Goal: Task Accomplishment & Management: Manage account settings

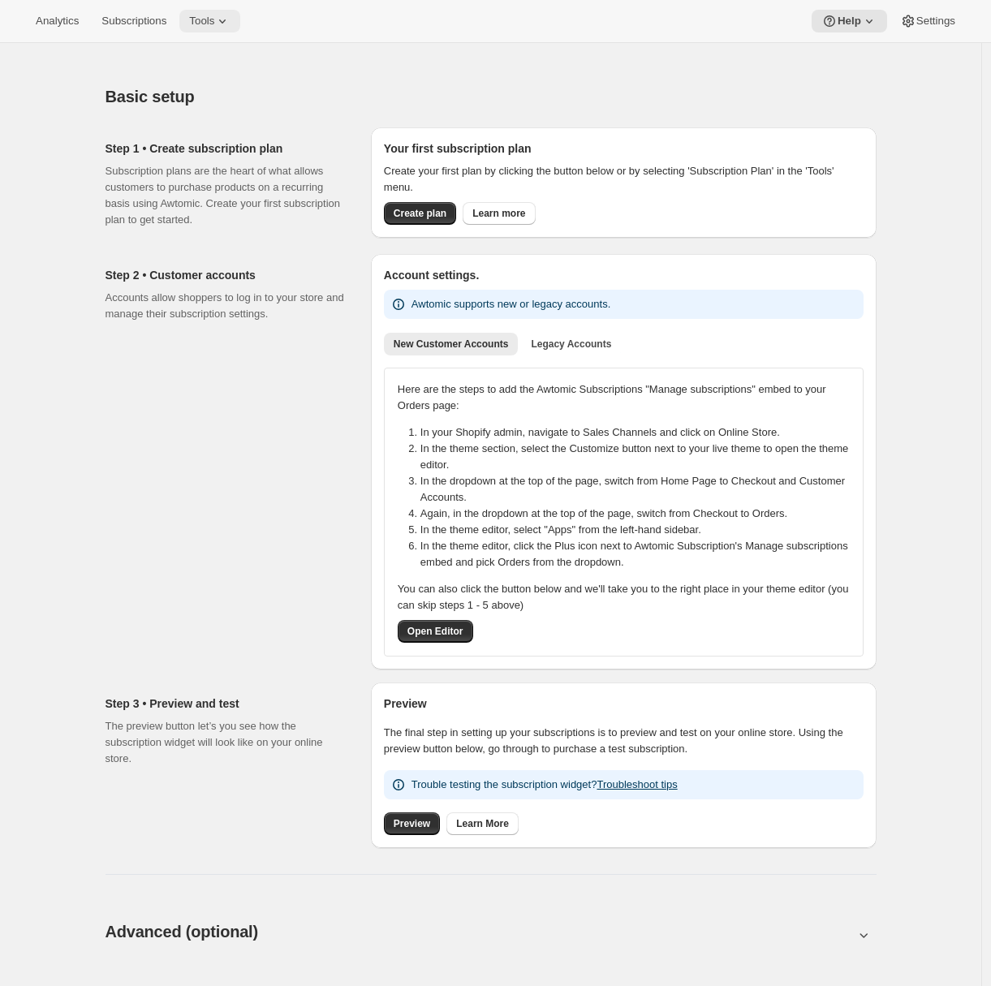
click at [214, 24] on span "Tools" at bounding box center [201, 21] width 25 height 13
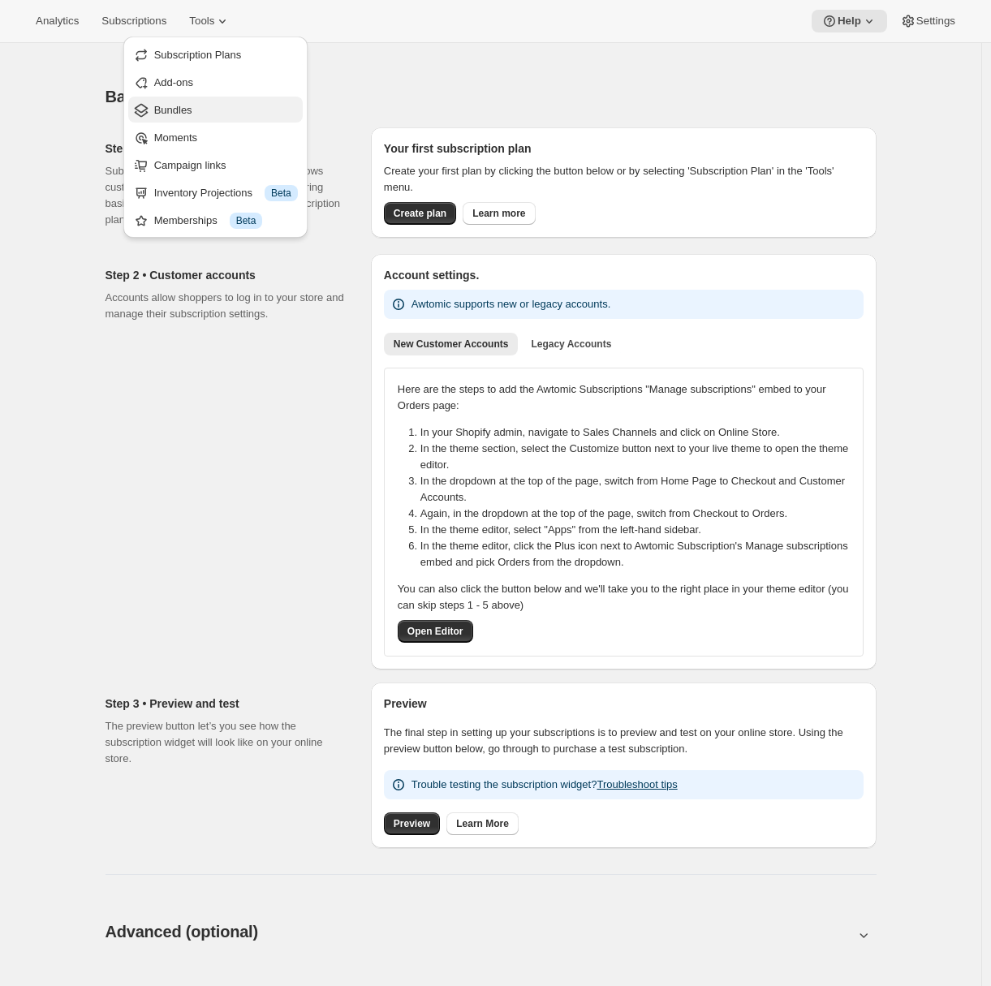
click at [190, 112] on span "Bundles" at bounding box center [173, 110] width 38 height 12
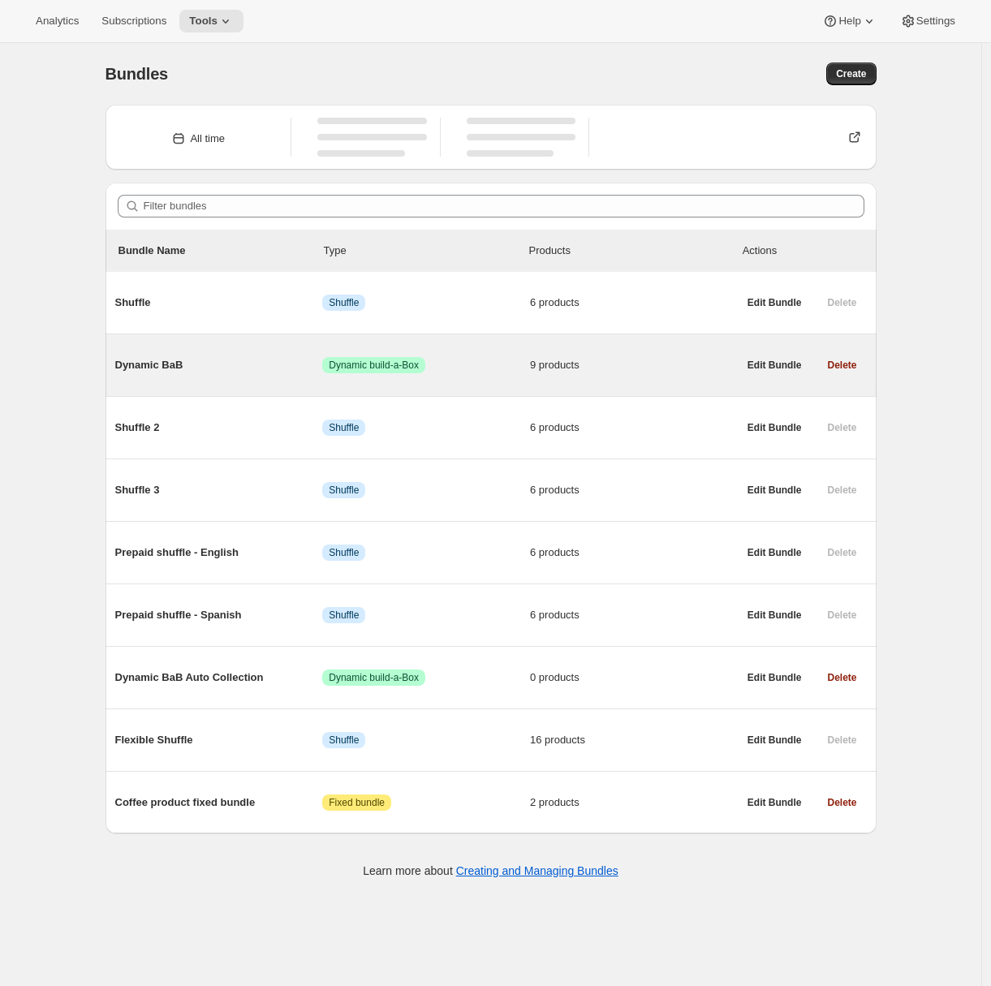
click at [230, 372] on span "Dynamic BaB" at bounding box center [219, 365] width 208 height 16
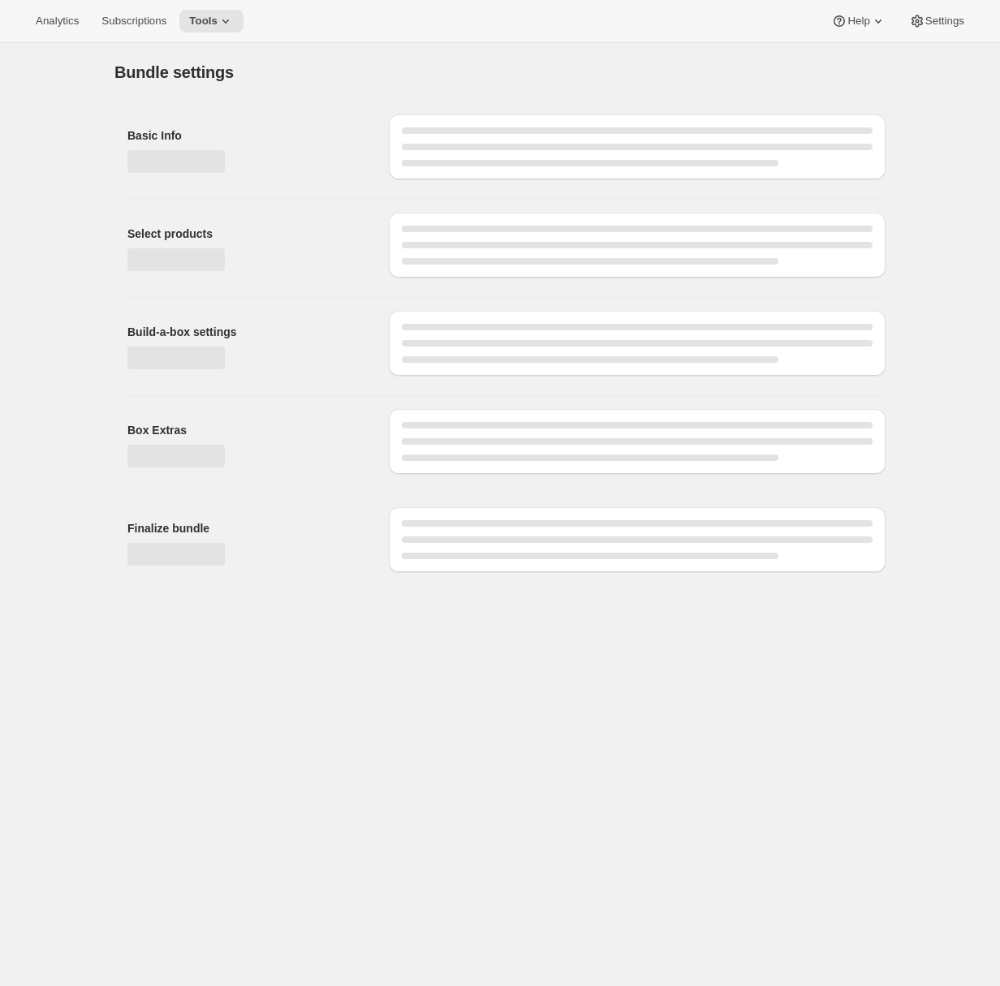
type input "Dynamic BaB"
radio input "true"
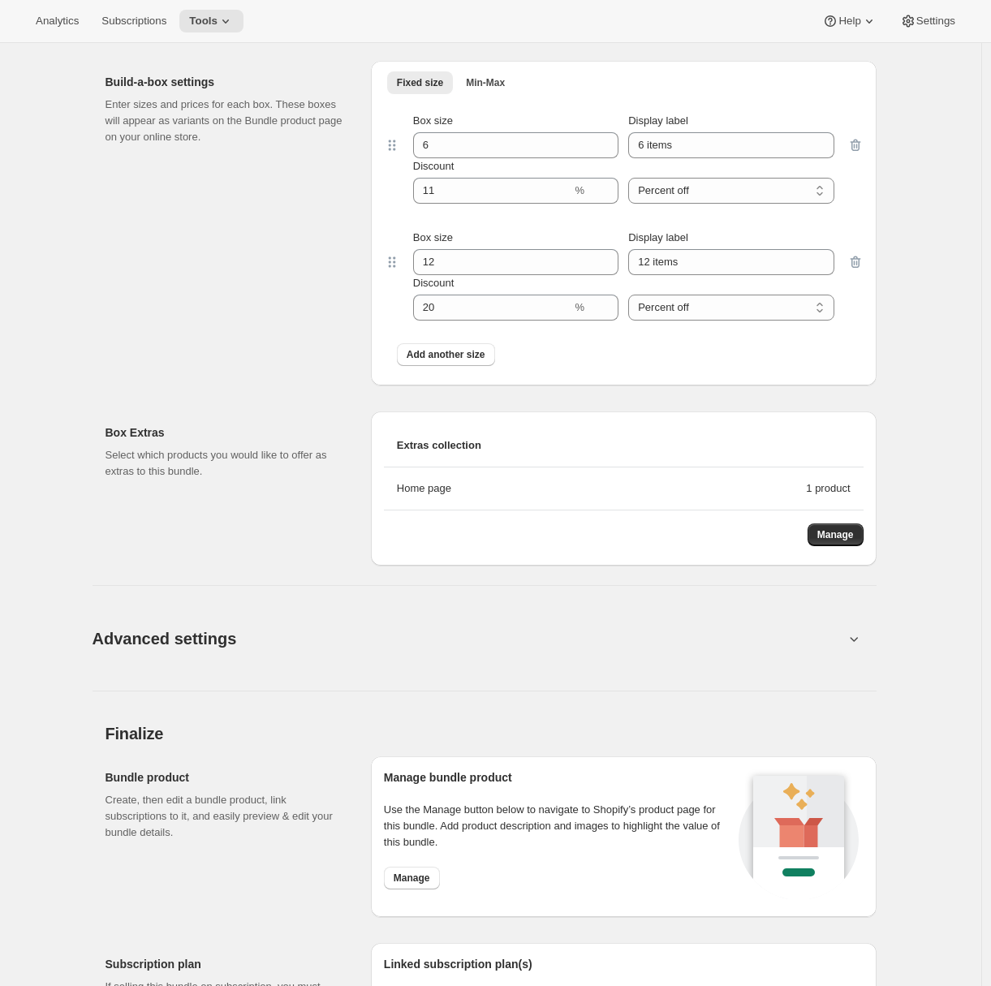
scroll to position [1486, 0]
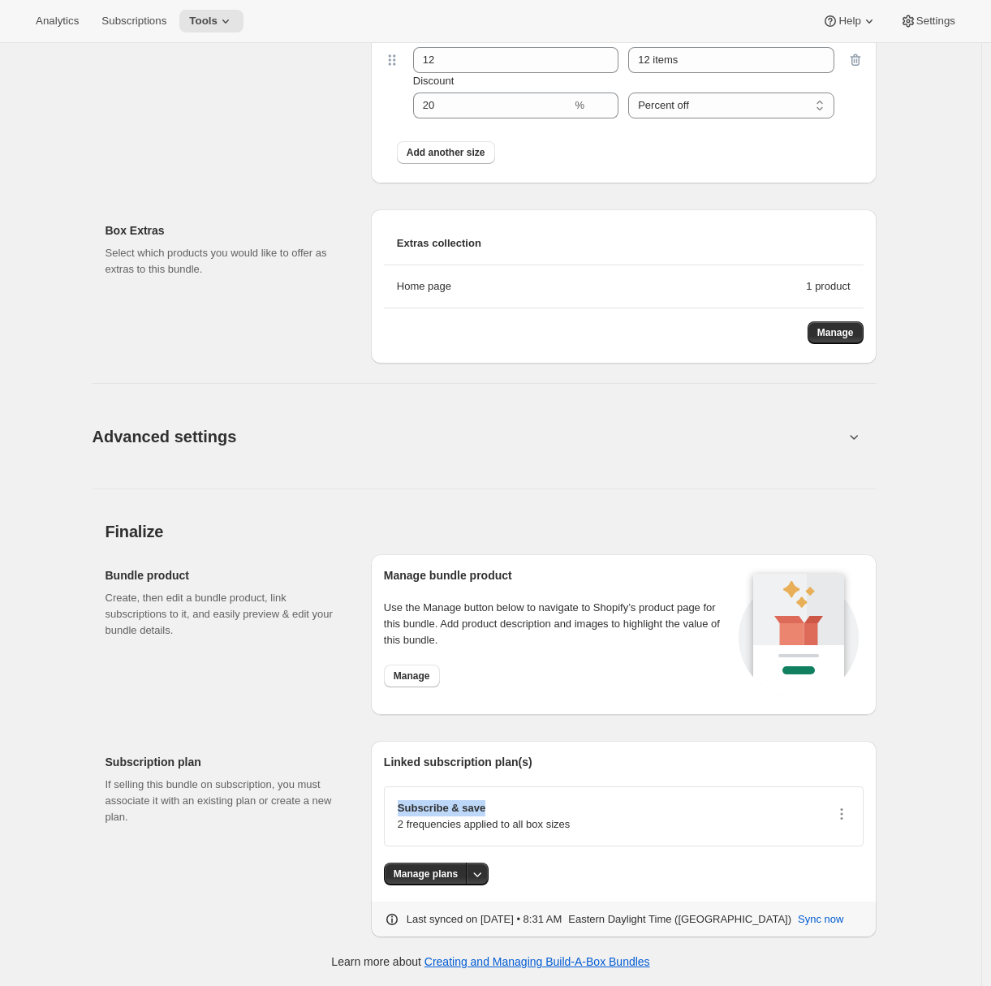
drag, startPoint x: 415, startPoint y: 808, endPoint x: 538, endPoint y: 812, distance: 123.4
click at [535, 812] on p "Subscribe & save" at bounding box center [484, 808] width 172 height 16
click at [282, 798] on p "If selling this bundle on subscription, you must associate it with an existing …" at bounding box center [225, 801] width 239 height 49
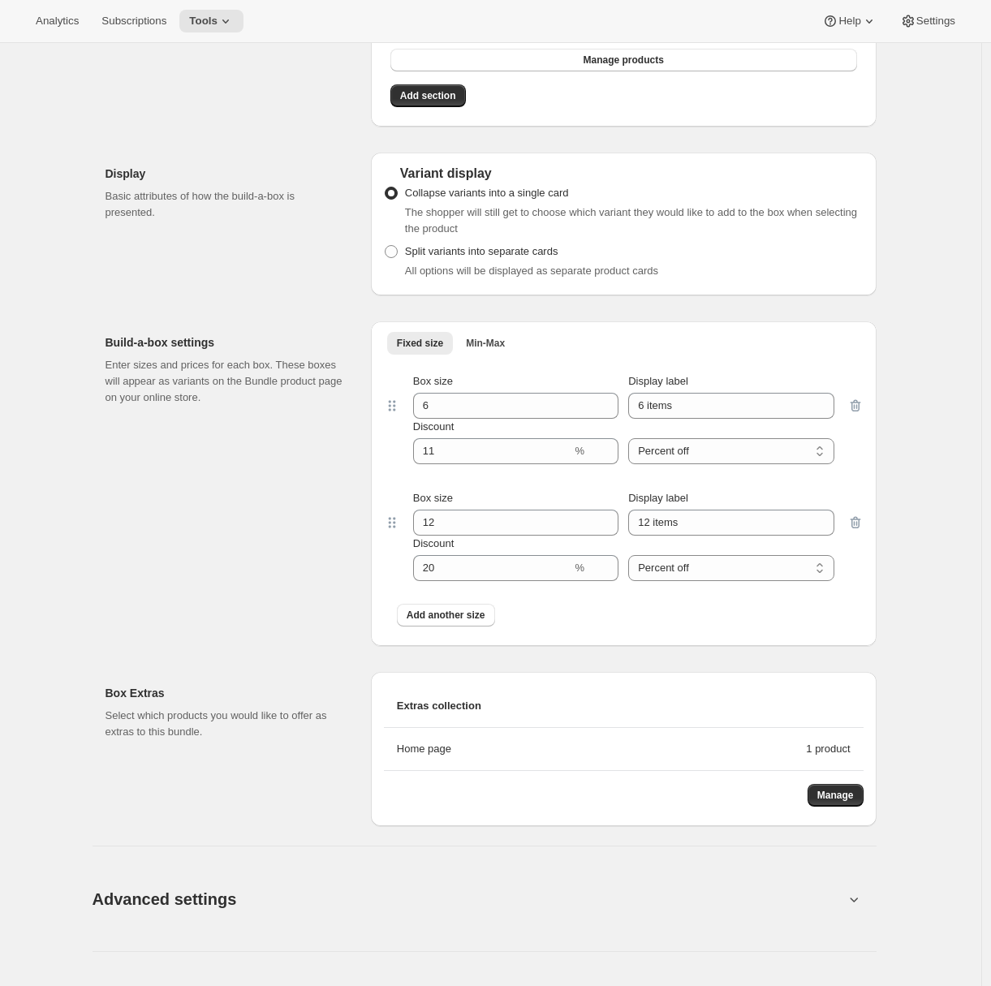
scroll to position [0, 0]
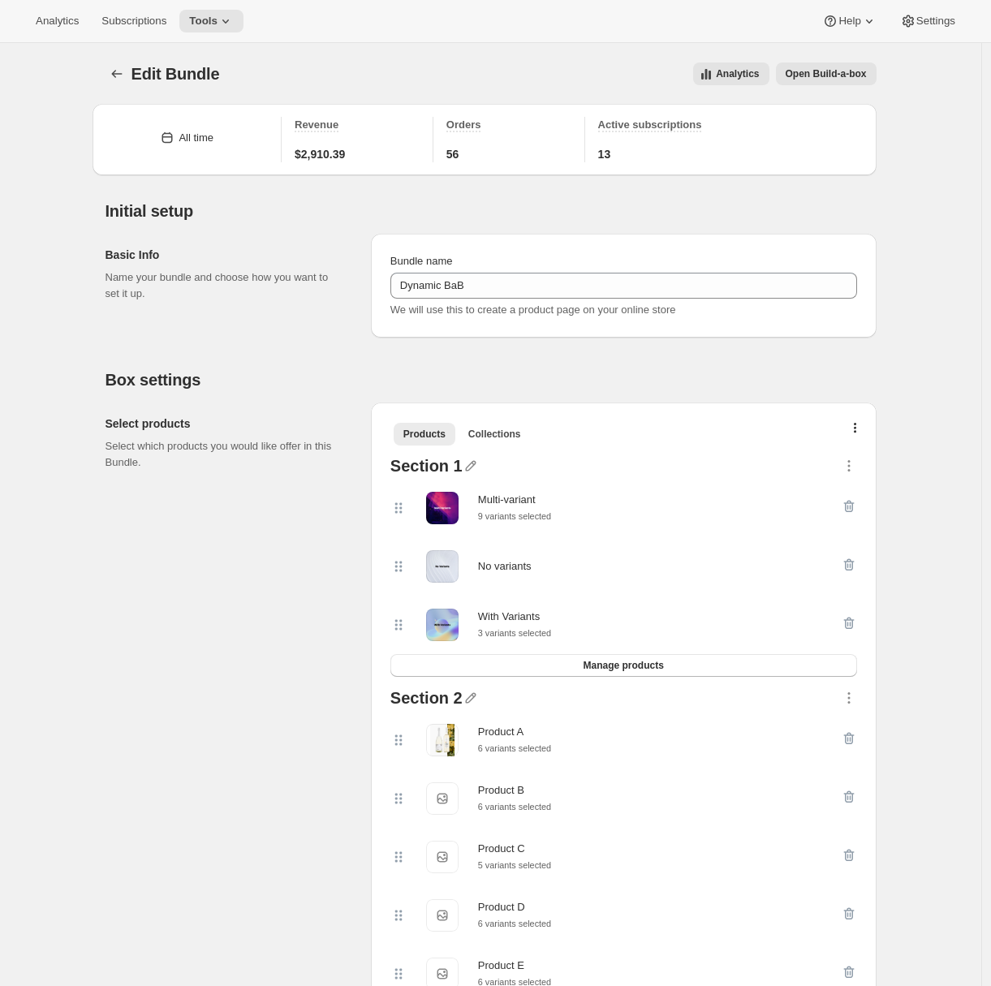
click at [865, 82] on button "Open Build-a-box" at bounding box center [826, 73] width 101 height 23
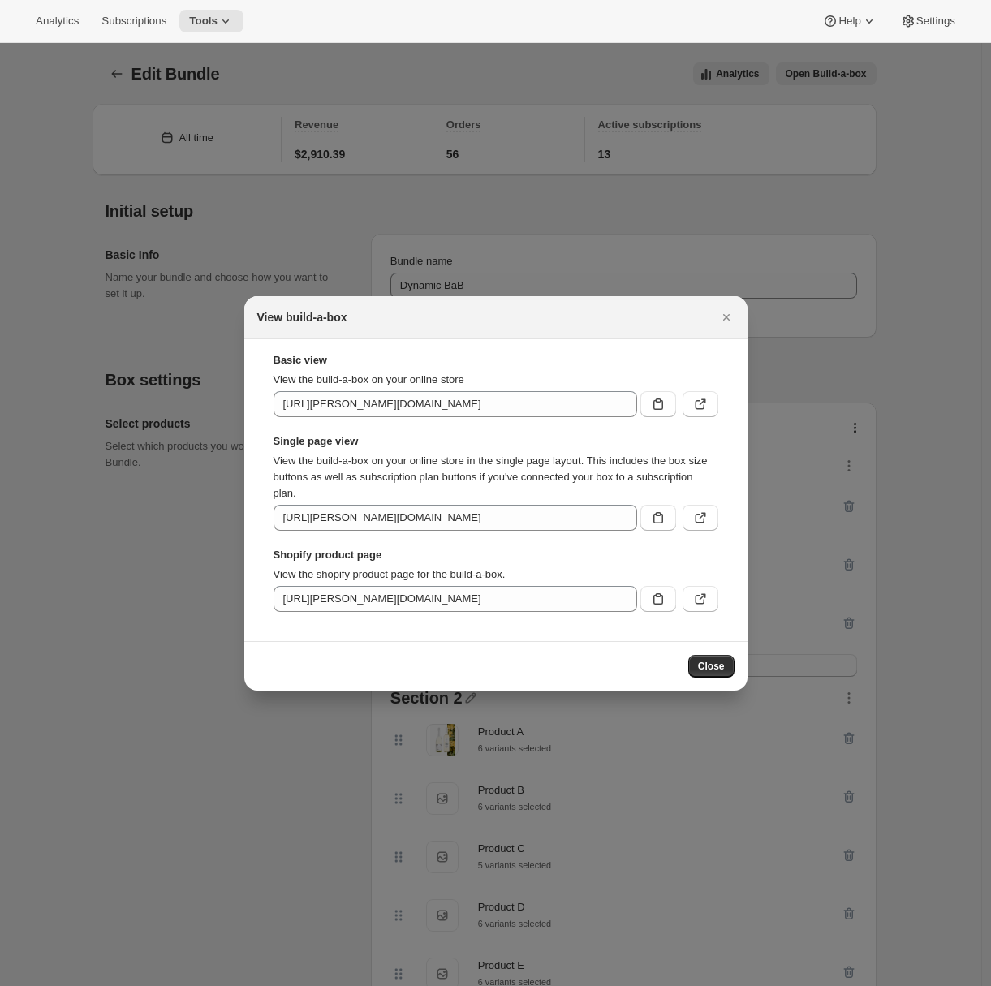
drag, startPoint x: 724, startPoint y: 320, endPoint x: 708, endPoint y: 319, distance: 16.3
click at [724, 319] on icon "Close" at bounding box center [726, 317] width 16 height 16
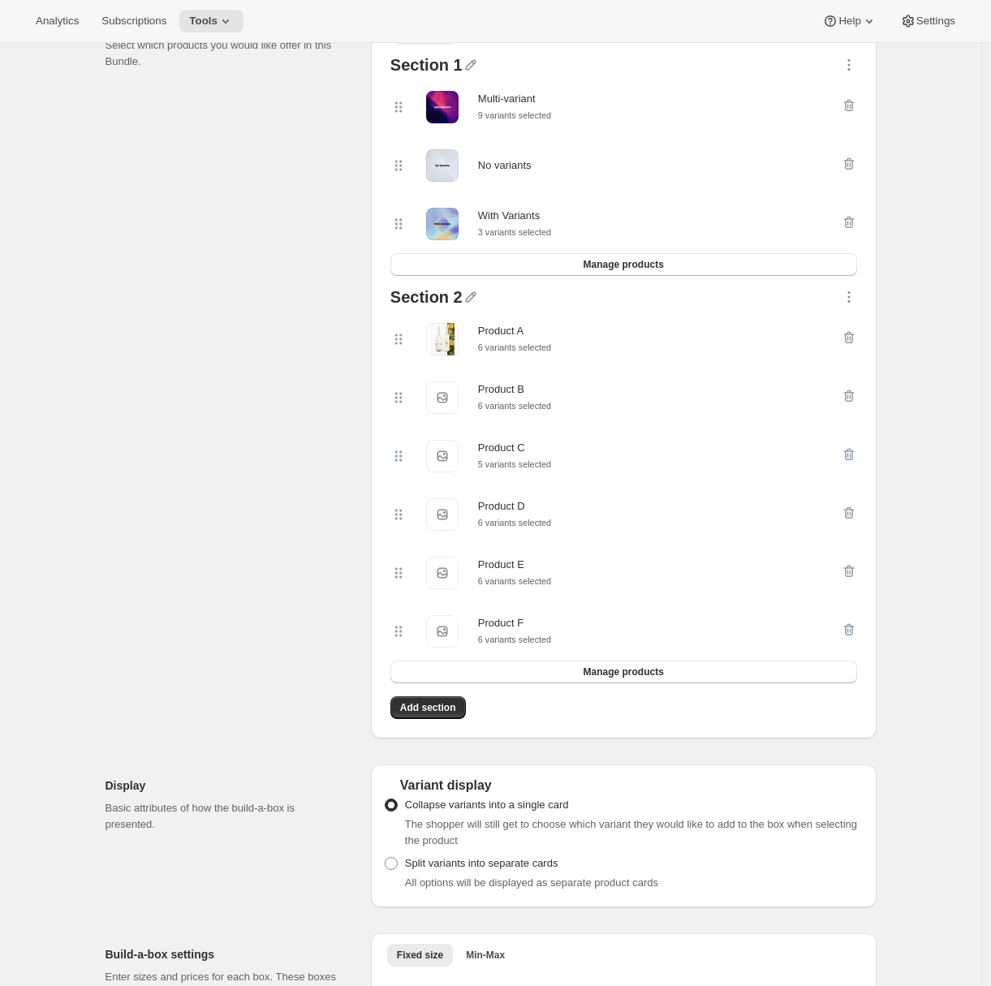
scroll to position [803, 0]
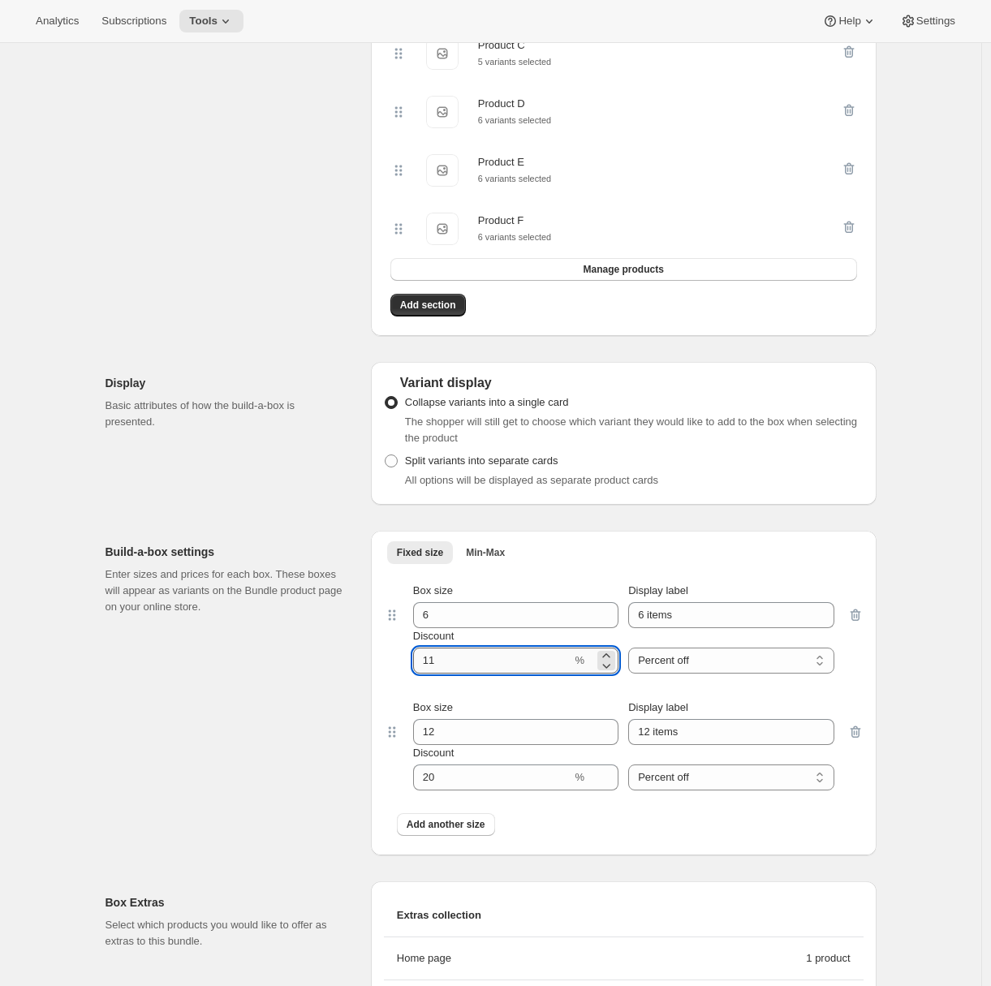
drag, startPoint x: 453, startPoint y: 674, endPoint x: 433, endPoint y: 674, distance: 19.5
click at [433, 674] on input "Discount" at bounding box center [492, 661] width 159 height 26
type input "18"
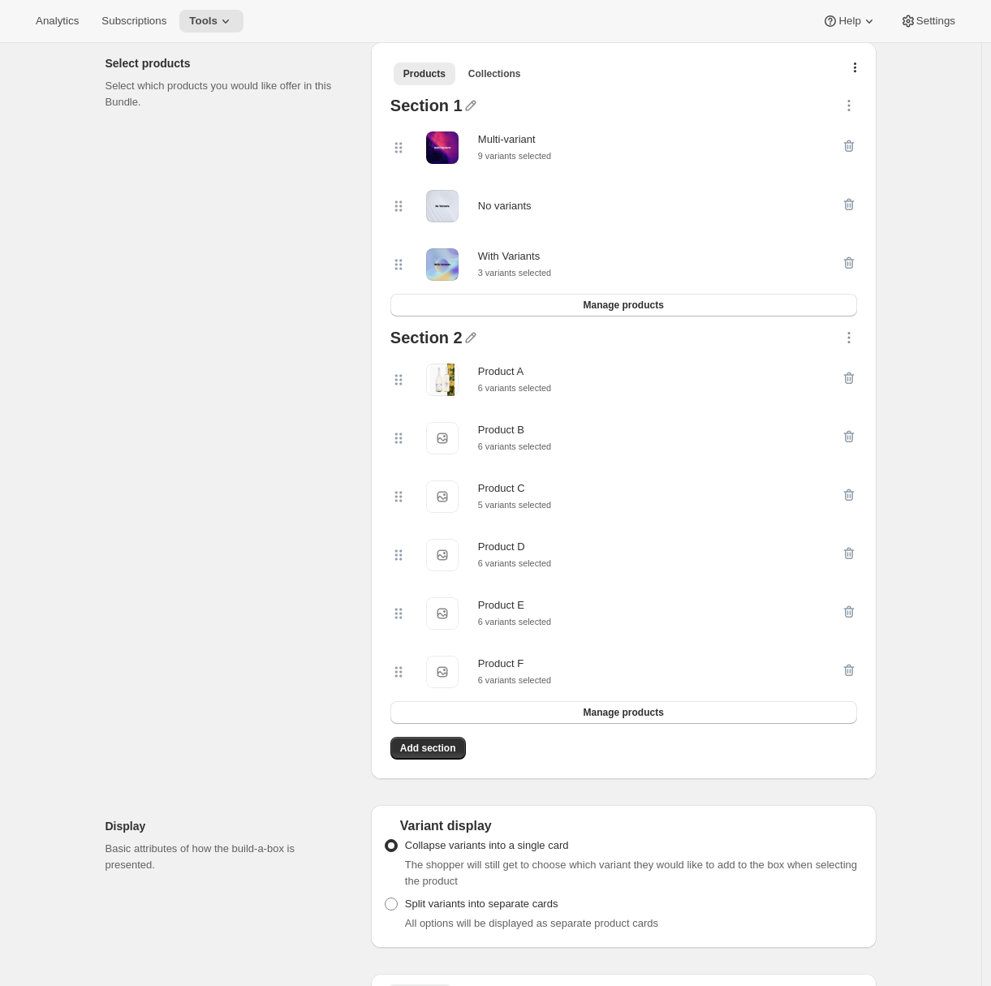
scroll to position [444, 0]
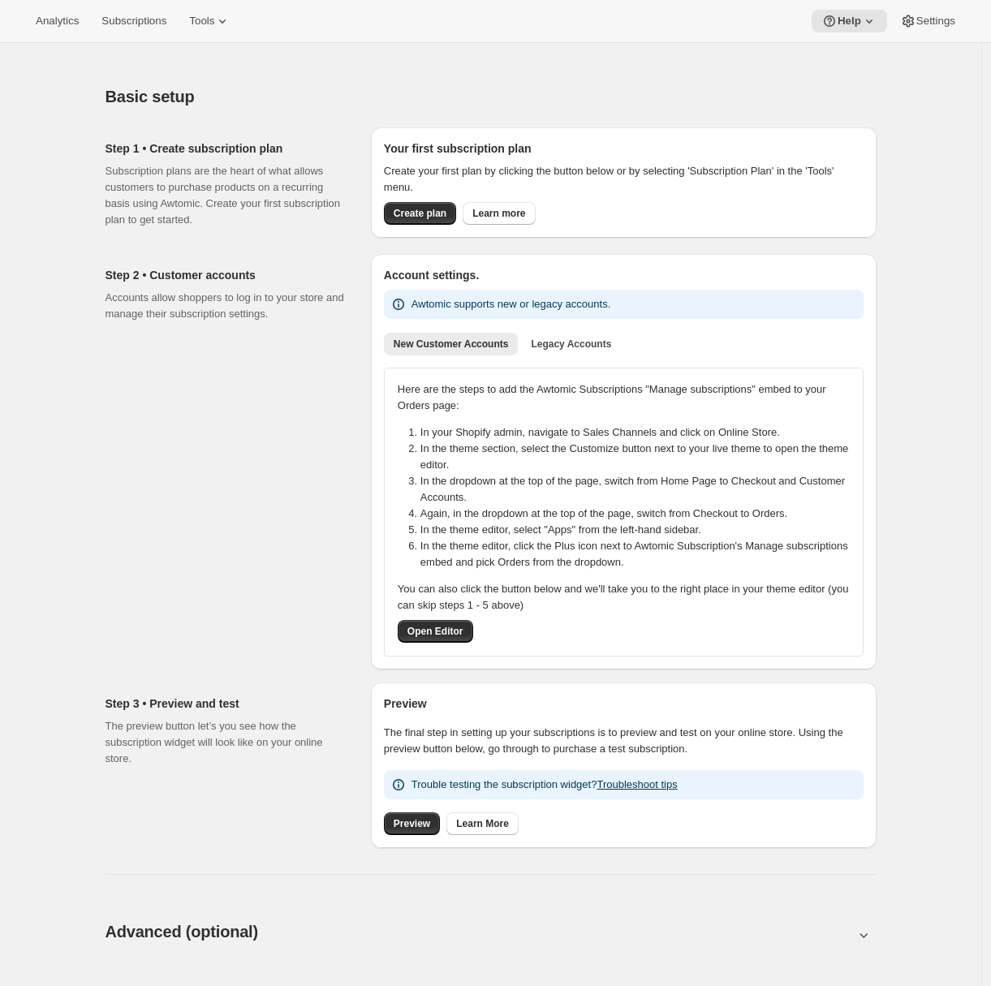
click at [149, 36] on div "Analytics Subscriptions Tools Help Settings" at bounding box center [495, 21] width 991 height 43
click at [137, 27] on span "Subscriptions" at bounding box center [133, 21] width 65 height 13
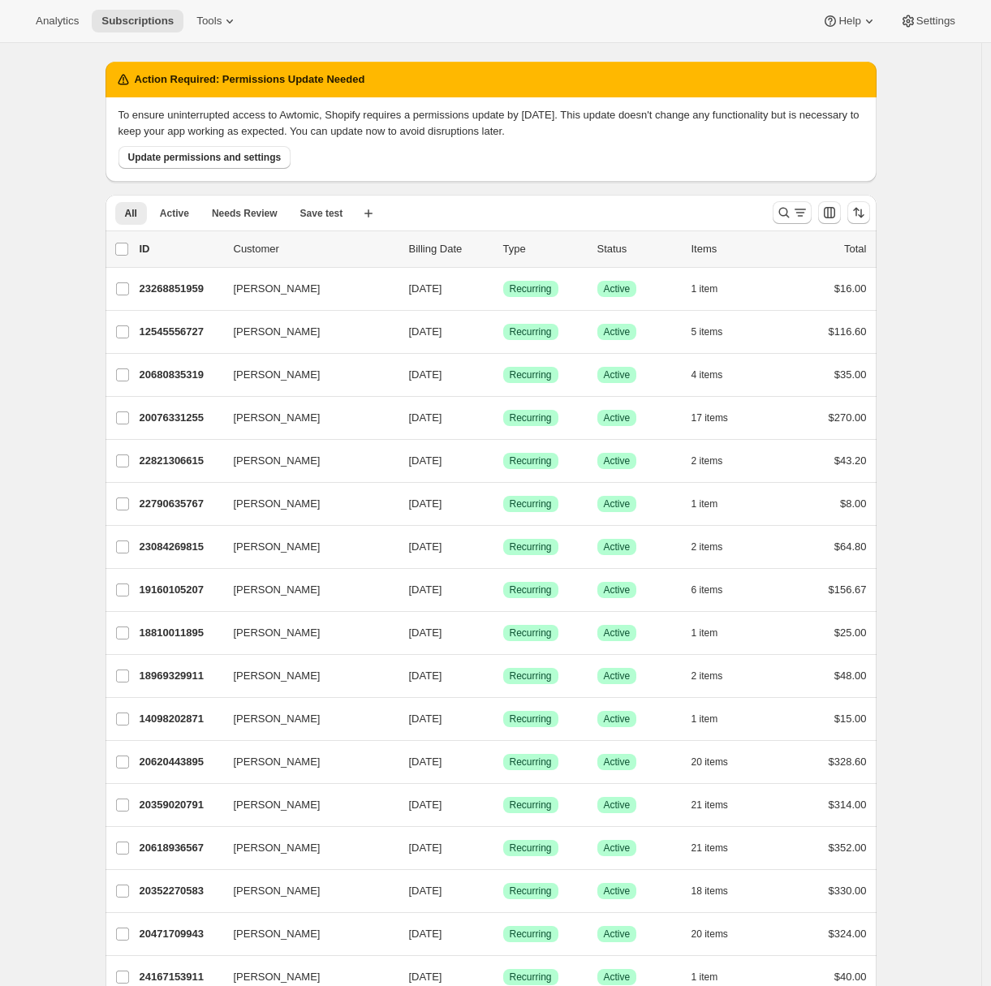
scroll to position [471, 0]
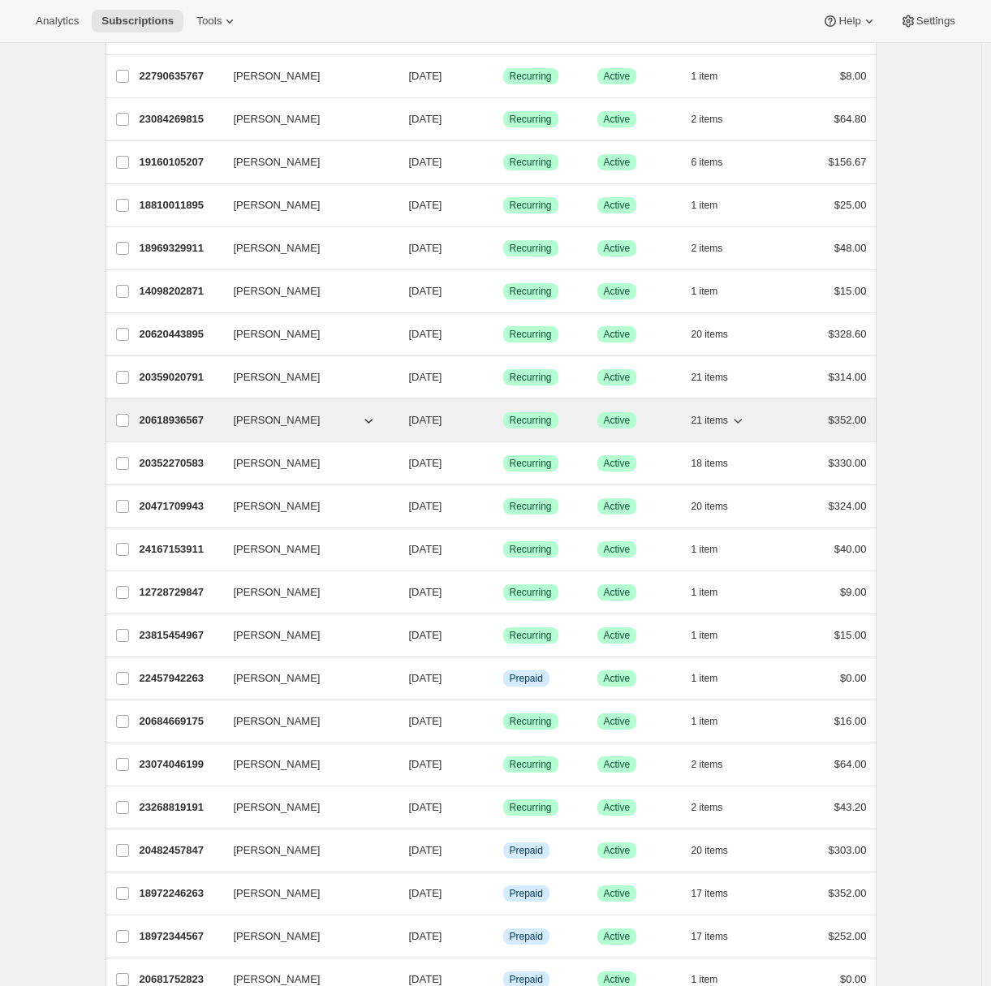
click at [175, 412] on p "20618936567" at bounding box center [180, 420] width 81 height 16
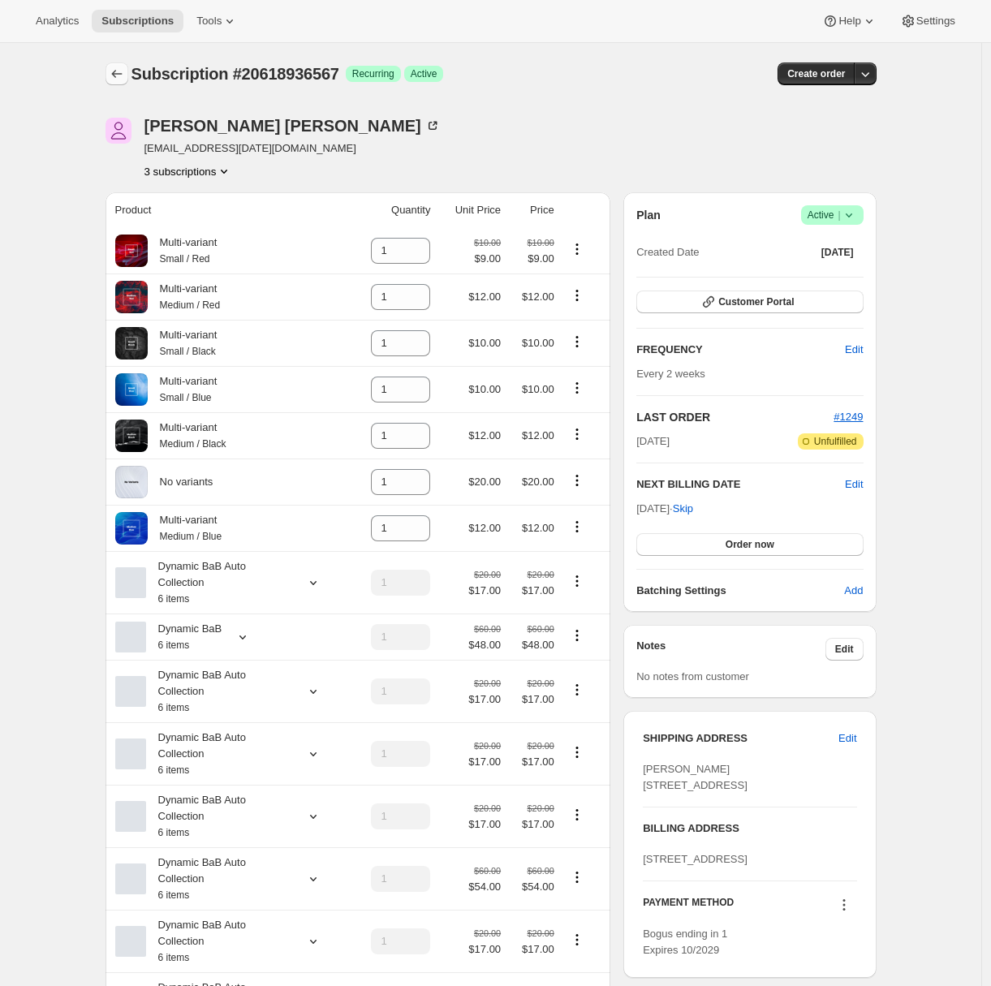
click at [125, 80] on icon "Subscriptions" at bounding box center [117, 74] width 16 height 16
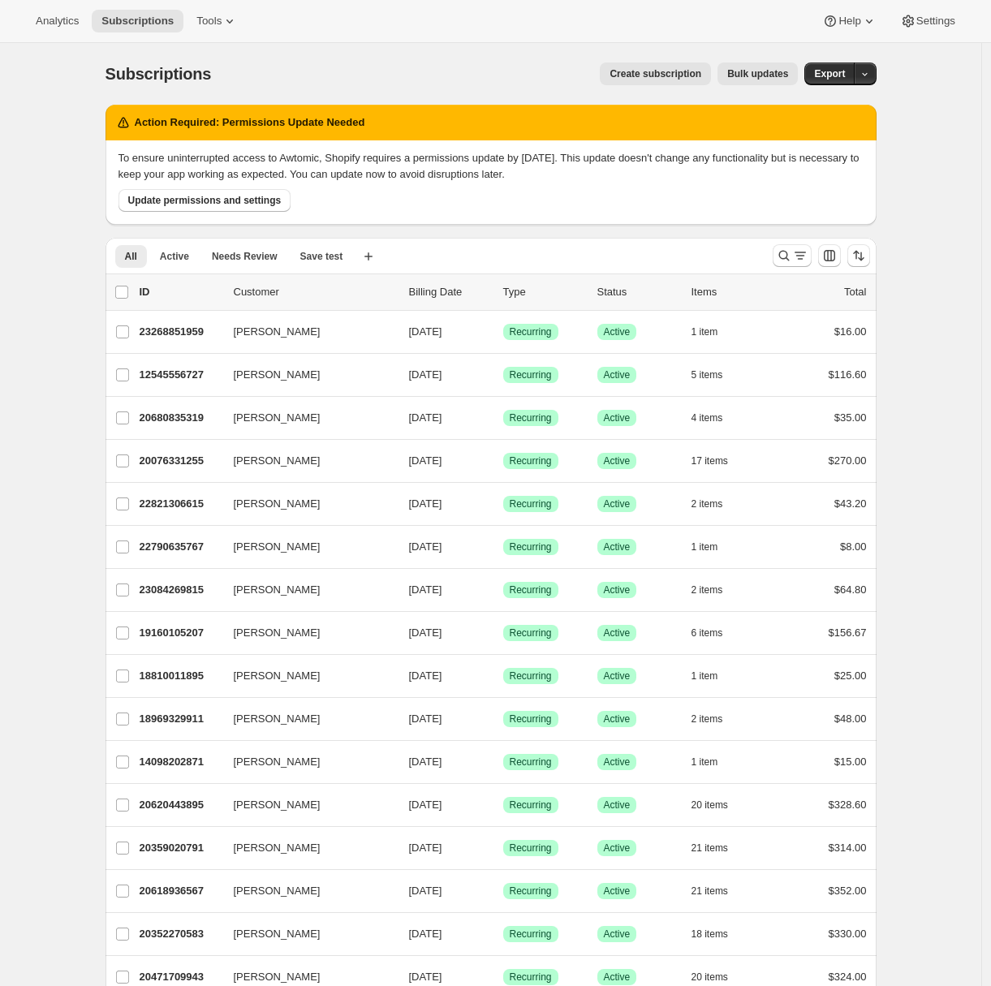
scroll to position [97, 0]
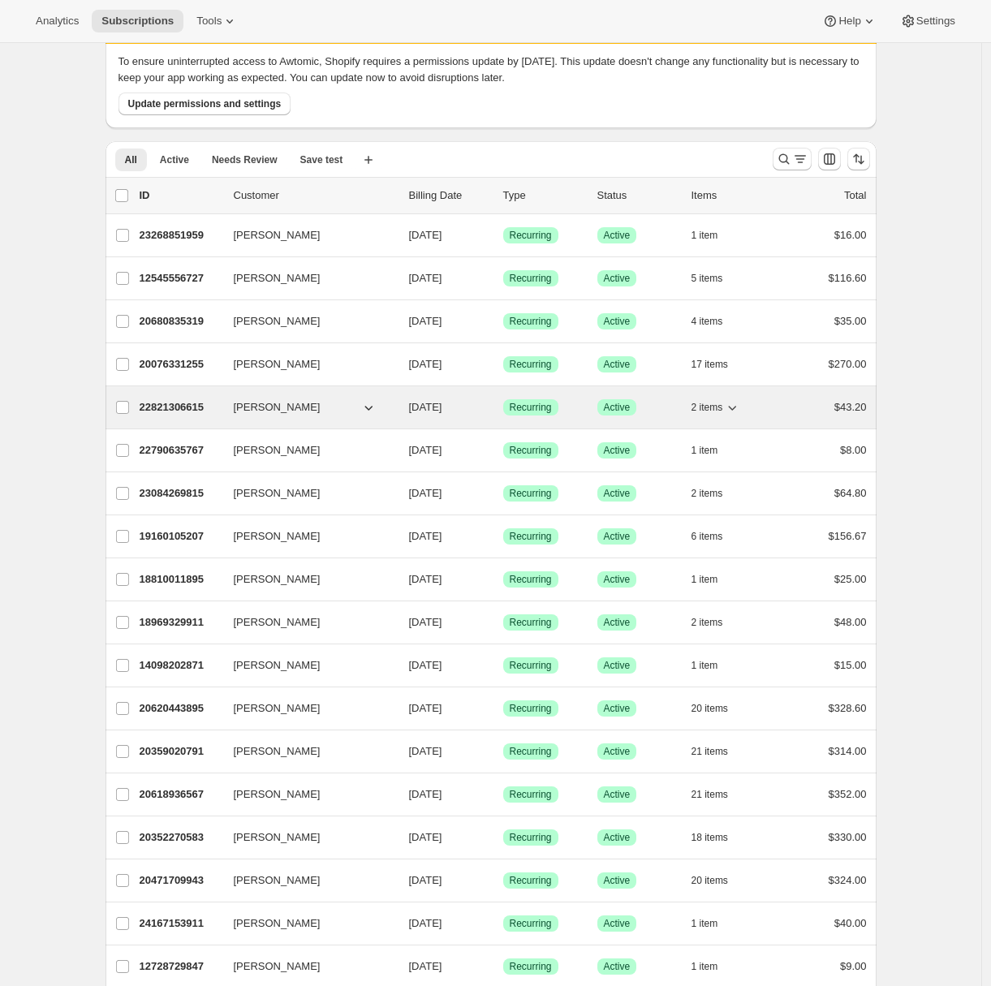
click at [181, 404] on p "22821306615" at bounding box center [180, 407] width 81 height 16
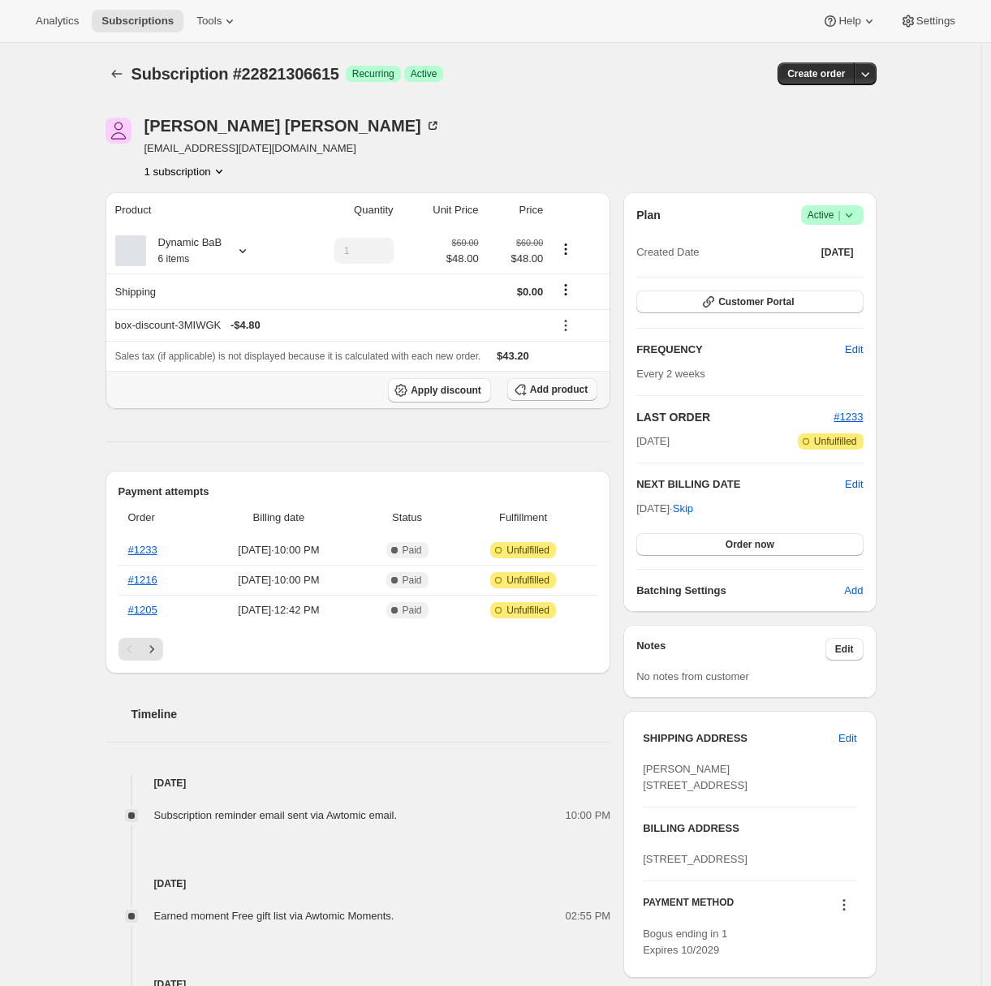
click at [533, 391] on span "Add product" at bounding box center [559, 389] width 58 height 13
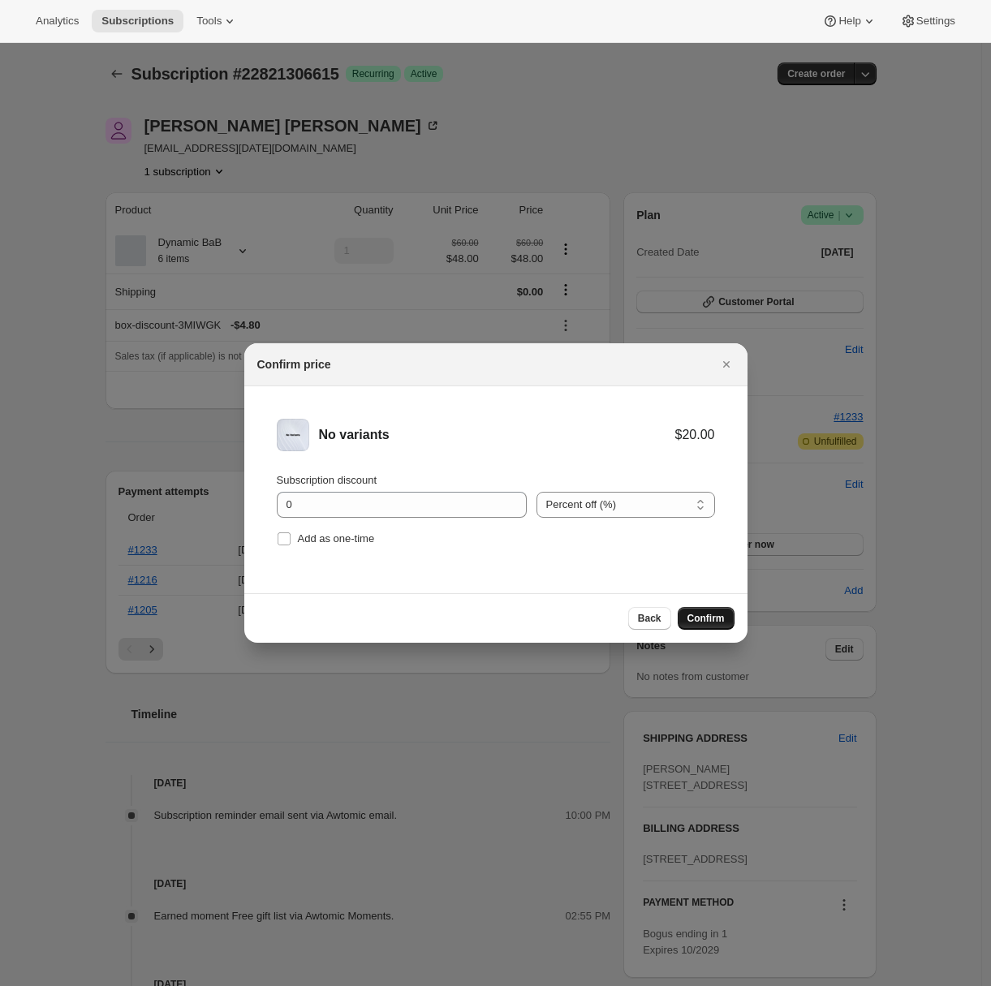
click at [716, 623] on span "Confirm" at bounding box center [705, 618] width 37 height 13
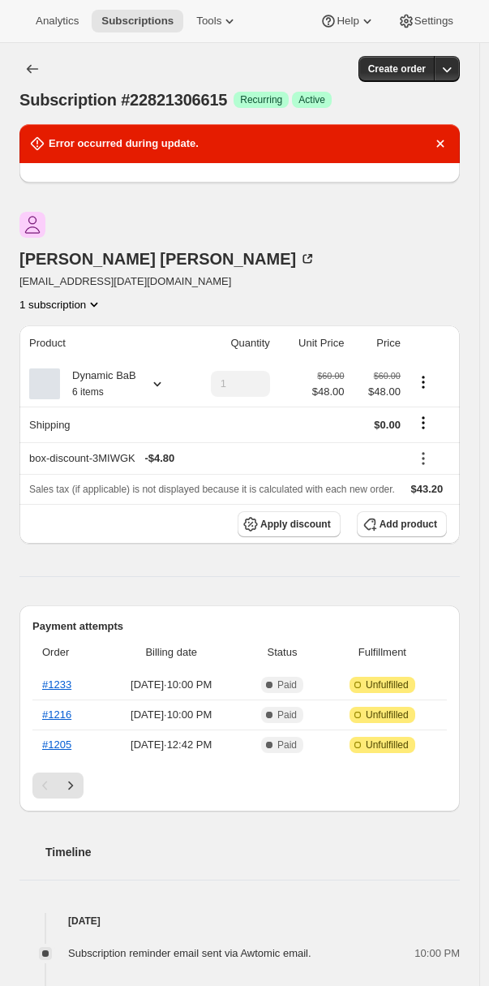
drag, startPoint x: 450, startPoint y: 144, endPoint x: 448, endPoint y: 184, distance: 39.8
click at [445, 144] on icon "Dismiss notification" at bounding box center [440, 143] width 7 height 7
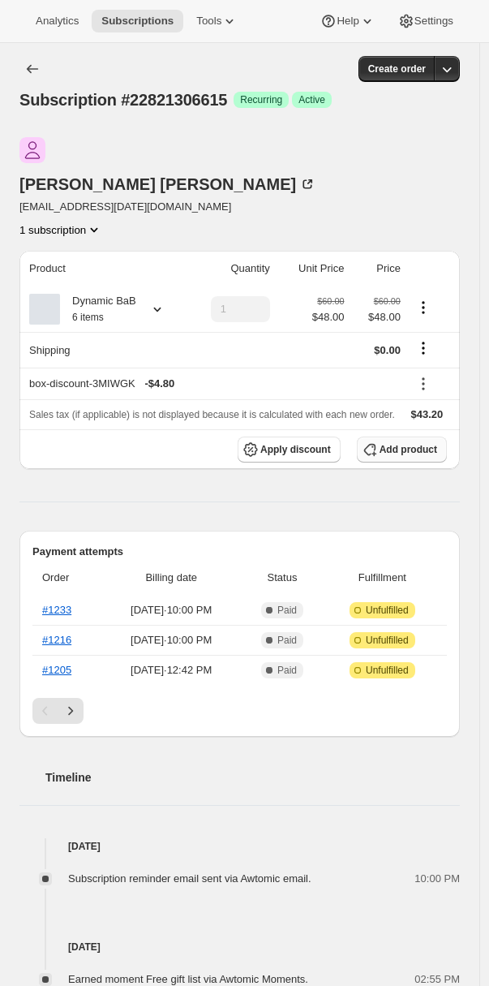
click at [393, 443] on span "Add product" at bounding box center [409, 449] width 58 height 13
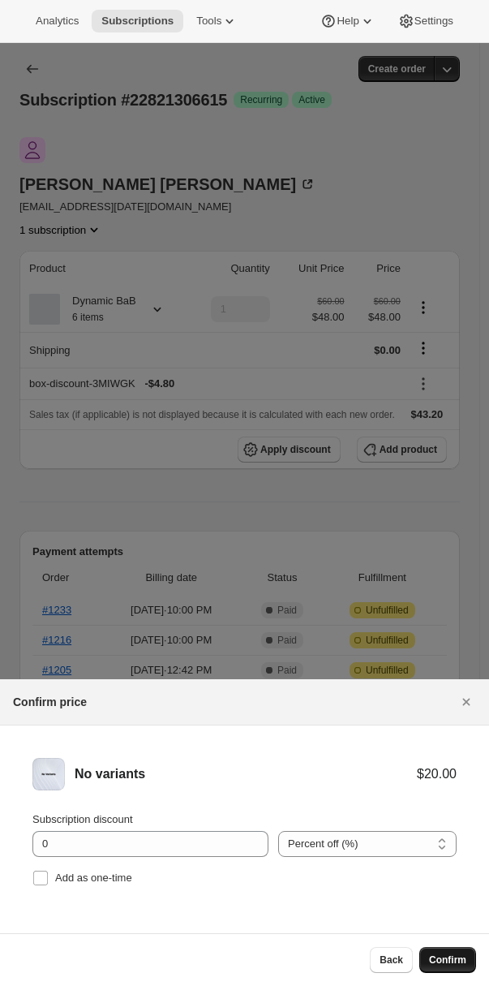
click at [436, 954] on span "Confirm" at bounding box center [447, 960] width 37 height 13
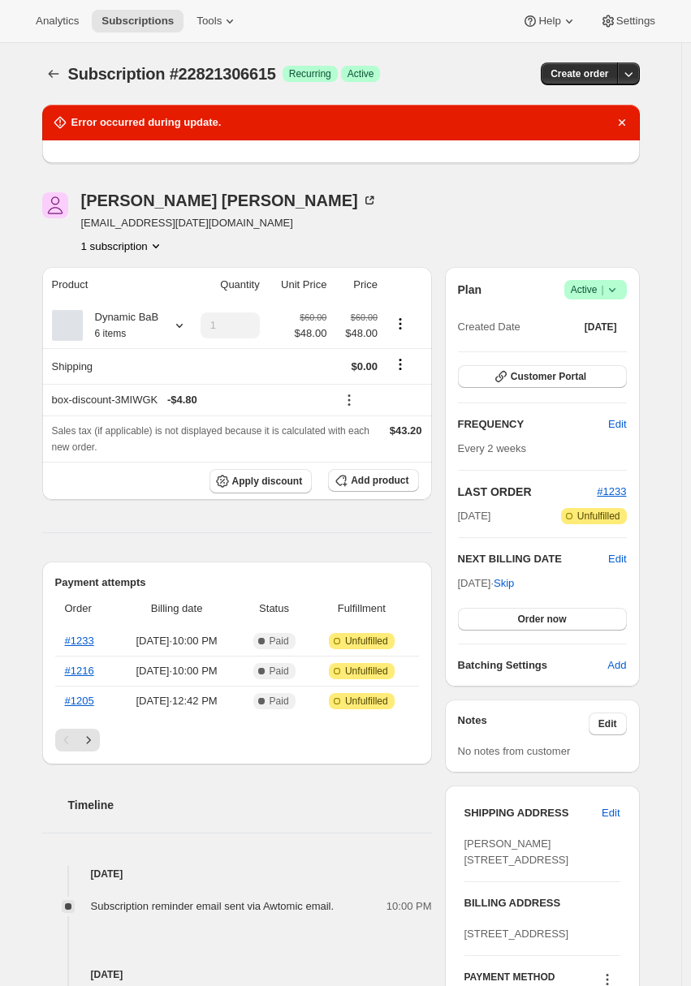
click at [381, 252] on div "Adrian Andrade awtomictester+jul3@gmail.com 1 subscription" at bounding box center [251, 223] width 418 height 62
click at [628, 123] on icon "Dismiss notification" at bounding box center [622, 122] width 16 height 16
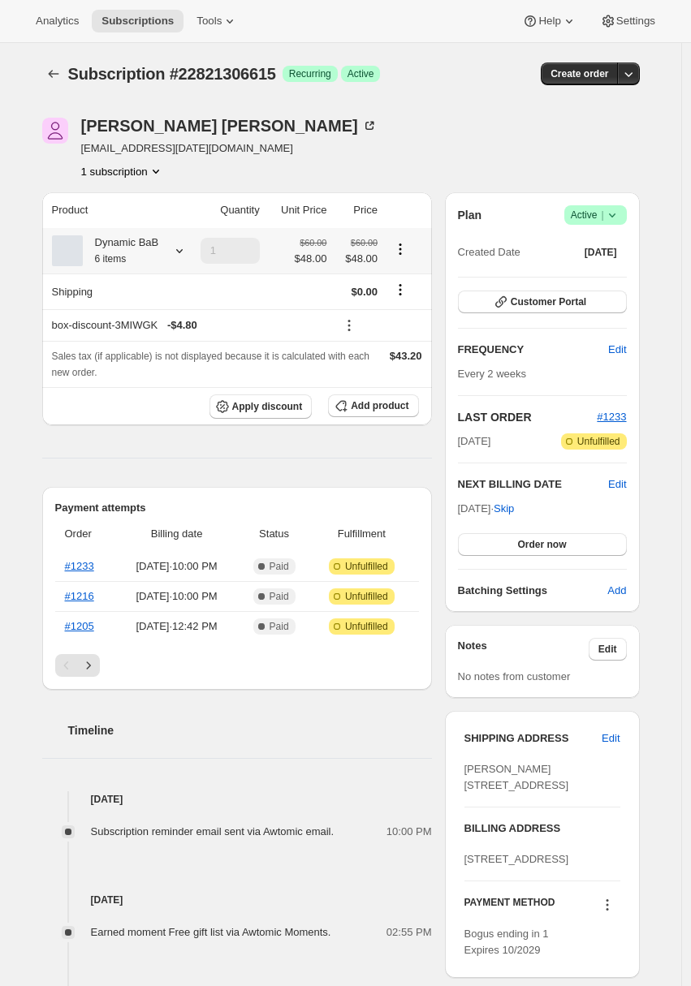
click at [406, 254] on icon "Product actions" at bounding box center [400, 249] width 16 height 16
click at [398, 288] on span "Edit box" at bounding box center [404, 282] width 39 height 16
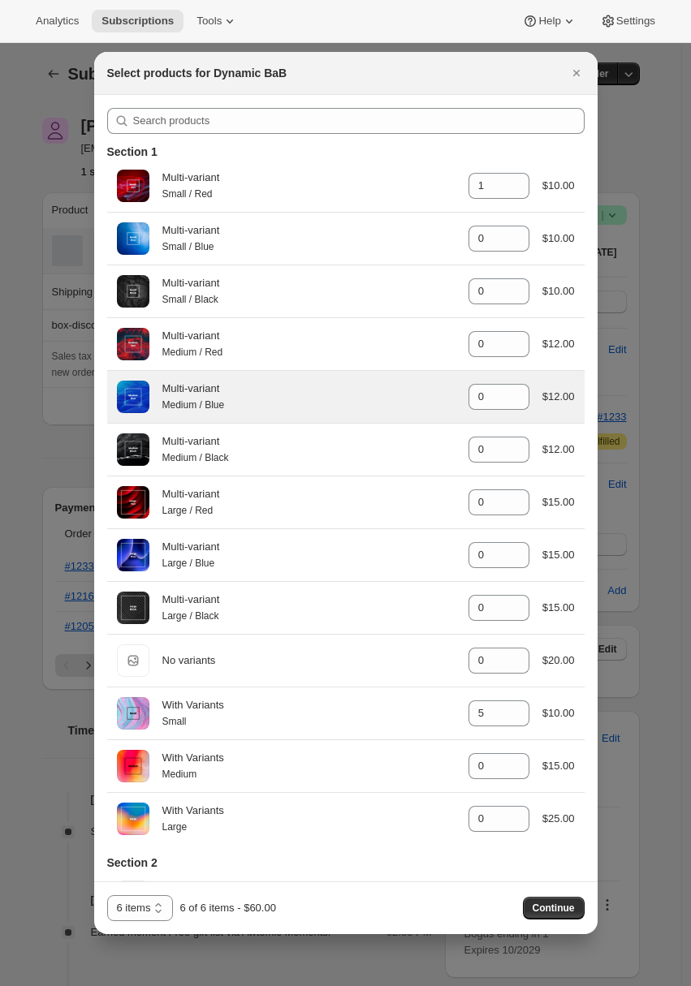
scroll to position [395, 0]
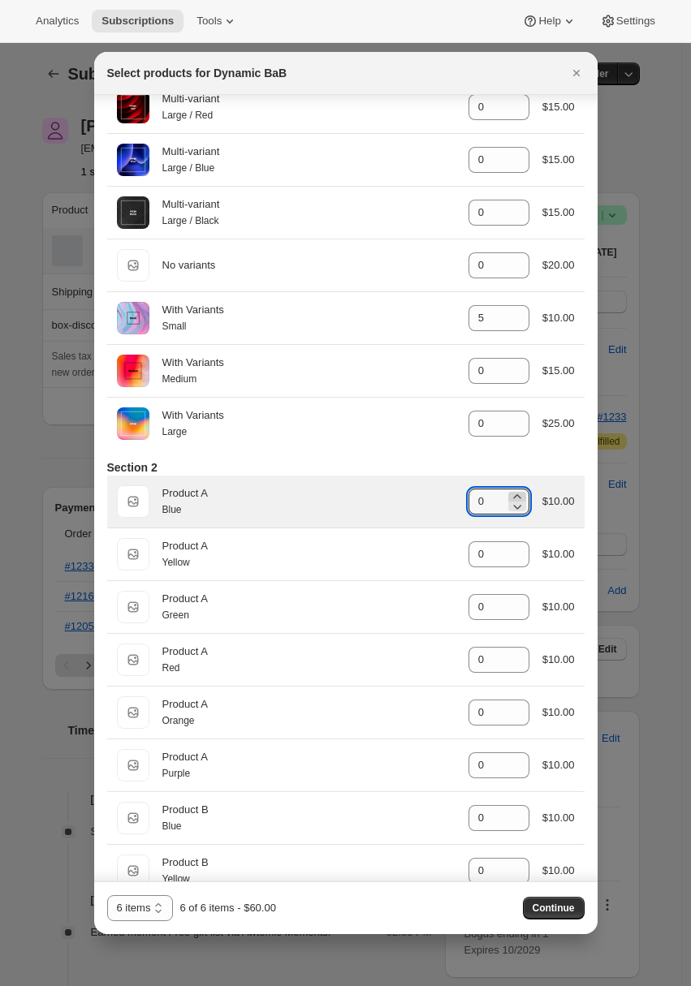
click at [513, 498] on icon ":r18g:" at bounding box center [516, 496] width 7 height 4
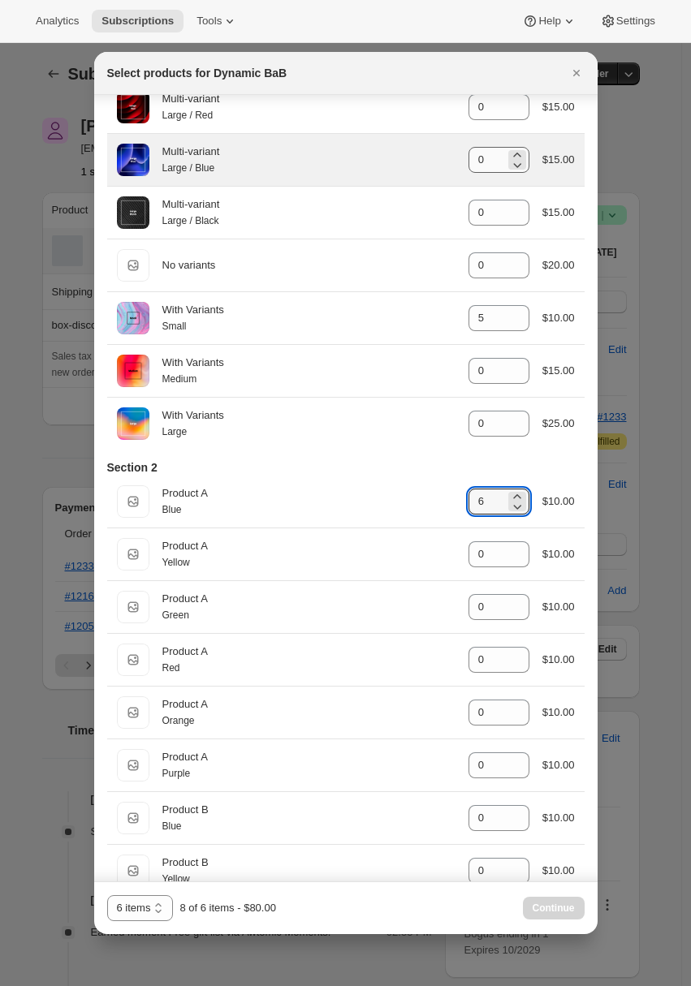
scroll to position [62, 0]
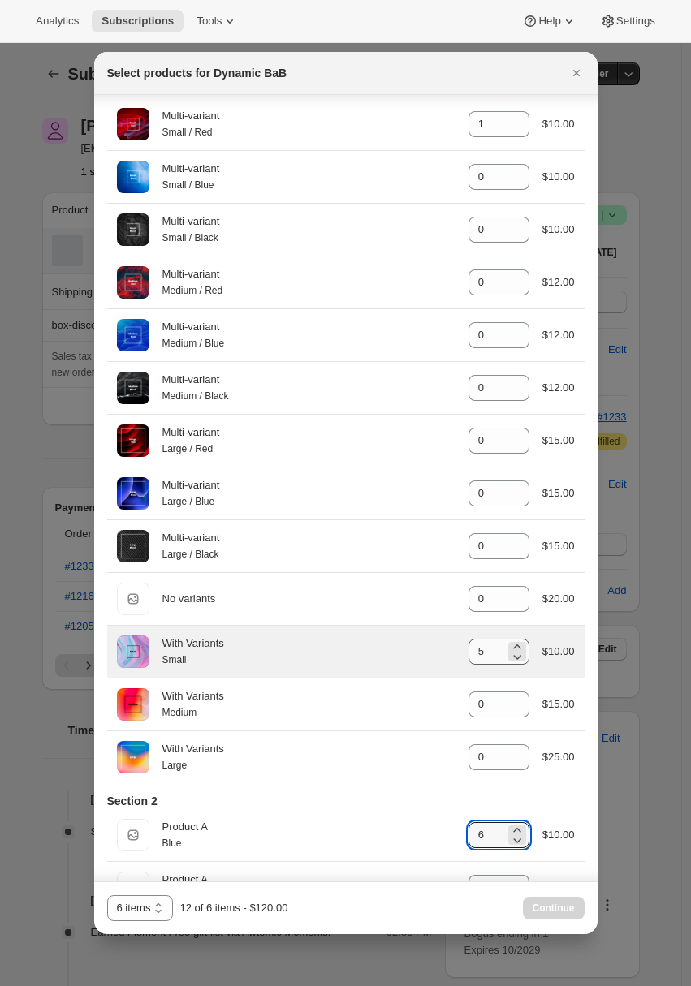
type input "6"
drag, startPoint x: 492, startPoint y: 657, endPoint x: 437, endPoint y: 652, distance: 55.4
click at [442, 657] on div "With Variants Small gid://shopify/ProductVariant/49285324243191 5 $10.00" at bounding box center [346, 651] width 458 height 32
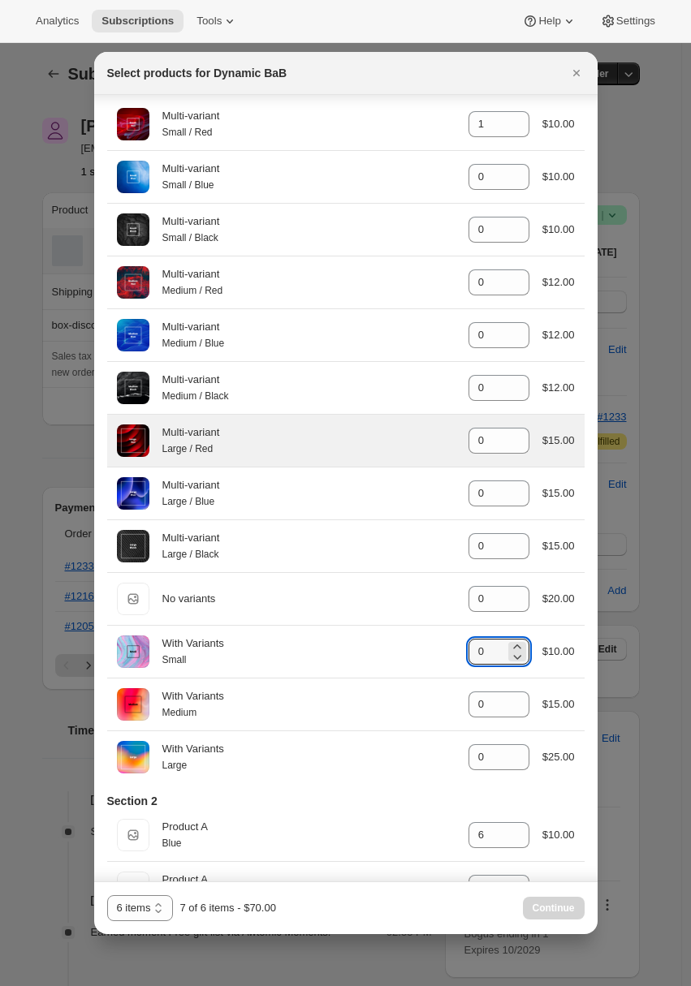
scroll to position [0, 0]
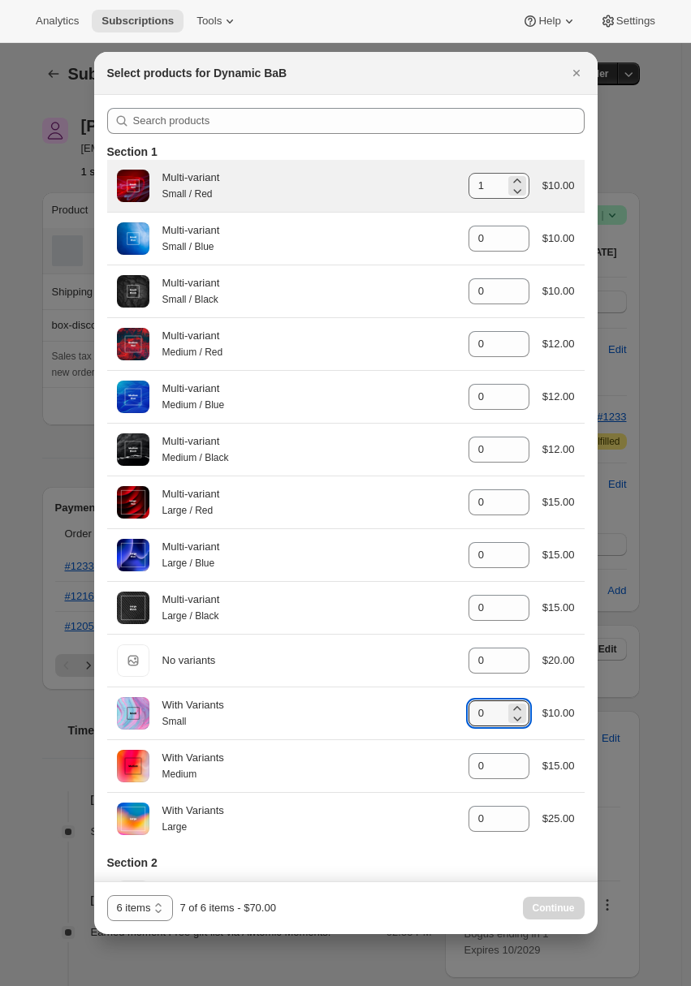
type input "0"
drag, startPoint x: 477, startPoint y: 187, endPoint x: 394, endPoint y: 181, distance: 83.8
click at [411, 181] on div "Multi-variant Small / Red gid://shopify/ProductVariant/49285322801399 1 $10.00" at bounding box center [346, 186] width 458 height 32
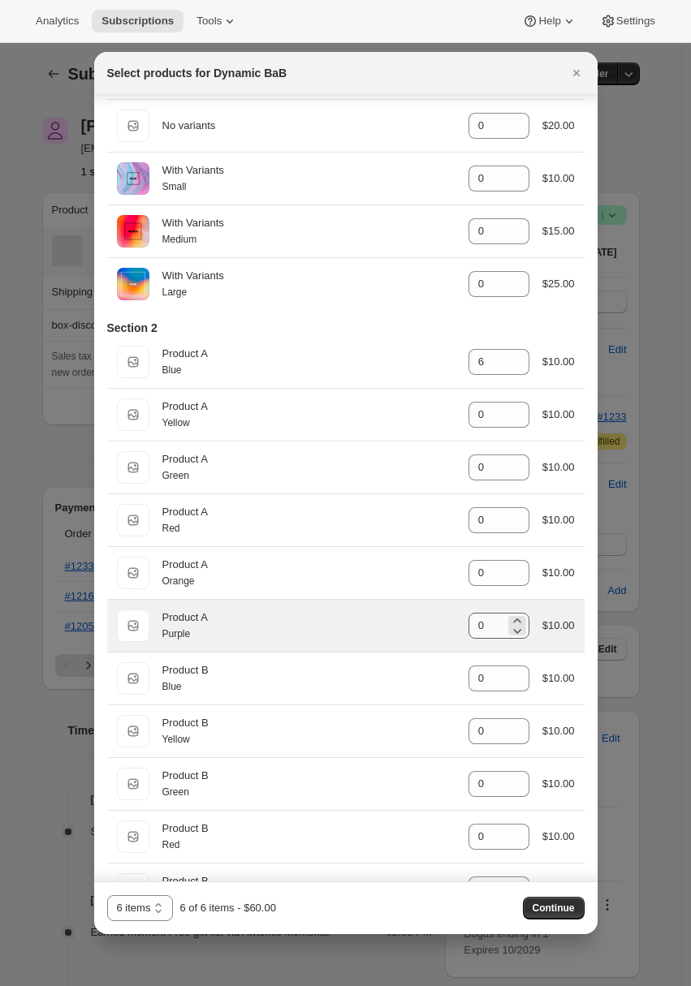
scroll to position [524, 0]
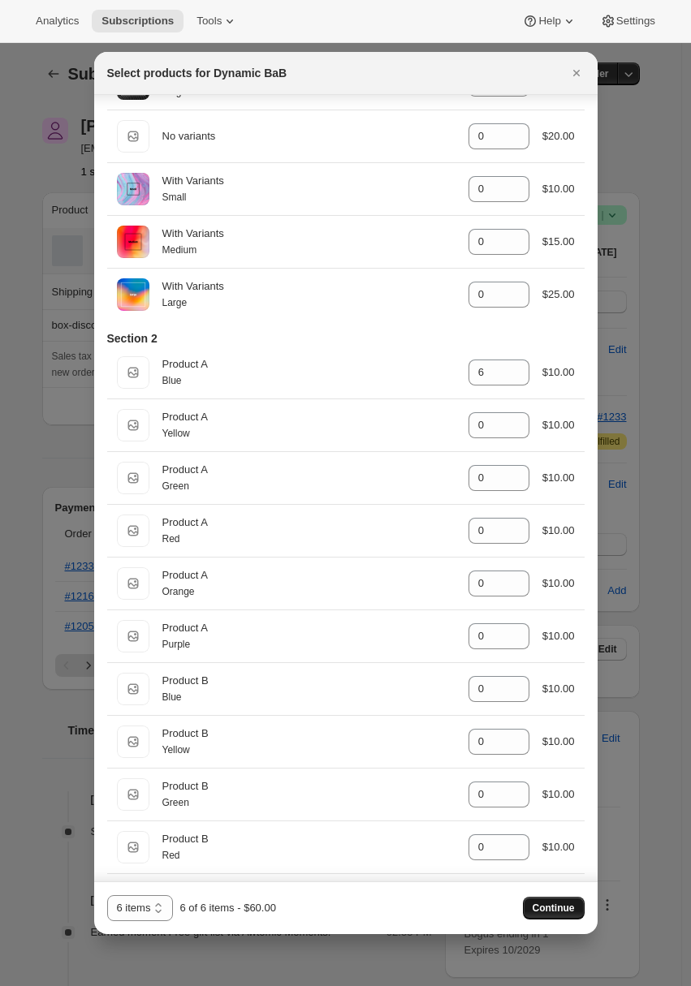
type input "0"
click at [546, 905] on span "Continue" at bounding box center [553, 908] width 42 height 13
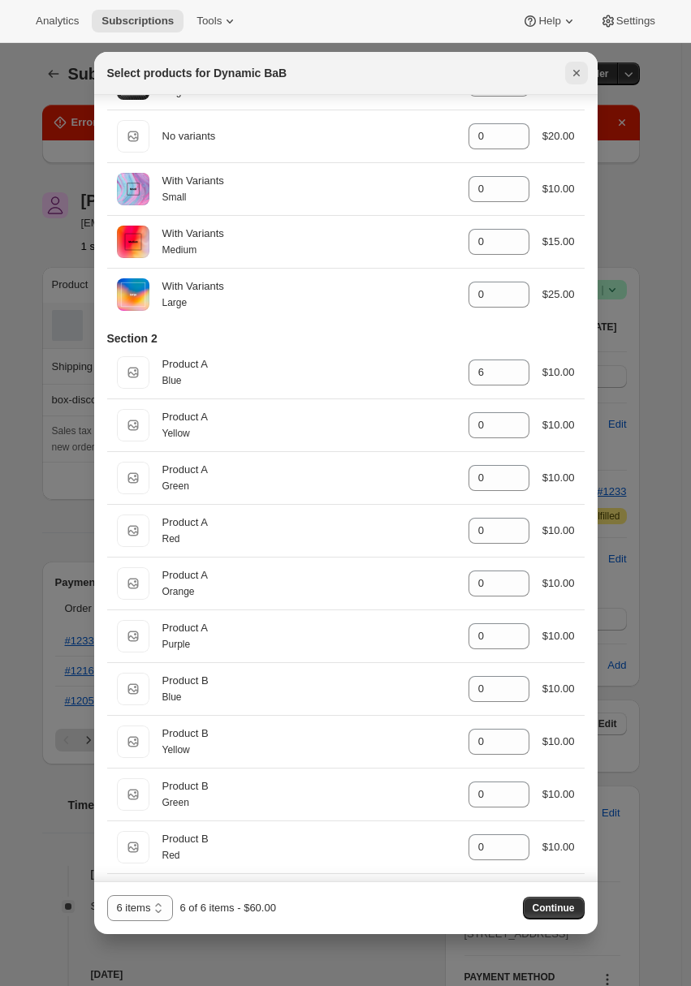
click at [574, 80] on icon "Close" at bounding box center [576, 73] width 16 height 16
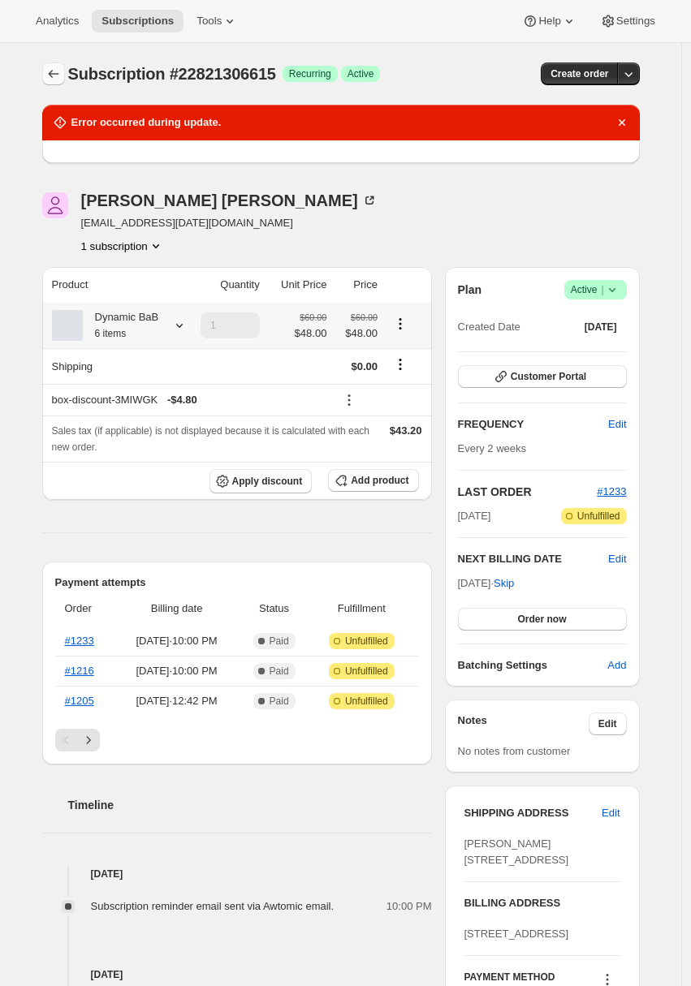
click at [53, 74] on icon "Subscriptions" at bounding box center [53, 74] width 11 height 8
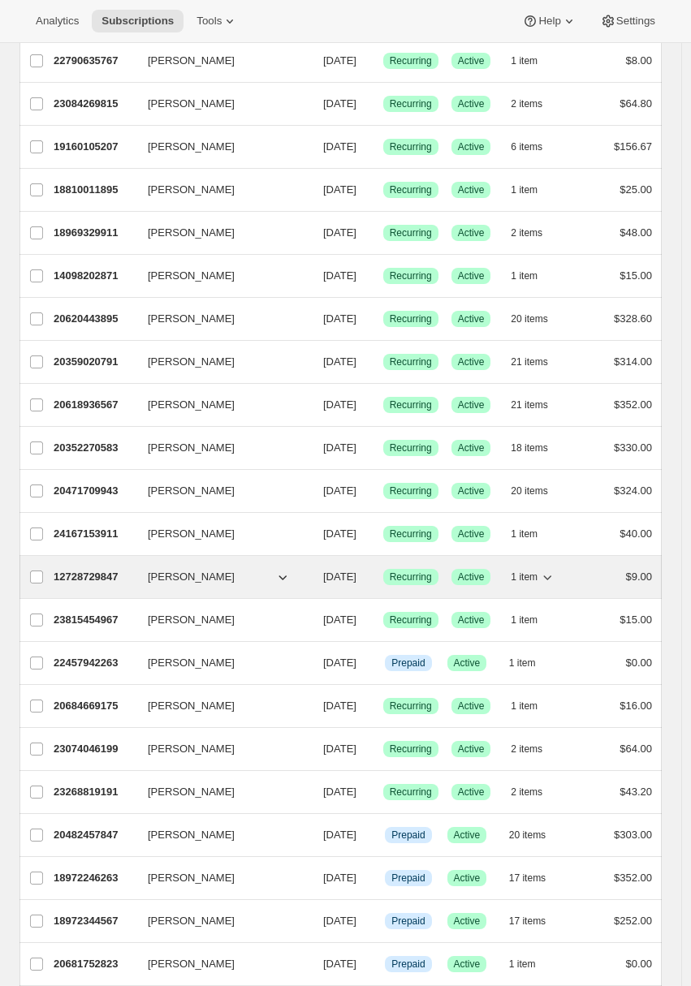
scroll to position [877, 0]
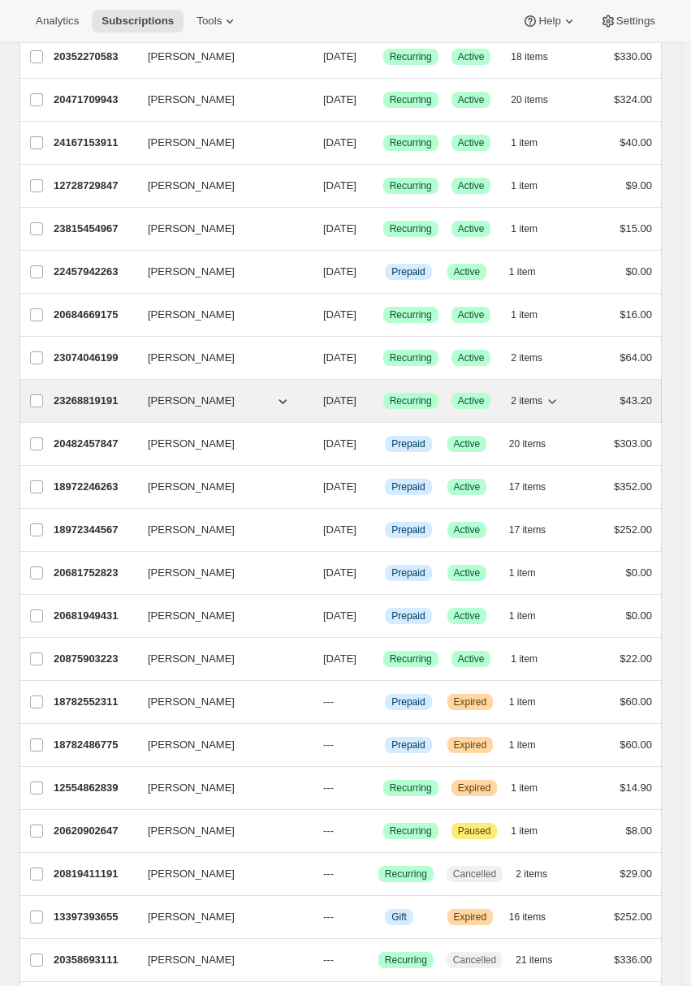
click at [71, 409] on p "23268819191" at bounding box center [94, 401] width 81 height 16
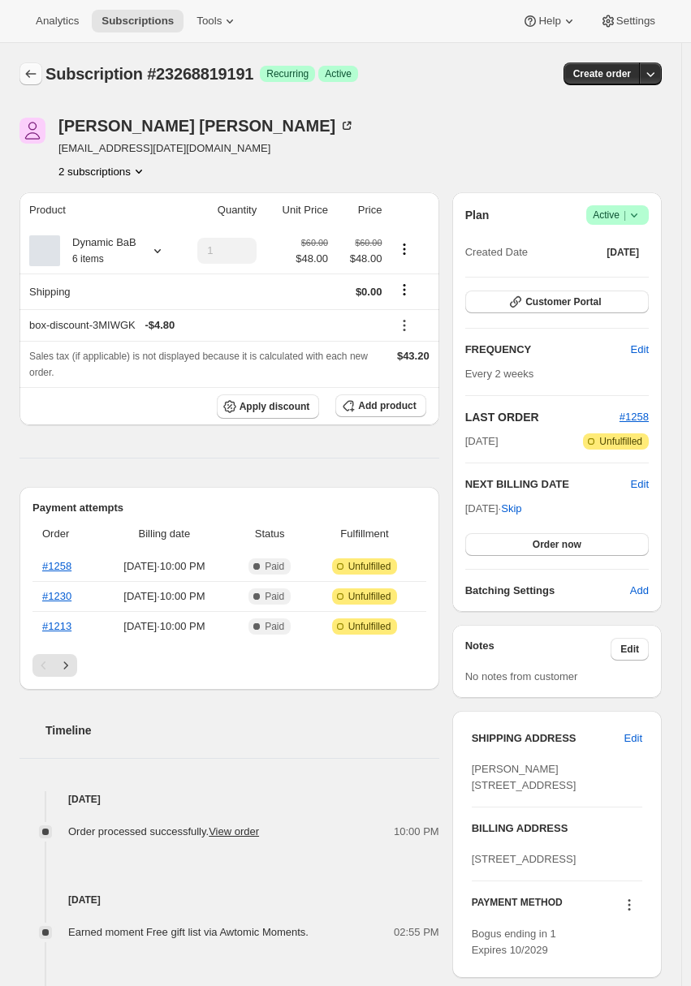
click at [39, 71] on button "Subscriptions" at bounding box center [30, 73] width 23 height 23
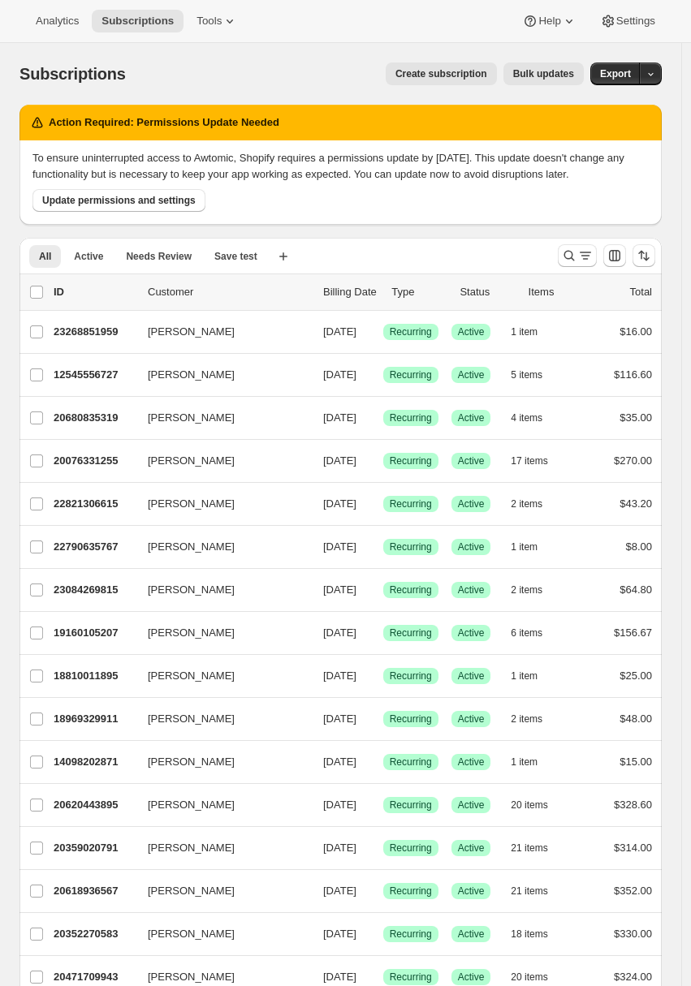
click at [460, 68] on span "Create subscription" at bounding box center [441, 73] width 92 height 13
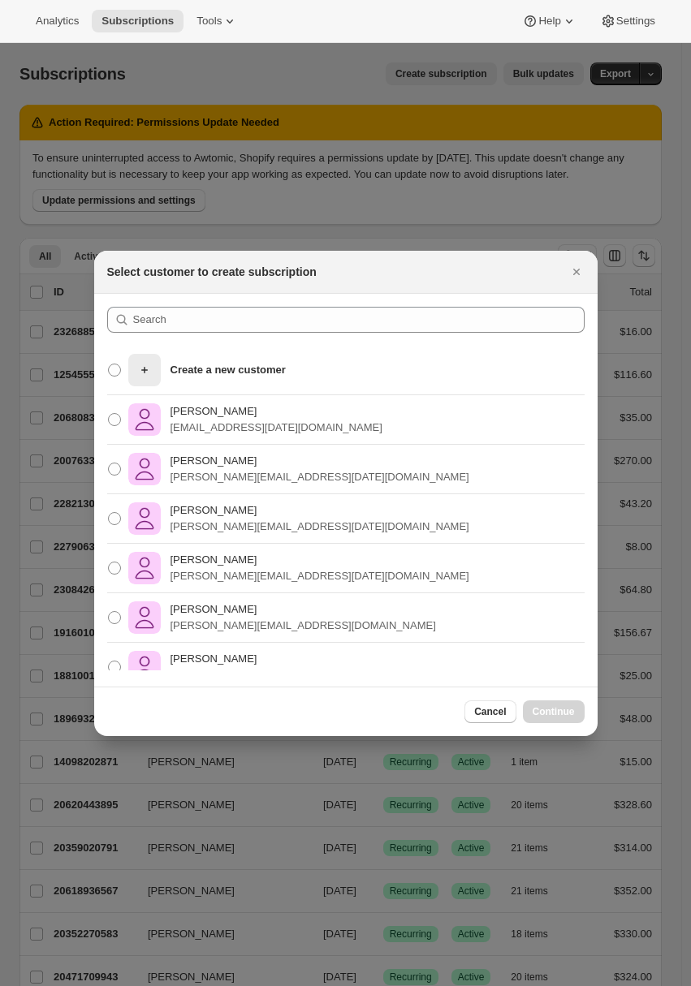
click at [348, 404] on div "Adrian Andrade adiran+dec9@awtomic.com" at bounding box center [345, 420] width 503 height 50
click at [379, 428] on div "Adrian Andrade adiran+dec9@awtomic.com" at bounding box center [345, 420] width 503 height 50
click at [292, 425] on p "adiran+dec9@awtomic.com" at bounding box center [276, 428] width 212 height 16
click at [109, 414] on input "Adrian Andrade adiran+dec9@awtomic.com" at bounding box center [108, 413] width 1 height 1
radio input "true"
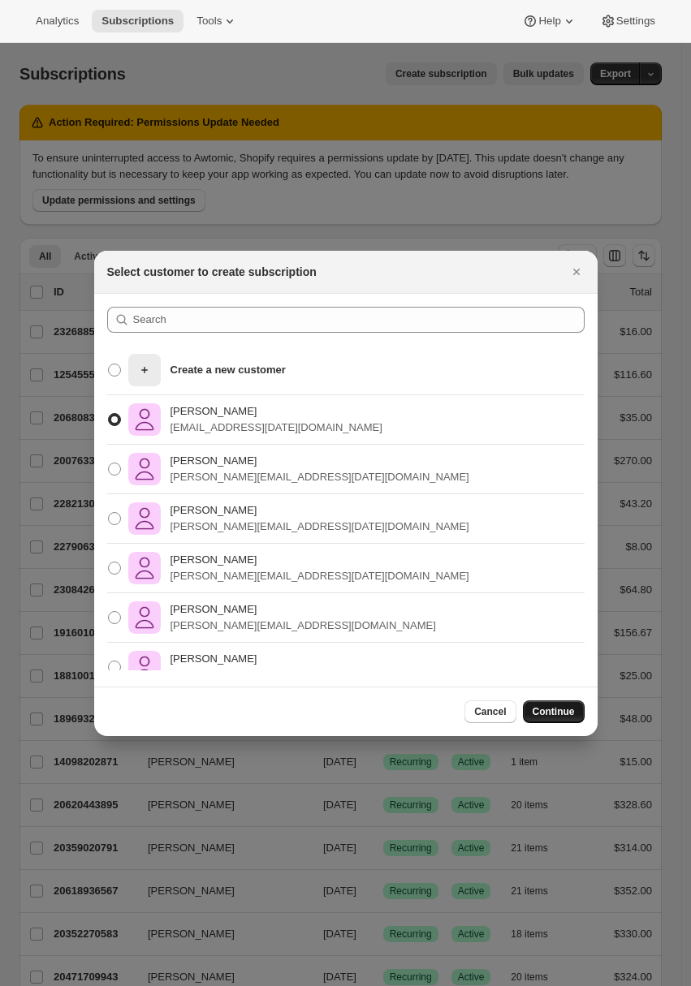
click at [549, 713] on span "Continue" at bounding box center [553, 711] width 42 height 13
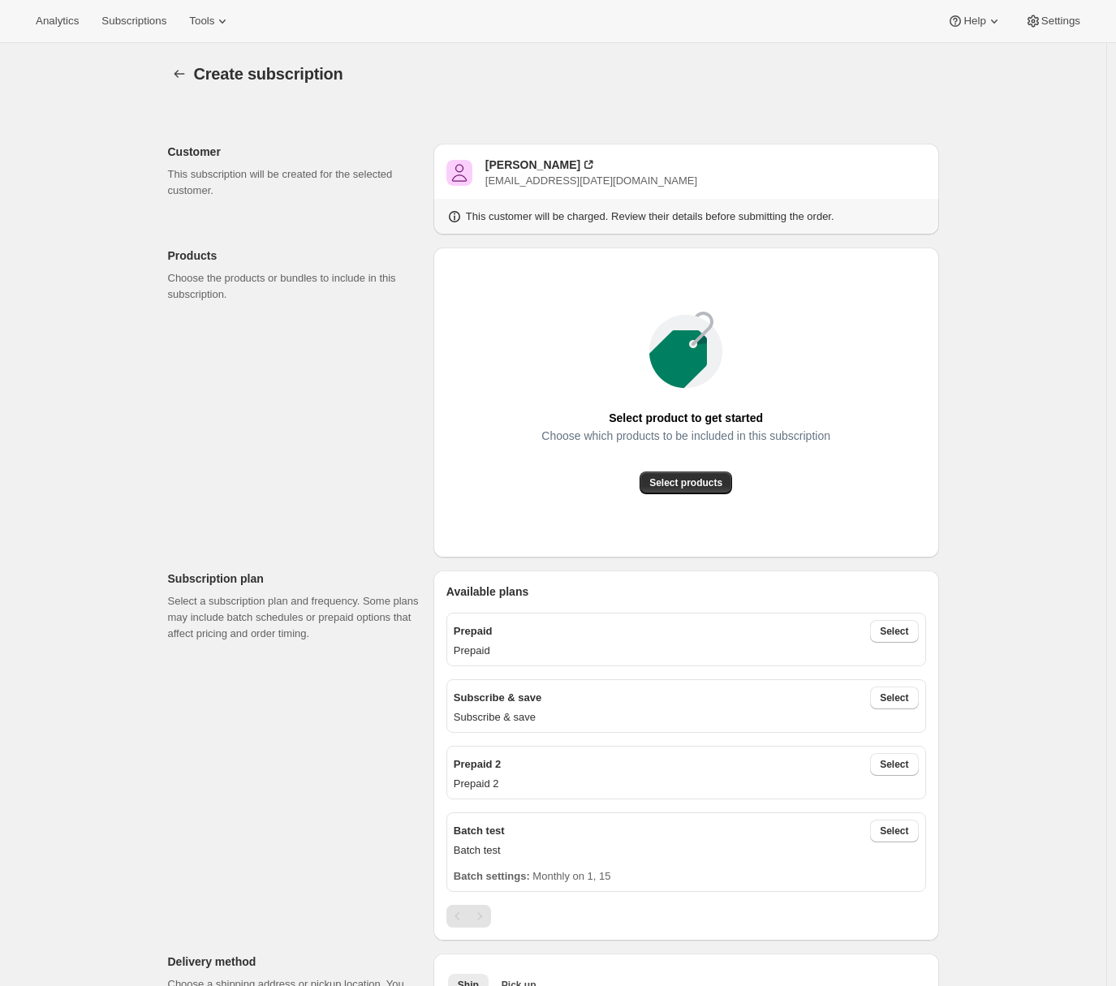
click at [666, 475] on button "Select products" at bounding box center [686, 483] width 93 height 23
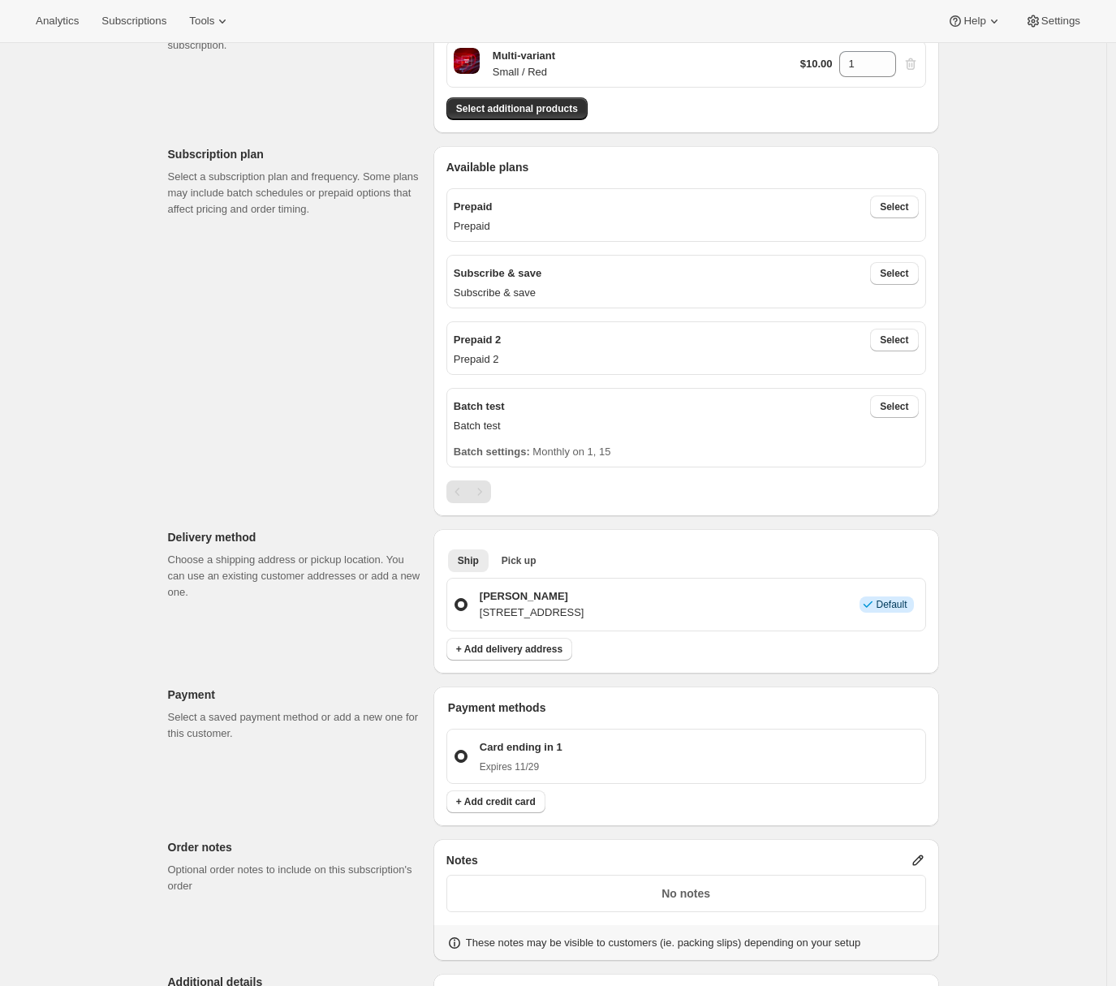
scroll to position [307, 0]
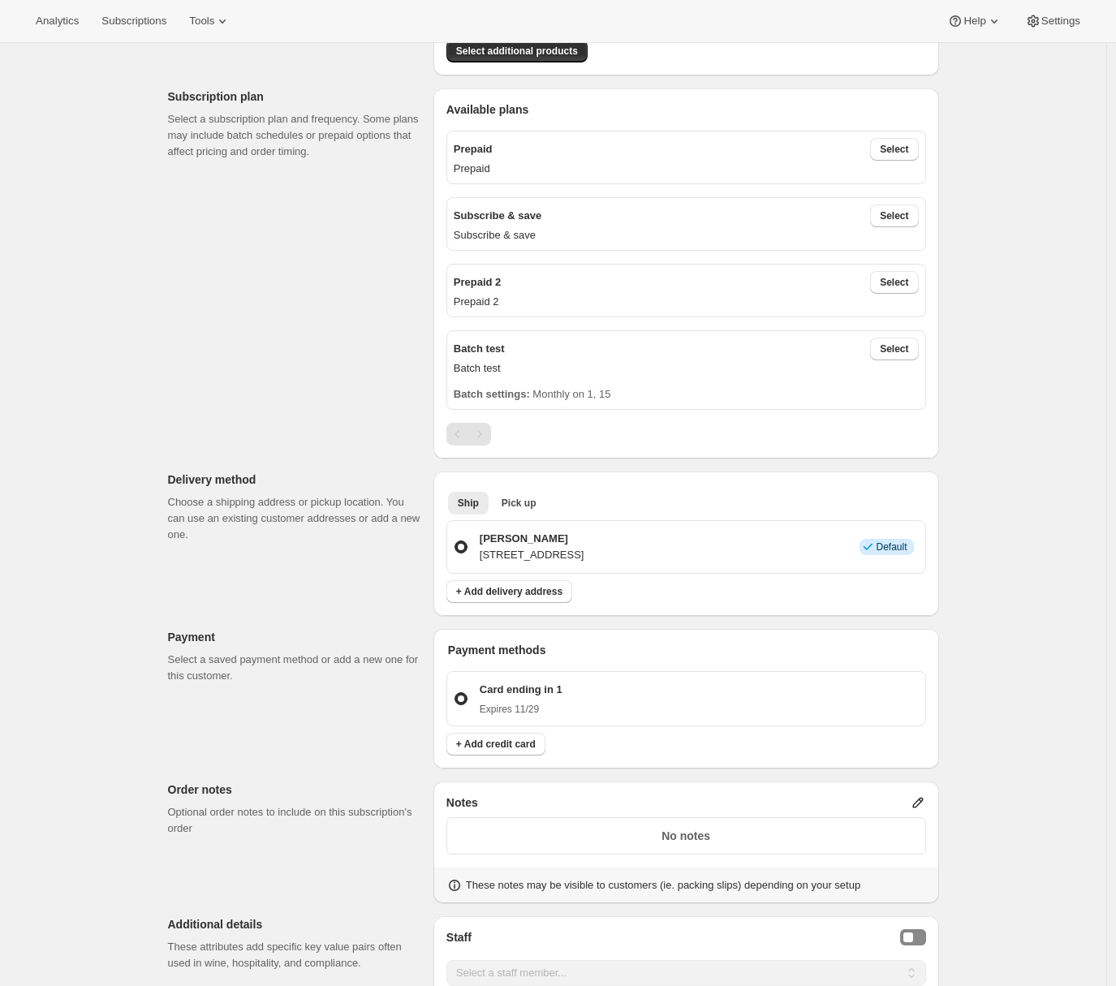
drag, startPoint x: 903, startPoint y: 216, endPoint x: 898, endPoint y: 239, distance: 23.2
click at [903, 217] on span "Select" at bounding box center [894, 215] width 28 height 13
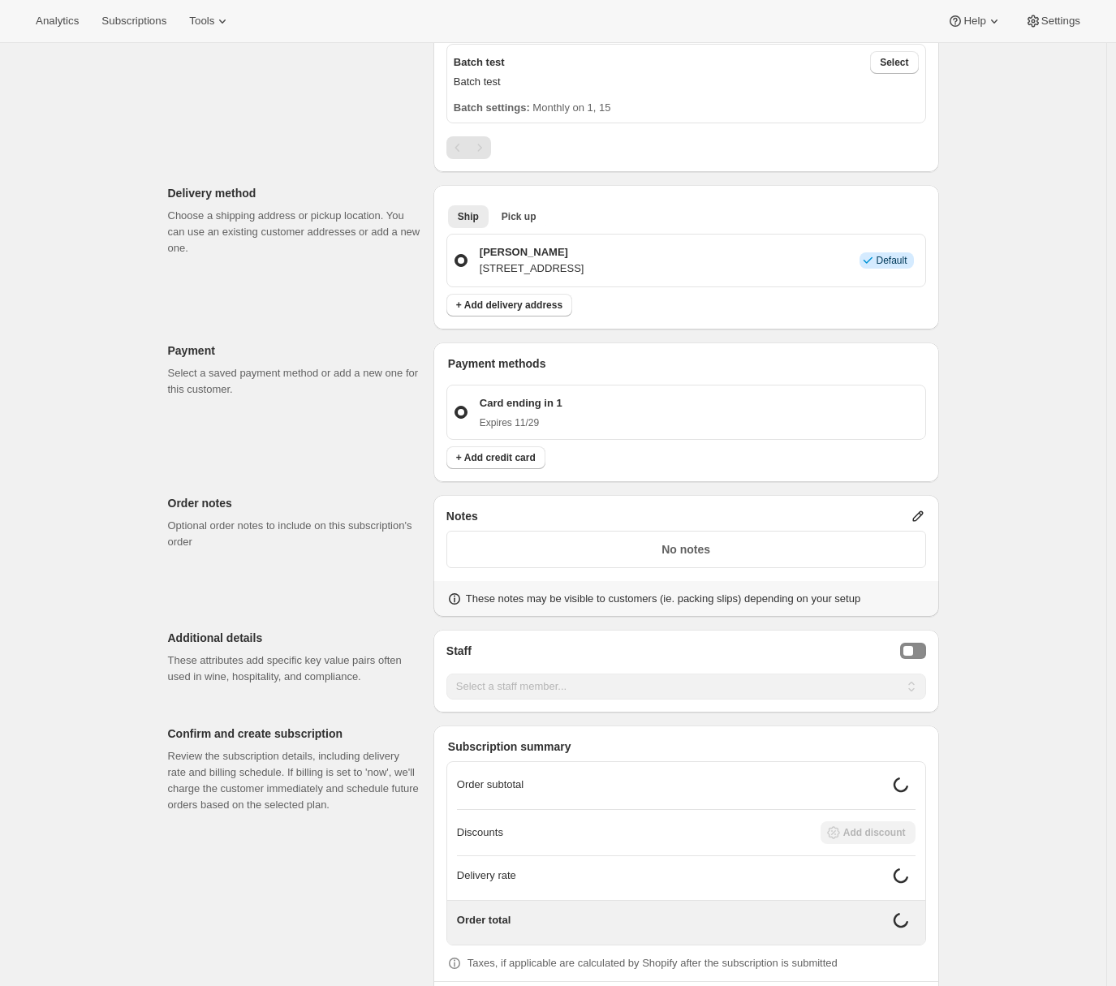
scroll to position [943, 0]
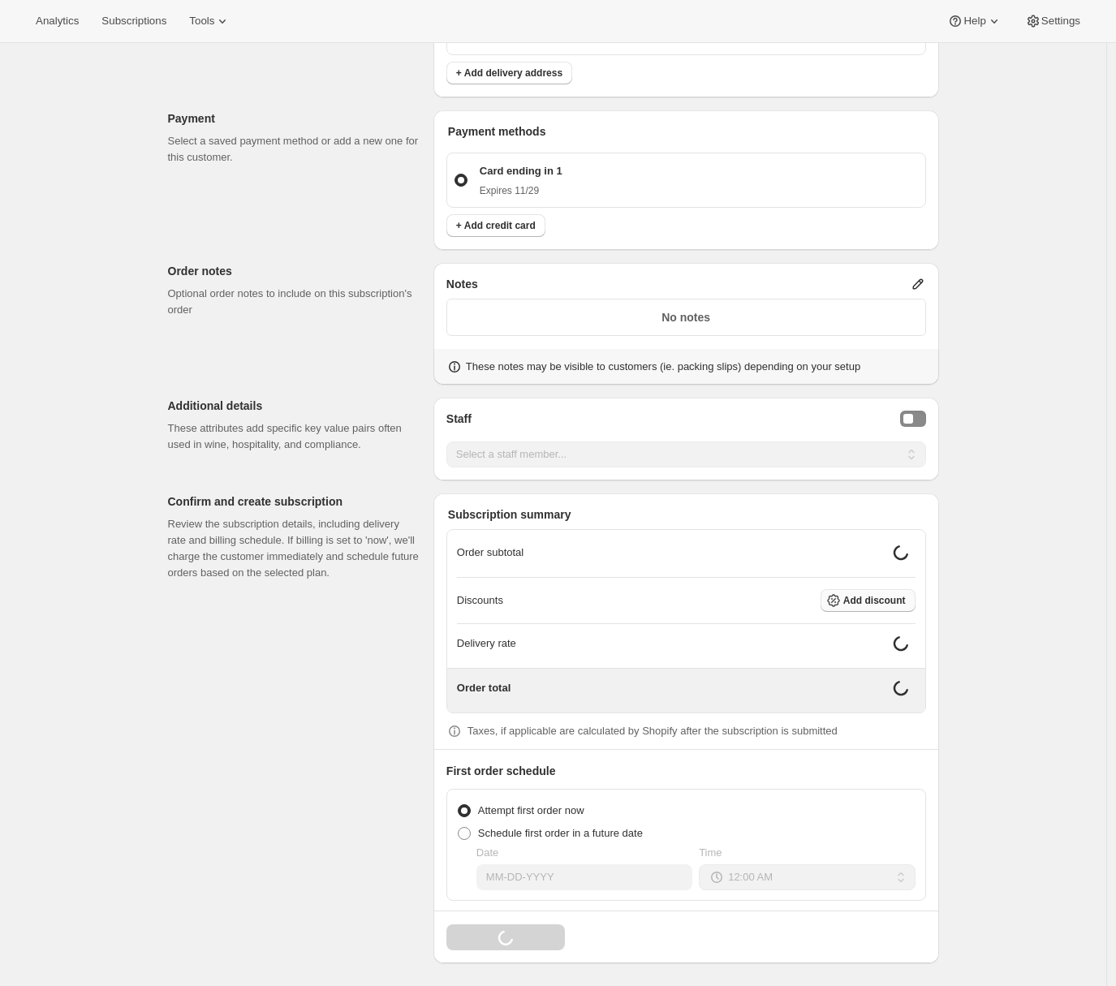
click at [878, 604] on span "Add discount" at bounding box center [874, 600] width 62 height 13
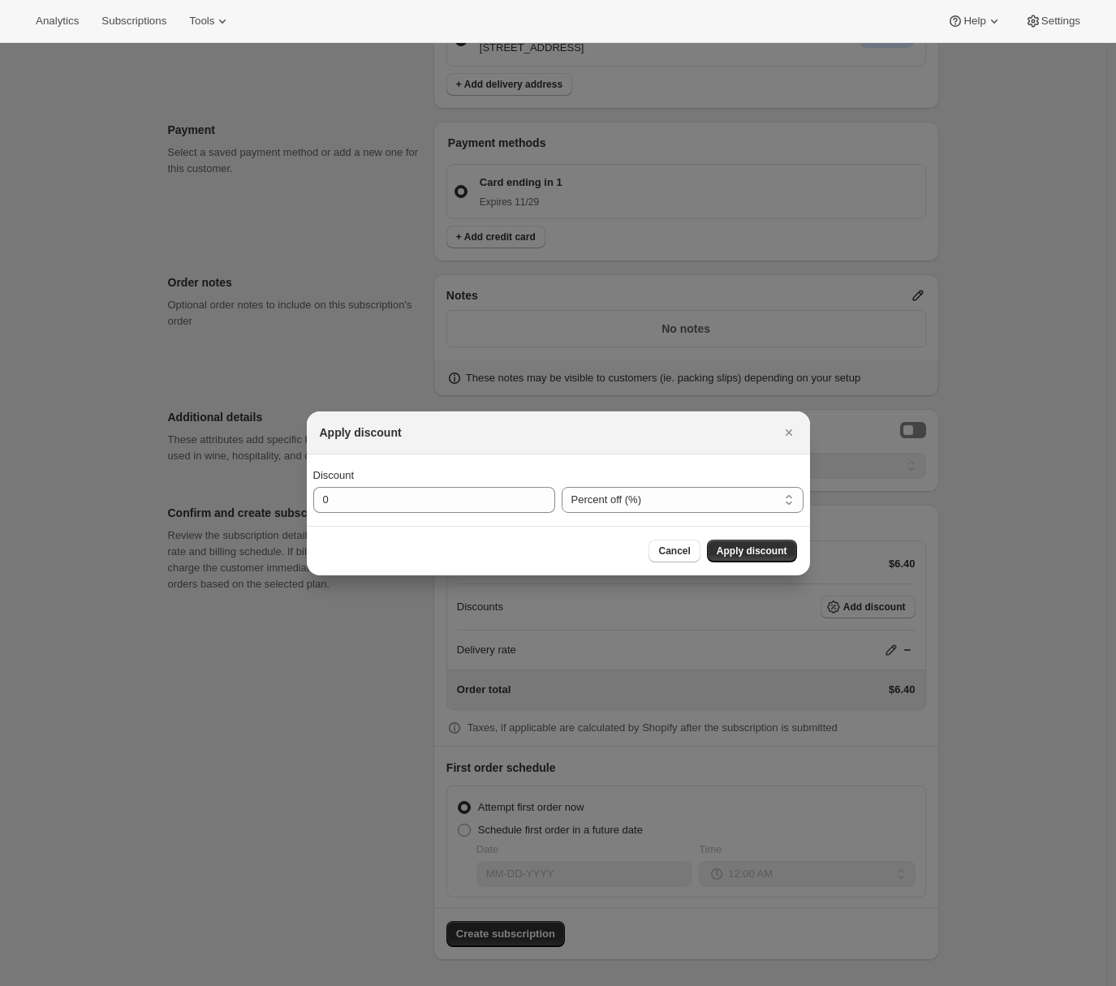
scroll to position [931, 0]
click at [386, 498] on input "0" at bounding box center [422, 500] width 218 height 26
click at [321, 500] on input "0" at bounding box center [422, 500] width 218 height 26
type input "20"
click at [777, 554] on span "Apply discount" at bounding box center [752, 551] width 71 height 13
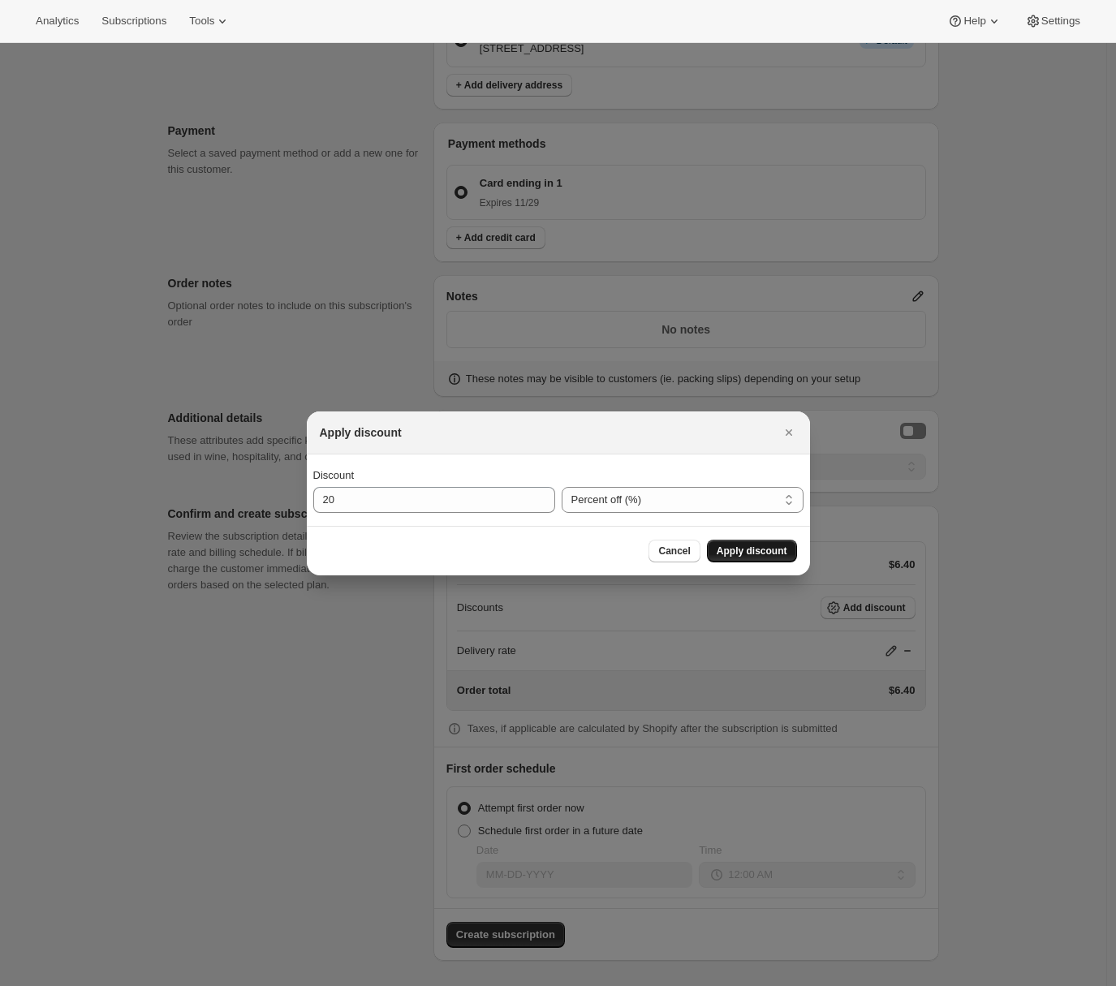
scroll to position [924, 0]
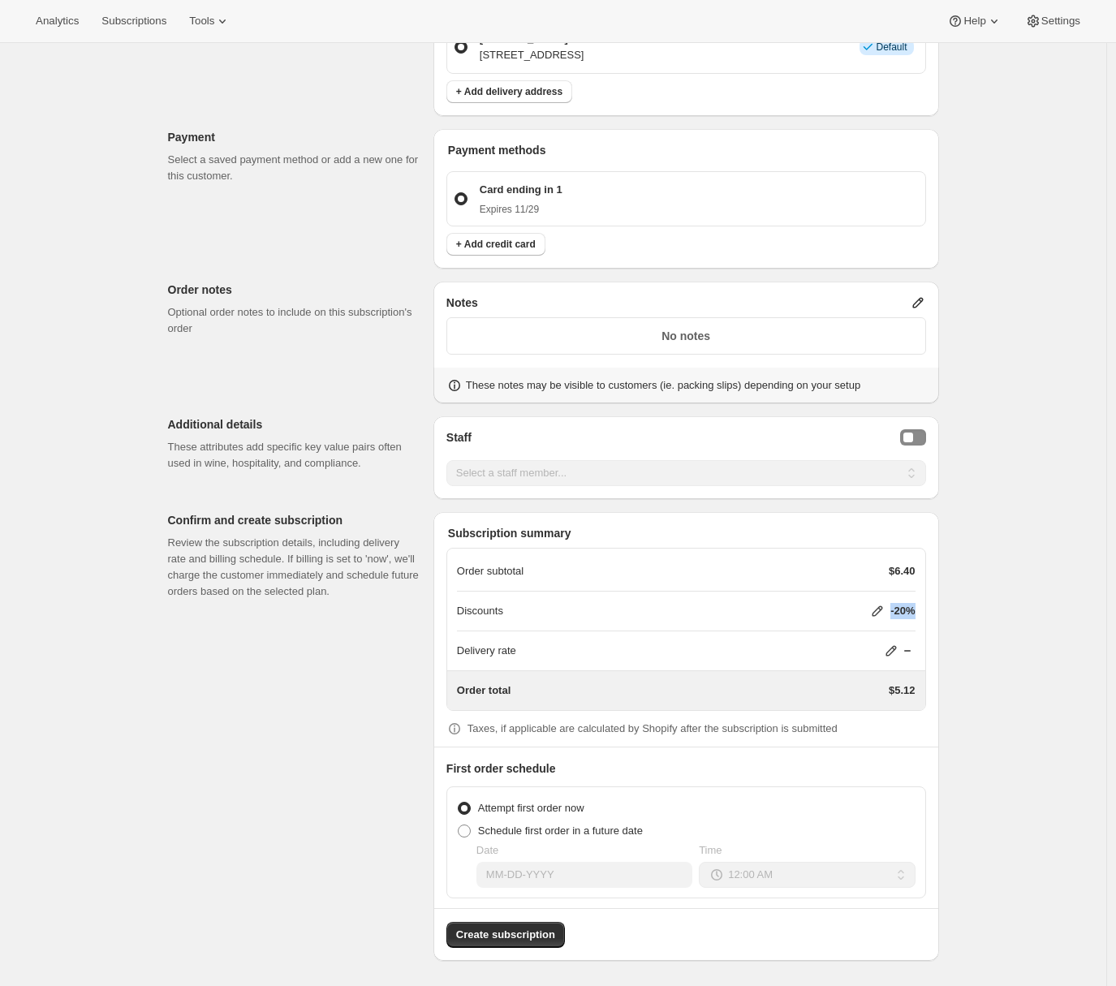
drag, startPoint x: 918, startPoint y: 611, endPoint x: 890, endPoint y: 610, distance: 27.6
click at [890, 610] on div "-20%" at bounding box center [899, 611] width 29 height 16
drag, startPoint x: 739, startPoint y: 605, endPoint x: 825, endPoint y: 614, distance: 86.6
click at [815, 614] on div "Discounts -20%" at bounding box center [686, 611] width 459 height 16
click at [877, 610] on icon at bounding box center [877, 611] width 16 height 16
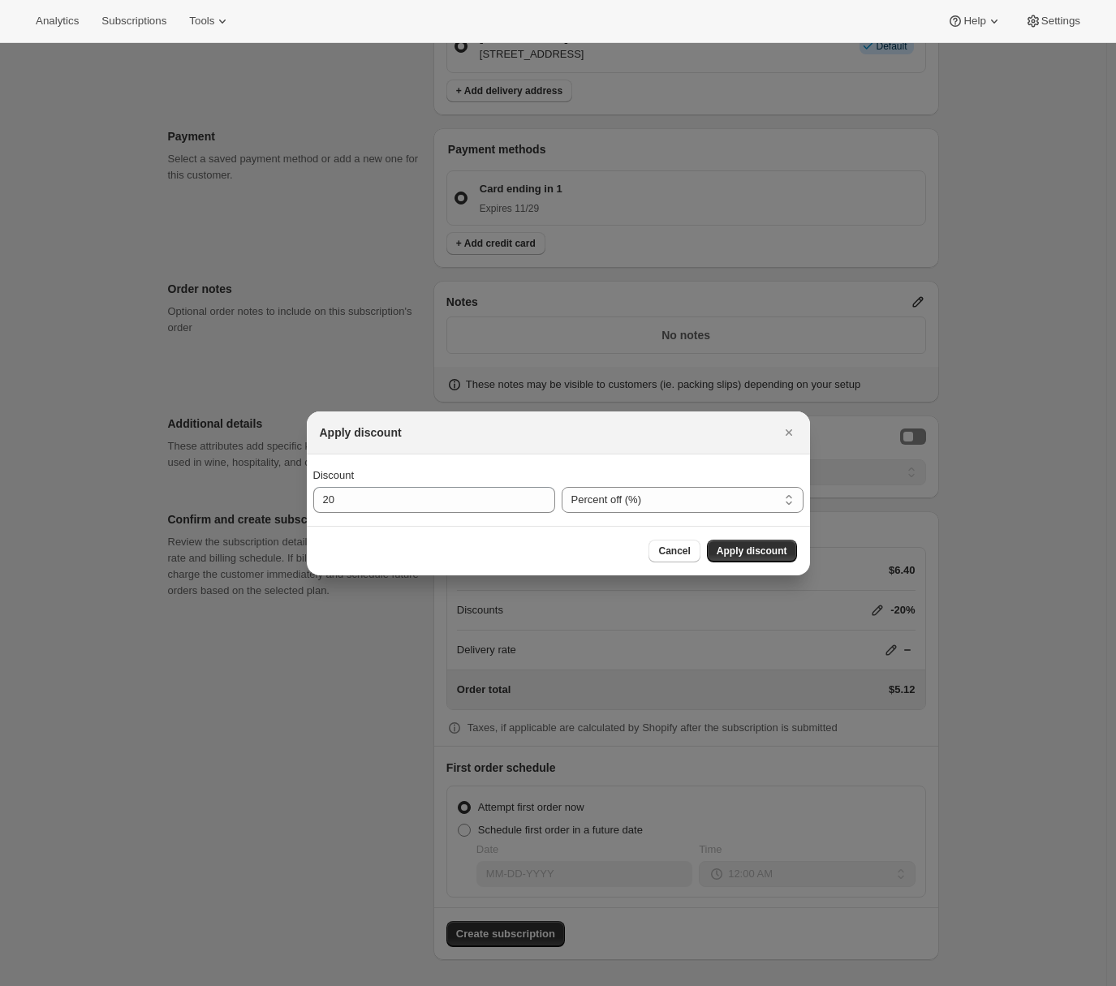
scroll to position [0, 0]
click at [786, 440] on button "Close" at bounding box center [789, 432] width 23 height 23
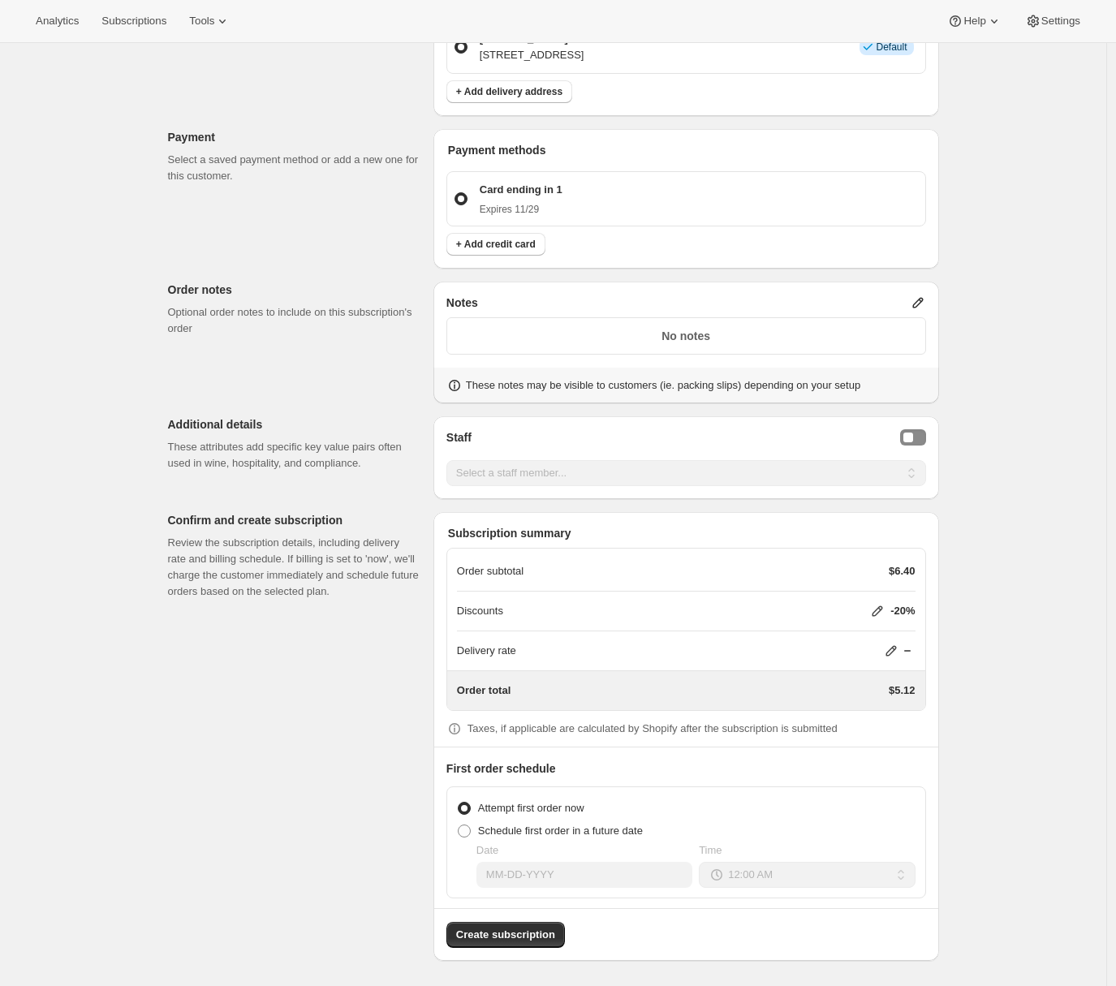
click at [319, 677] on div "Customer This subscription will be created for the selected customer. Adrian An…" at bounding box center [547, 70] width 784 height 1781
click at [874, 610] on icon at bounding box center [877, 611] width 16 height 16
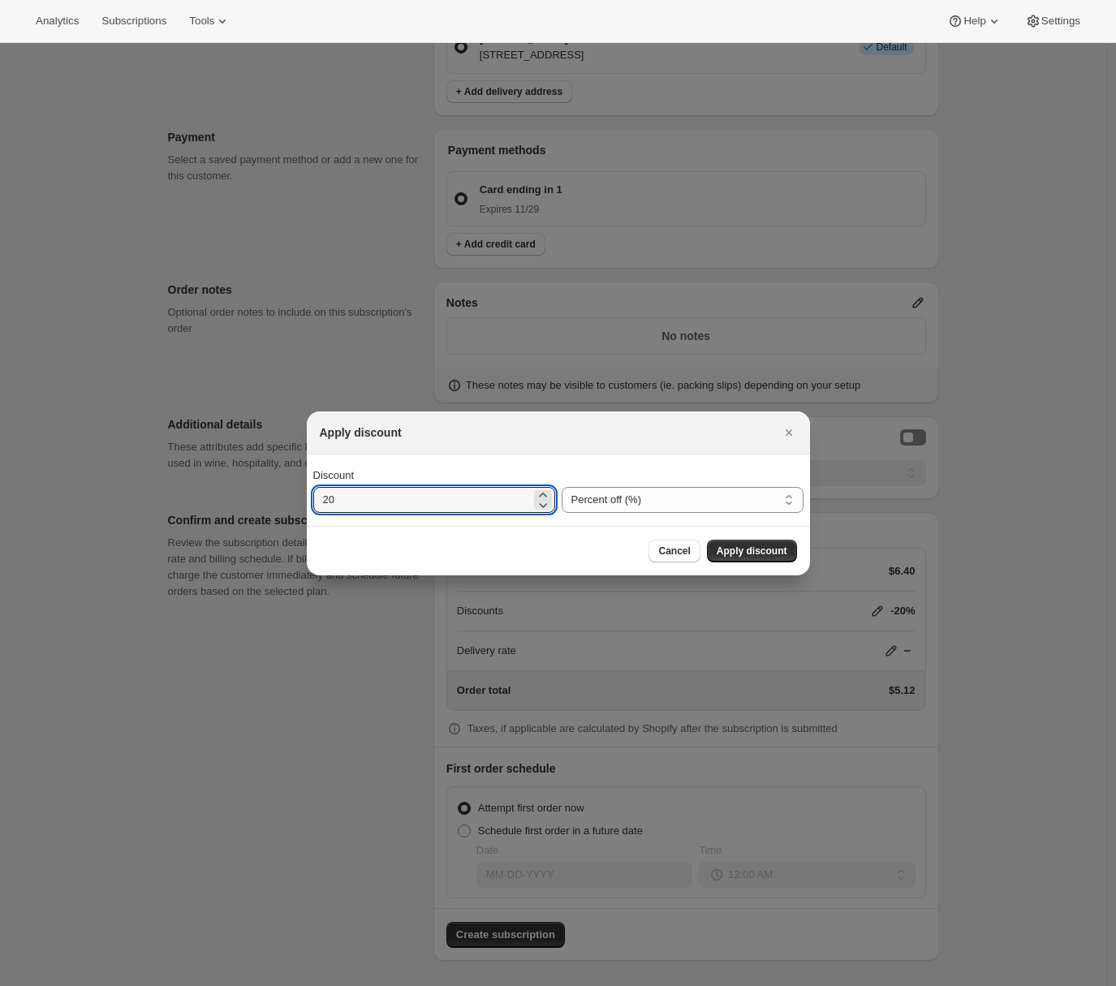
drag, startPoint x: 364, startPoint y: 506, endPoint x: 291, endPoint y: 504, distance: 73.1
click at [291, 985] on div "Apply discount Discount 20 Percent off (%) Amount off ($) Percent off (%) Cance…" at bounding box center [558, 987] width 1116 height 0
type input "0"
click at [733, 548] on span "Apply discount" at bounding box center [752, 551] width 71 height 13
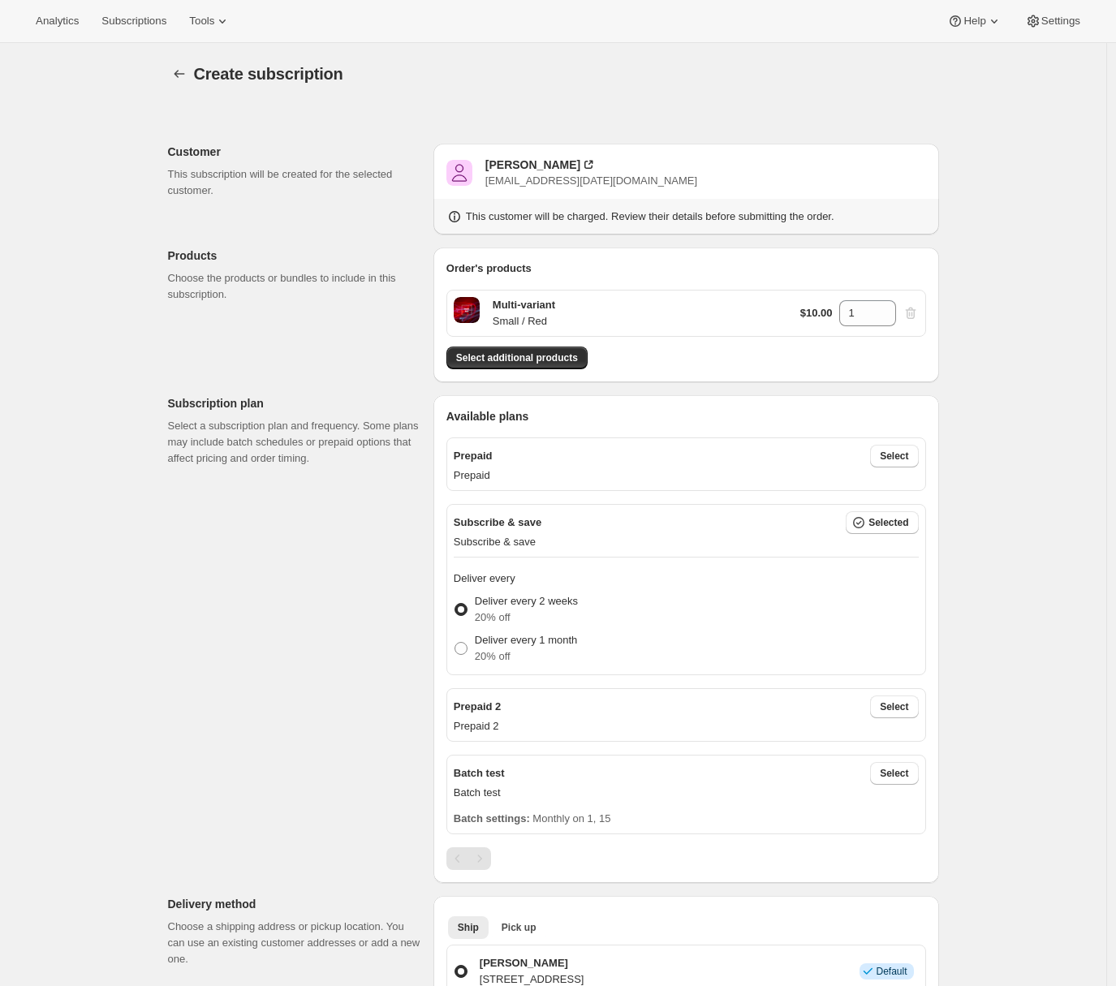
scroll to position [924, 0]
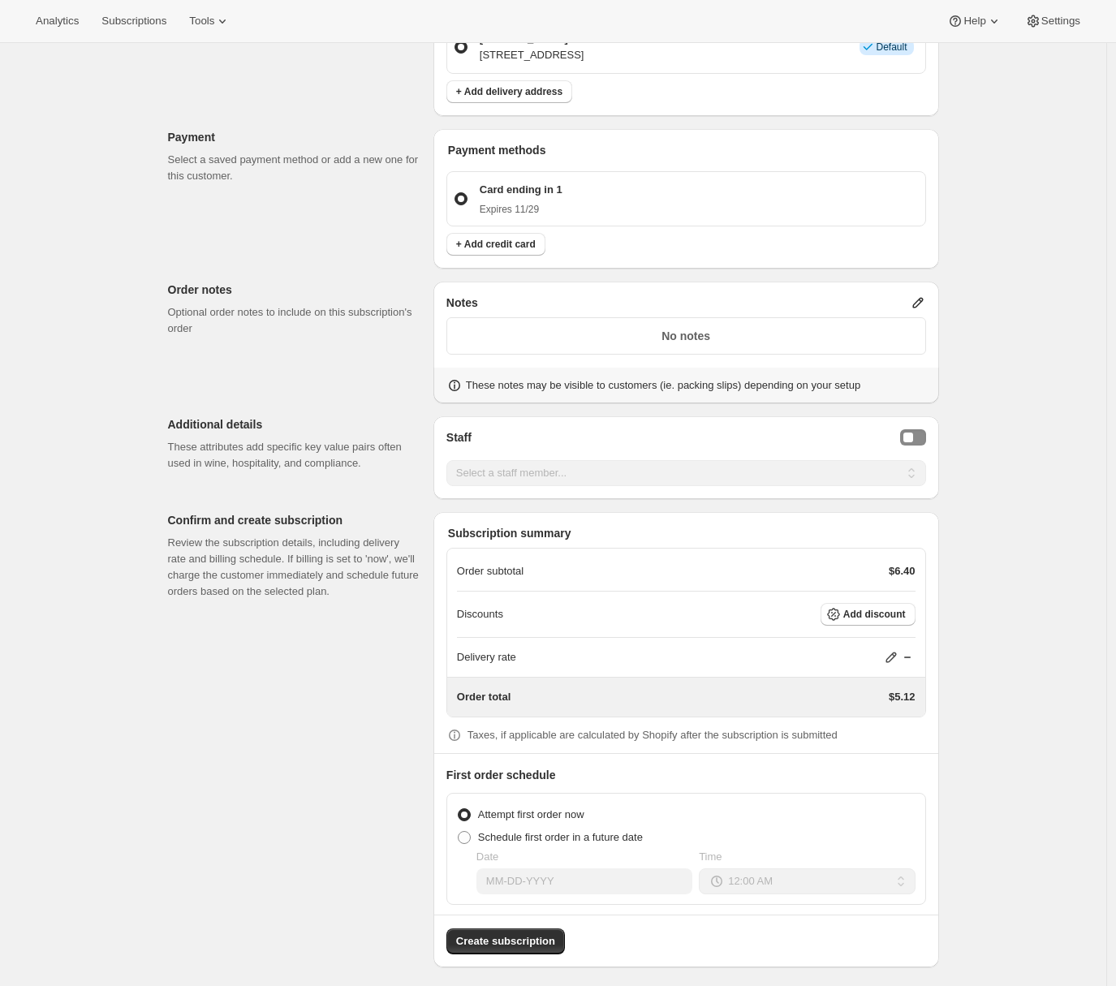
drag, startPoint x: 463, startPoint y: 637, endPoint x: 558, endPoint y: 632, distance: 94.3
click at [558, 632] on div "Order subtotal $6.40 Discounts Add discount Delivery rate Order total $5.12" at bounding box center [686, 633] width 480 height 170
drag, startPoint x: 463, startPoint y: 617, endPoint x: 519, endPoint y: 618, distance: 56.0
click at [503, 618] on p "Discounts" at bounding box center [480, 614] width 46 height 16
click at [503, 627] on div "Discounts Add discount" at bounding box center [686, 615] width 459 height 46
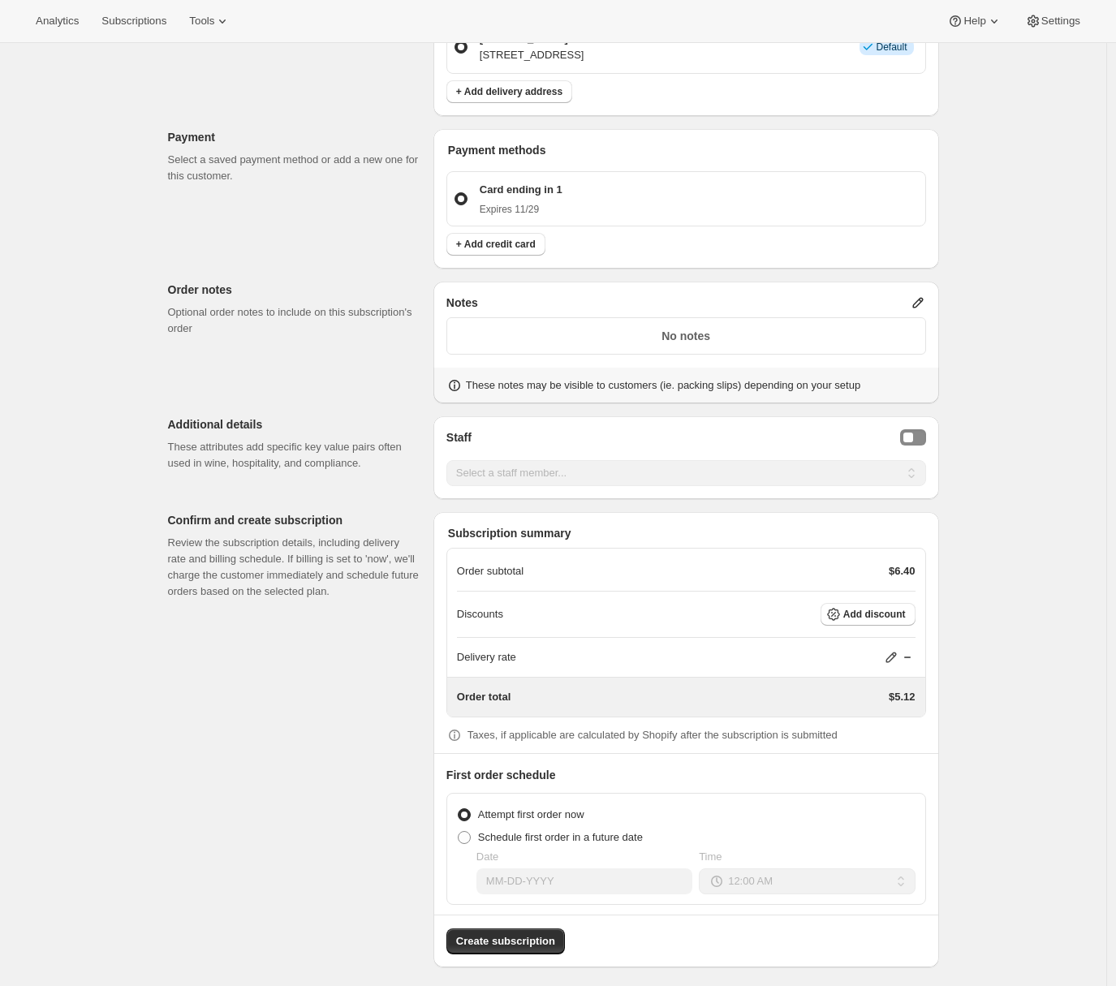
click at [503, 614] on p "Discounts" at bounding box center [480, 614] width 46 height 16
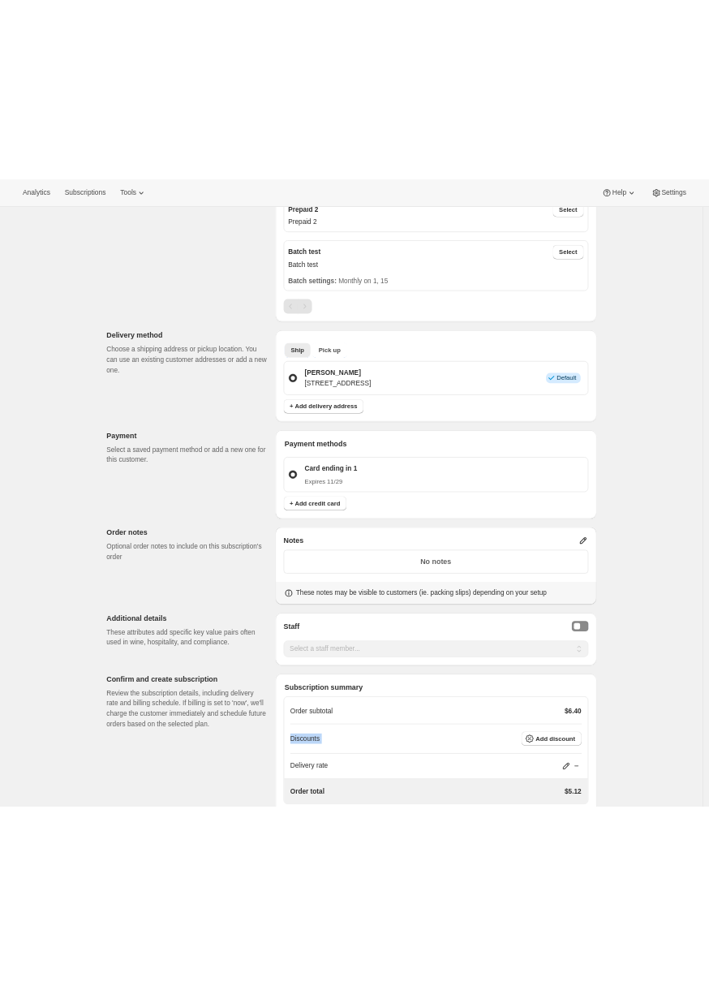
scroll to position [931, 0]
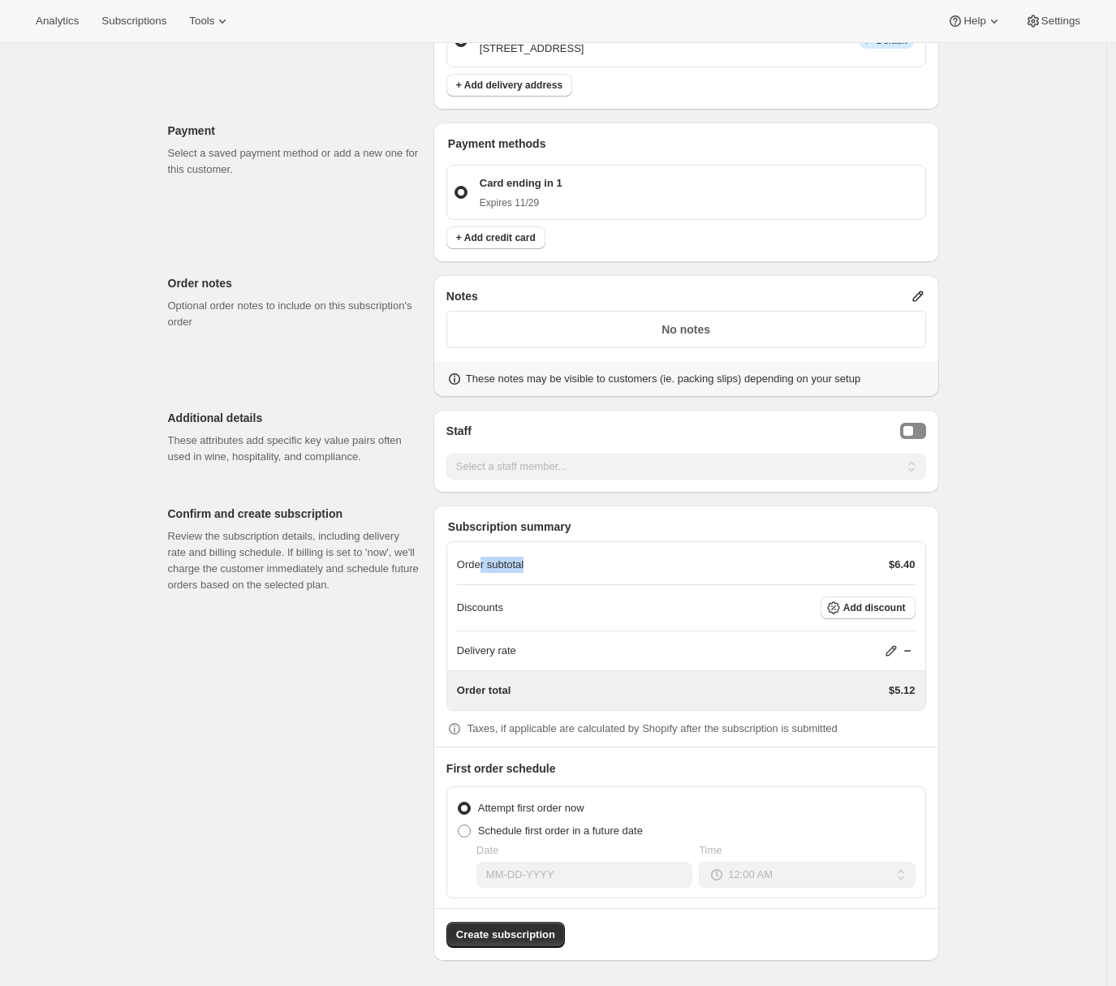
drag, startPoint x: 484, startPoint y: 560, endPoint x: 541, endPoint y: 560, distance: 56.8
click at [541, 560] on div "Order subtotal $6.40" at bounding box center [686, 565] width 459 height 16
drag, startPoint x: 463, startPoint y: 582, endPoint x: 558, endPoint y: 582, distance: 95.8
click at [564, 585] on div "Order subtotal $6.40 Discounts Add discount Delivery rate Order total $5.12" at bounding box center [686, 626] width 480 height 170
drag, startPoint x: 484, startPoint y: 605, endPoint x: 563, endPoint y: 601, distance: 79.6
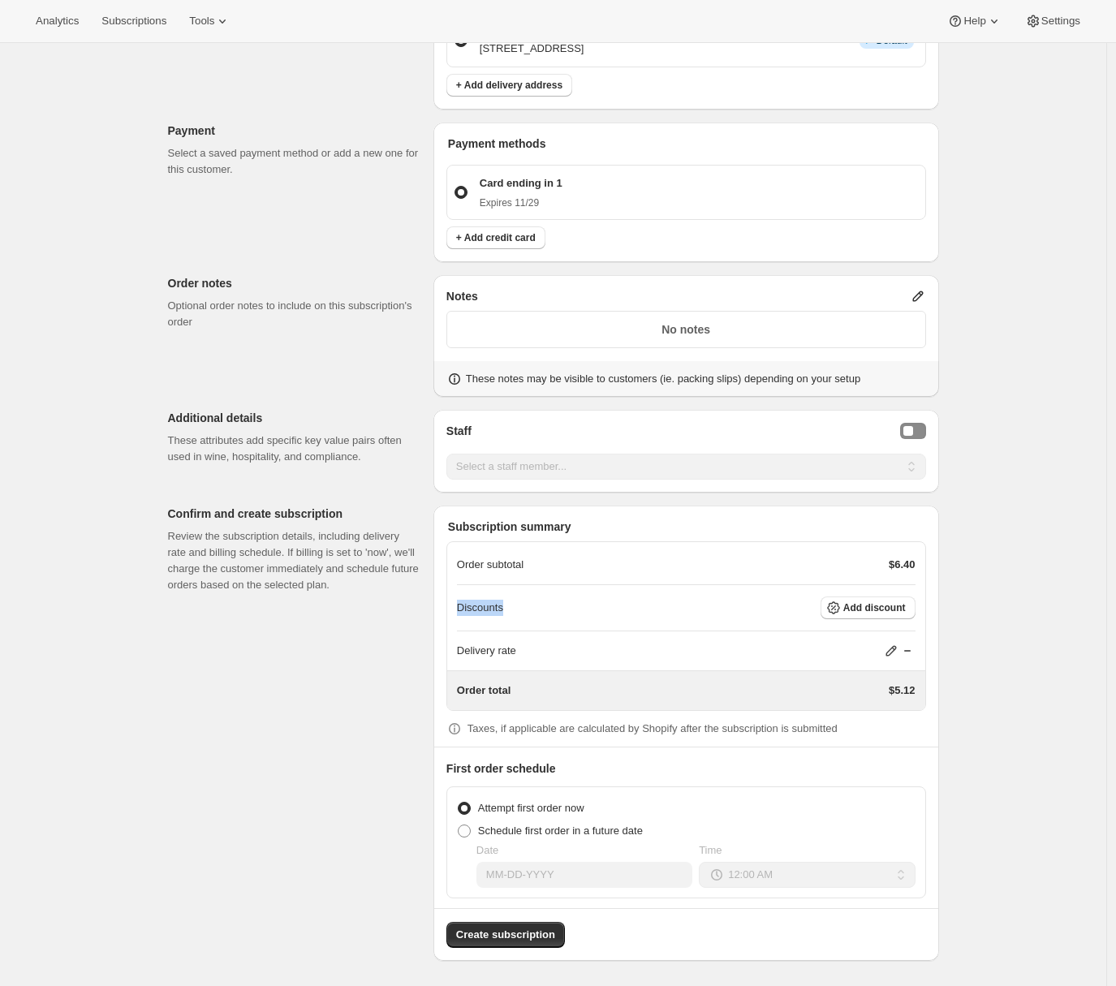
click at [563, 600] on div "Order subtotal $6.40 Discounts Add discount Delivery rate Order total $5.12" at bounding box center [686, 626] width 480 height 170
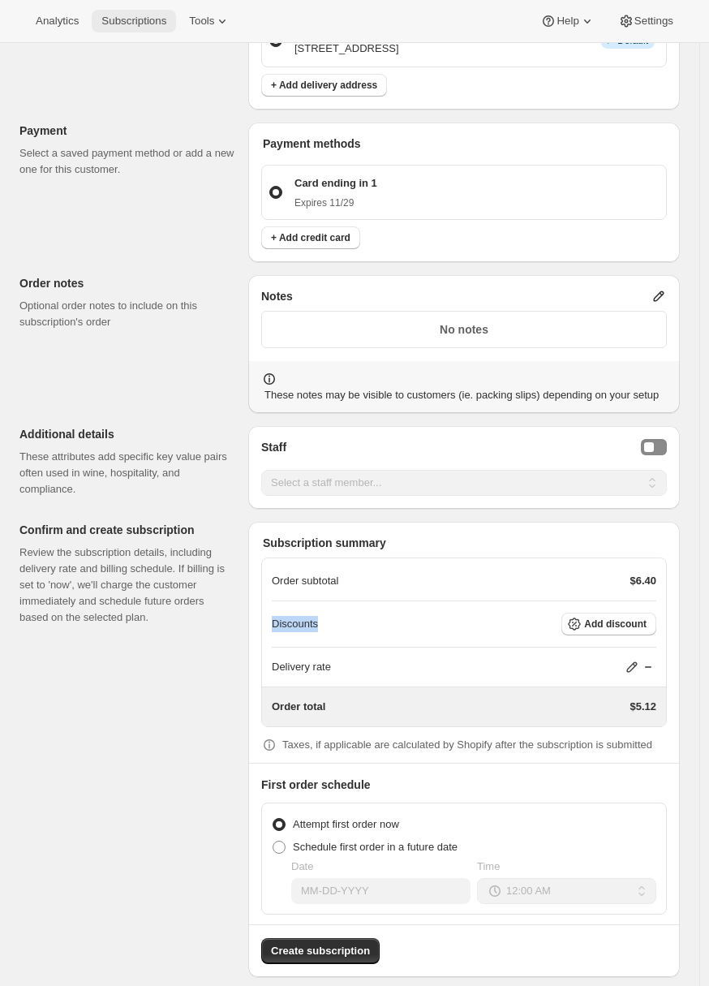
click at [143, 19] on span "Subscriptions" at bounding box center [133, 21] width 65 height 13
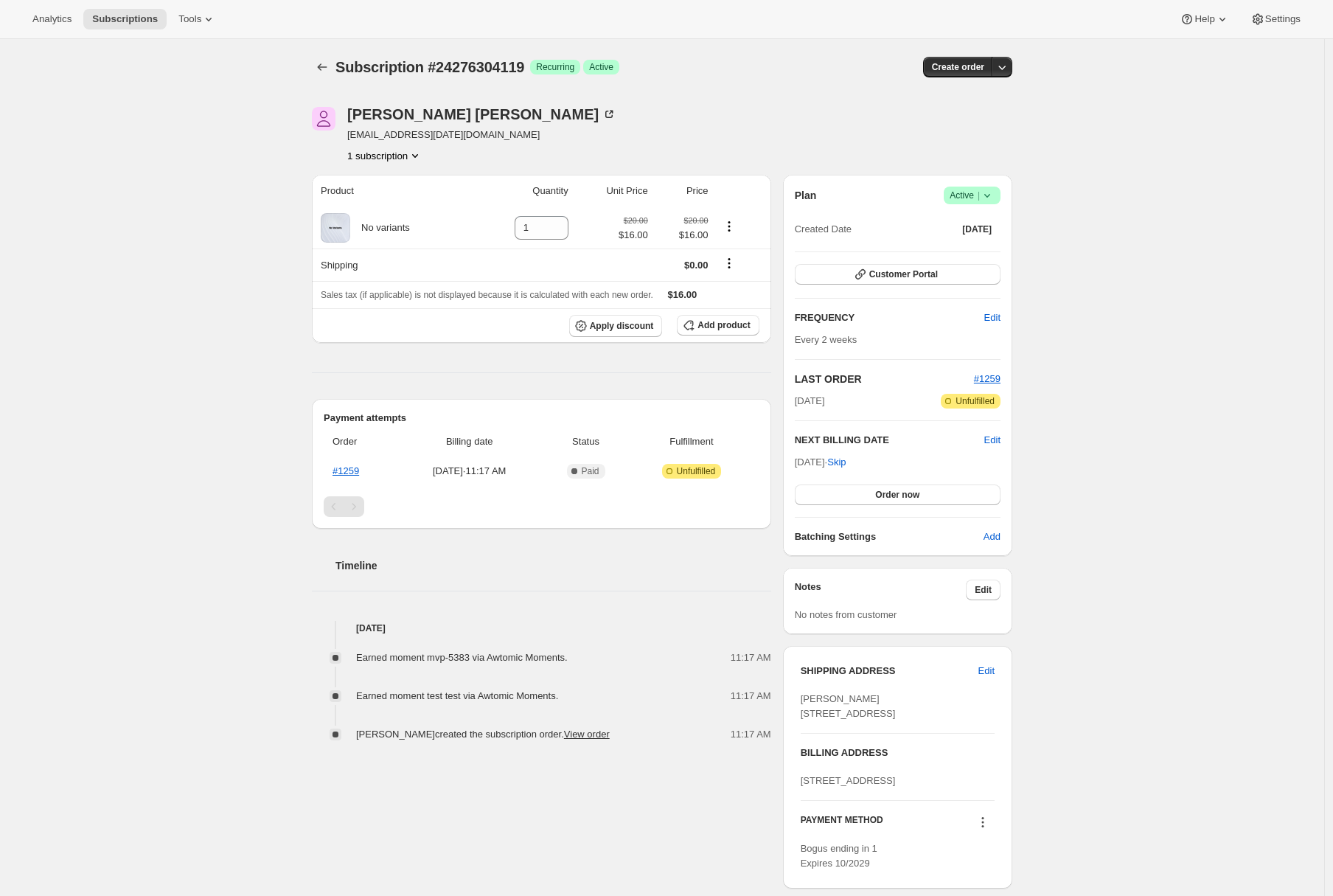
click at [264, 312] on div "Subscription #24276304119. This page is ready Subscription #24276304119 Success…" at bounding box center [662, 538] width 1325 height 999
click at [730, 331] on span "Add product" at bounding box center [724, 324] width 53 height 12
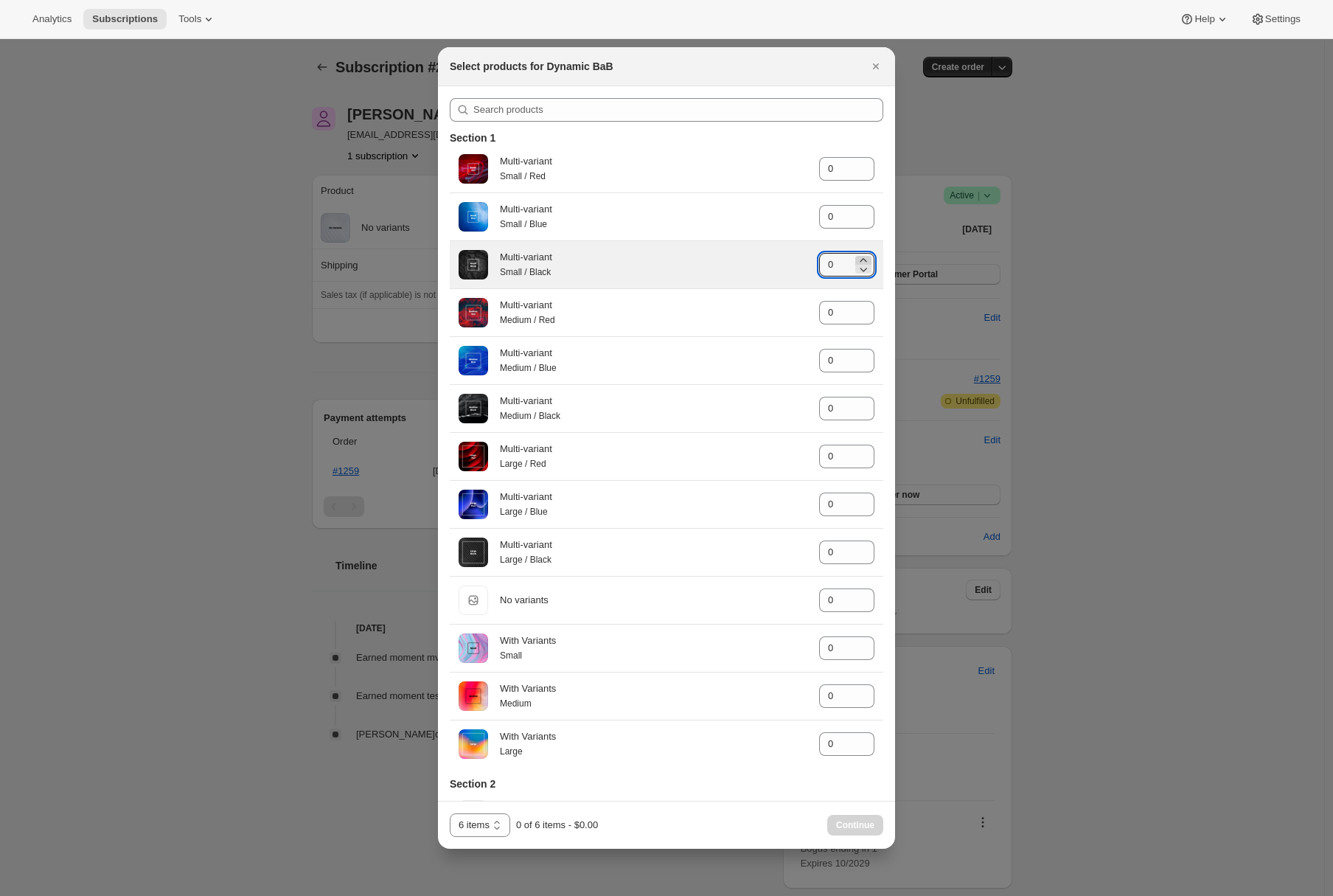
click at [857, 260] on icon ":rbt:" at bounding box center [863, 260] width 15 height 15
type input "3"
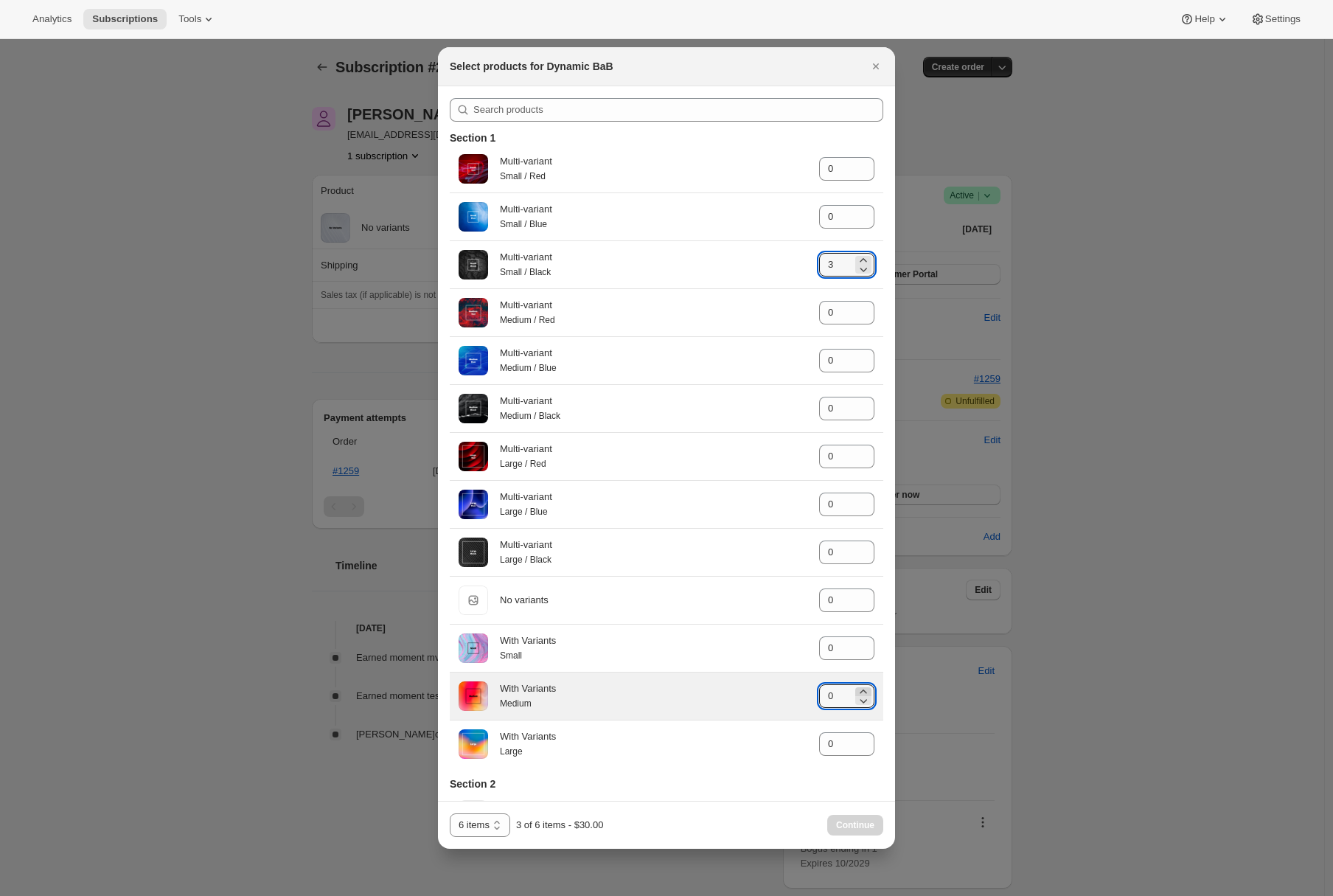
click at [860, 693] on icon ":rbt:" at bounding box center [862, 692] width 6 height 4
type input "3"
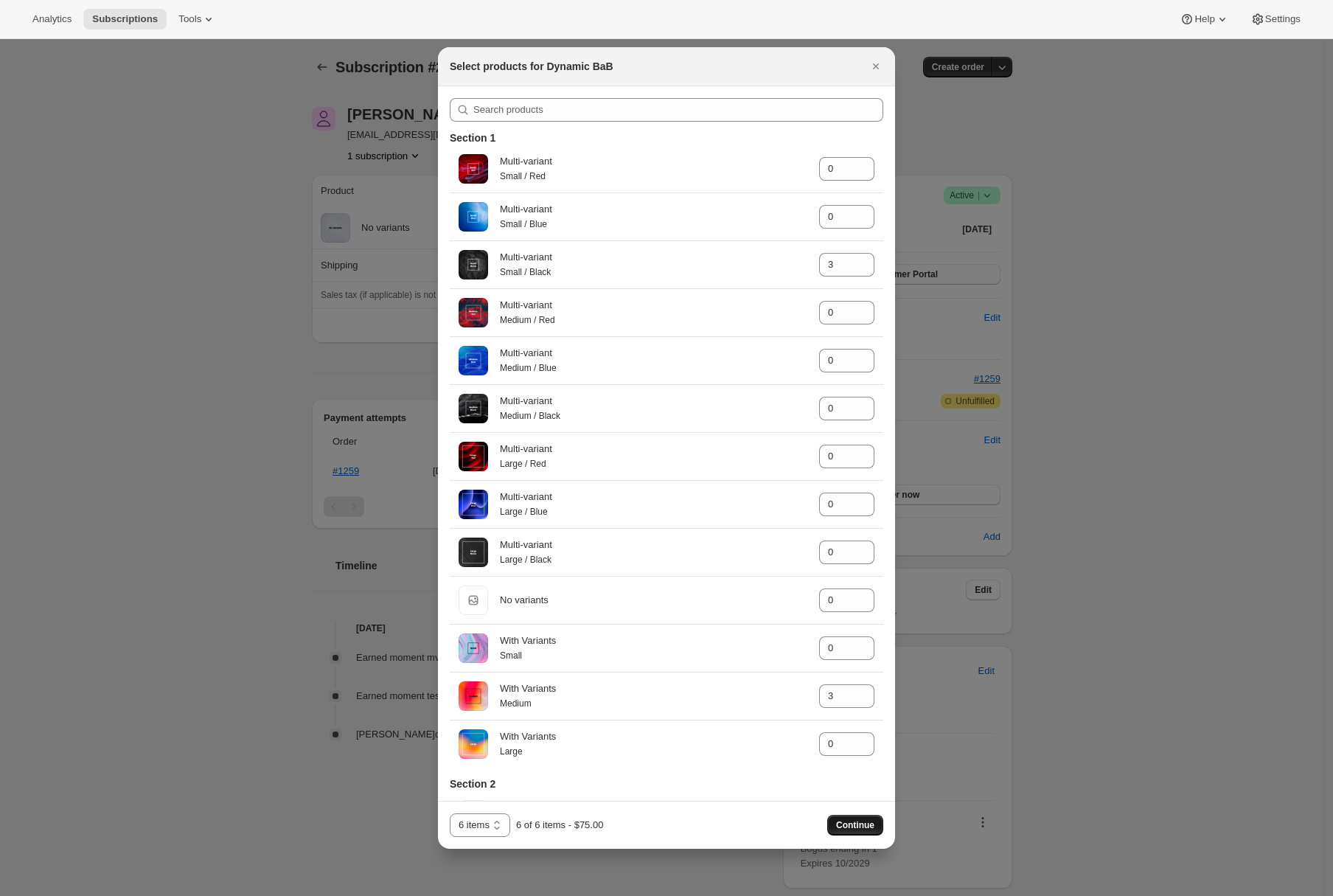
click at [854, 821] on span "Continue" at bounding box center [855, 825] width 38 height 12
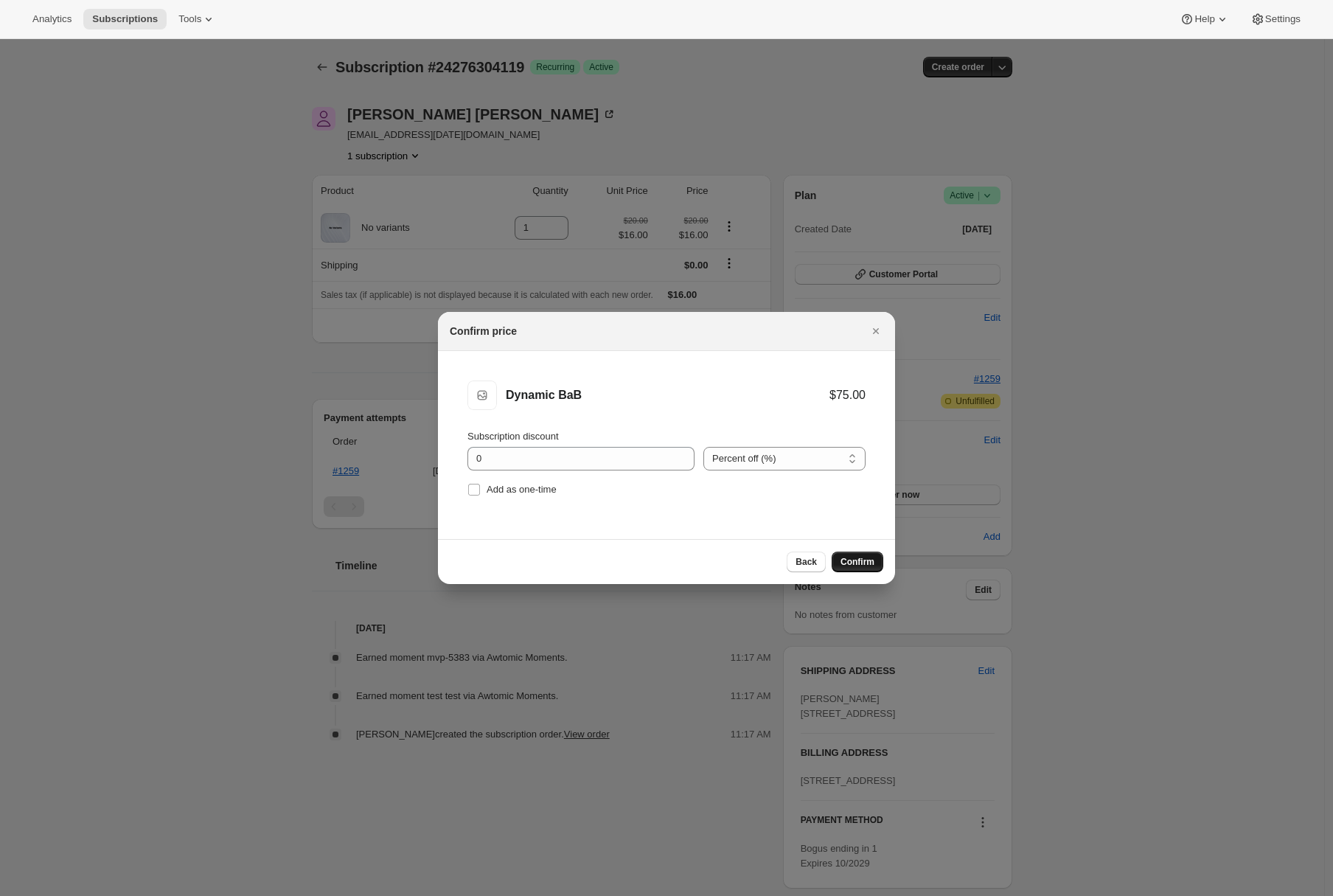
click at [863, 569] on button "Confirm" at bounding box center [857, 562] width 52 height 21
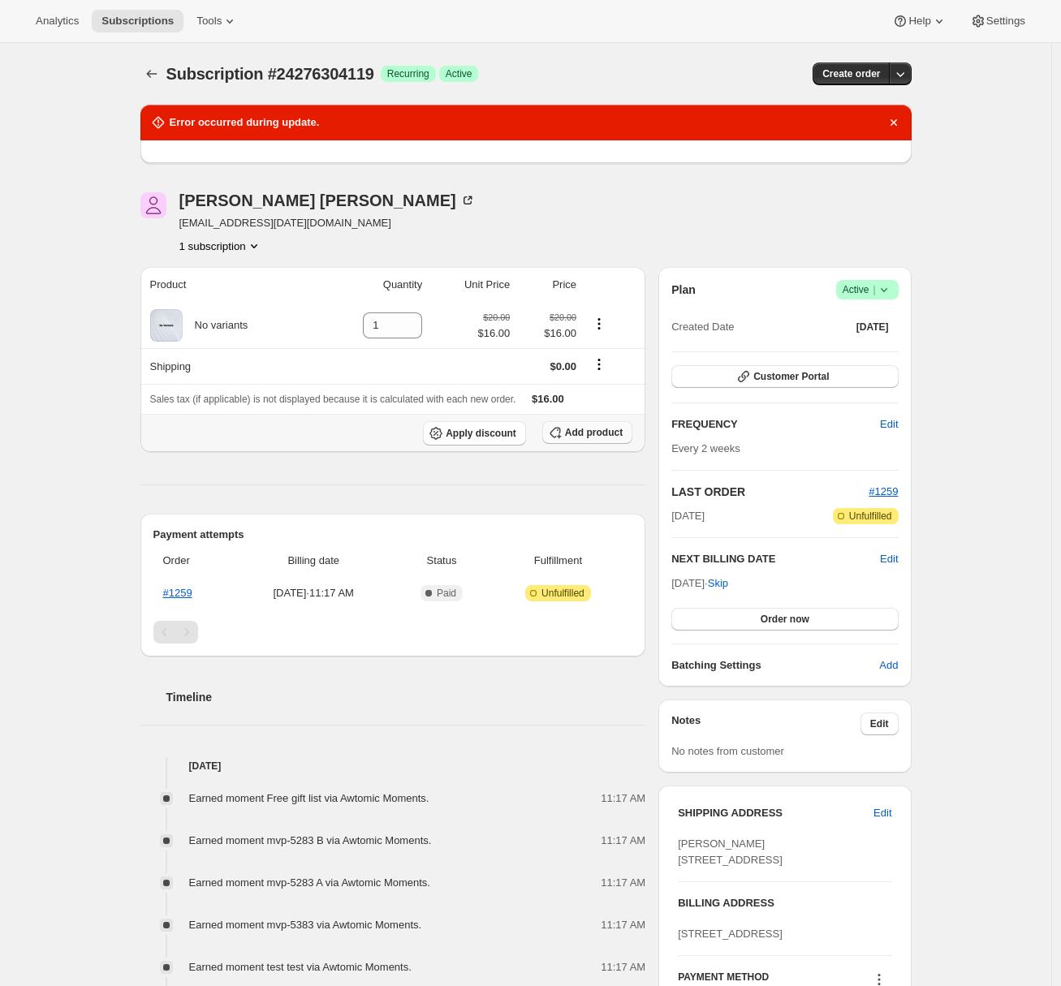
click at [586, 437] on span "Add product" at bounding box center [594, 432] width 58 height 13
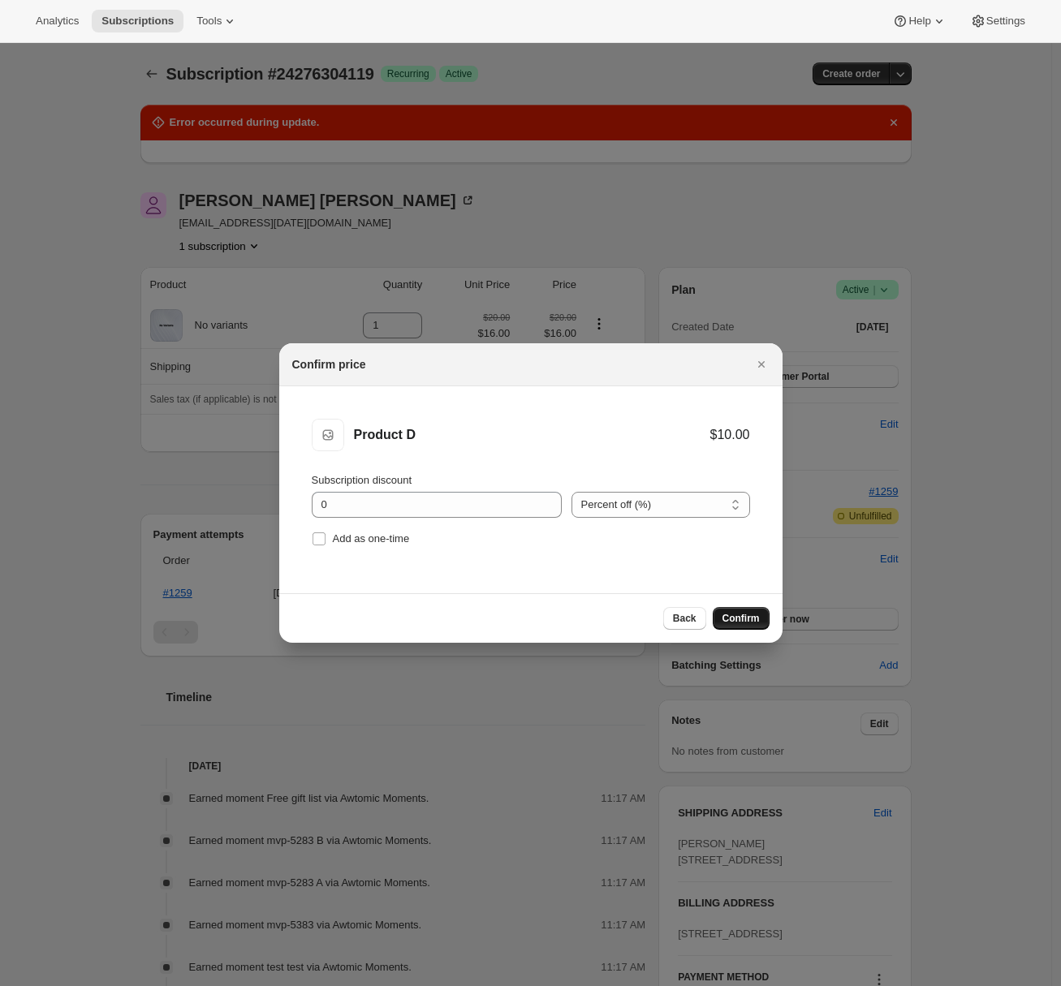
click at [732, 618] on span "Confirm" at bounding box center [740, 618] width 37 height 13
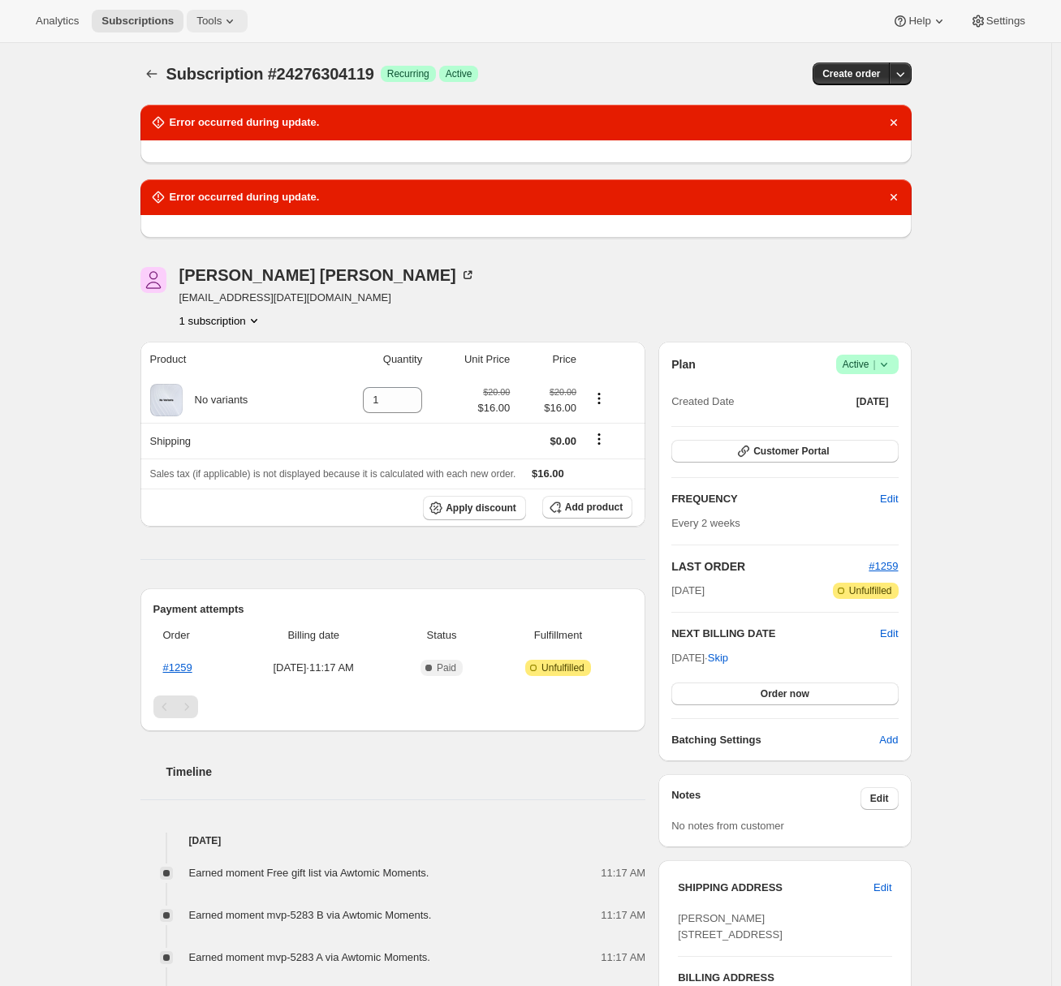
click at [243, 21] on button "Tools" at bounding box center [217, 21] width 61 height 23
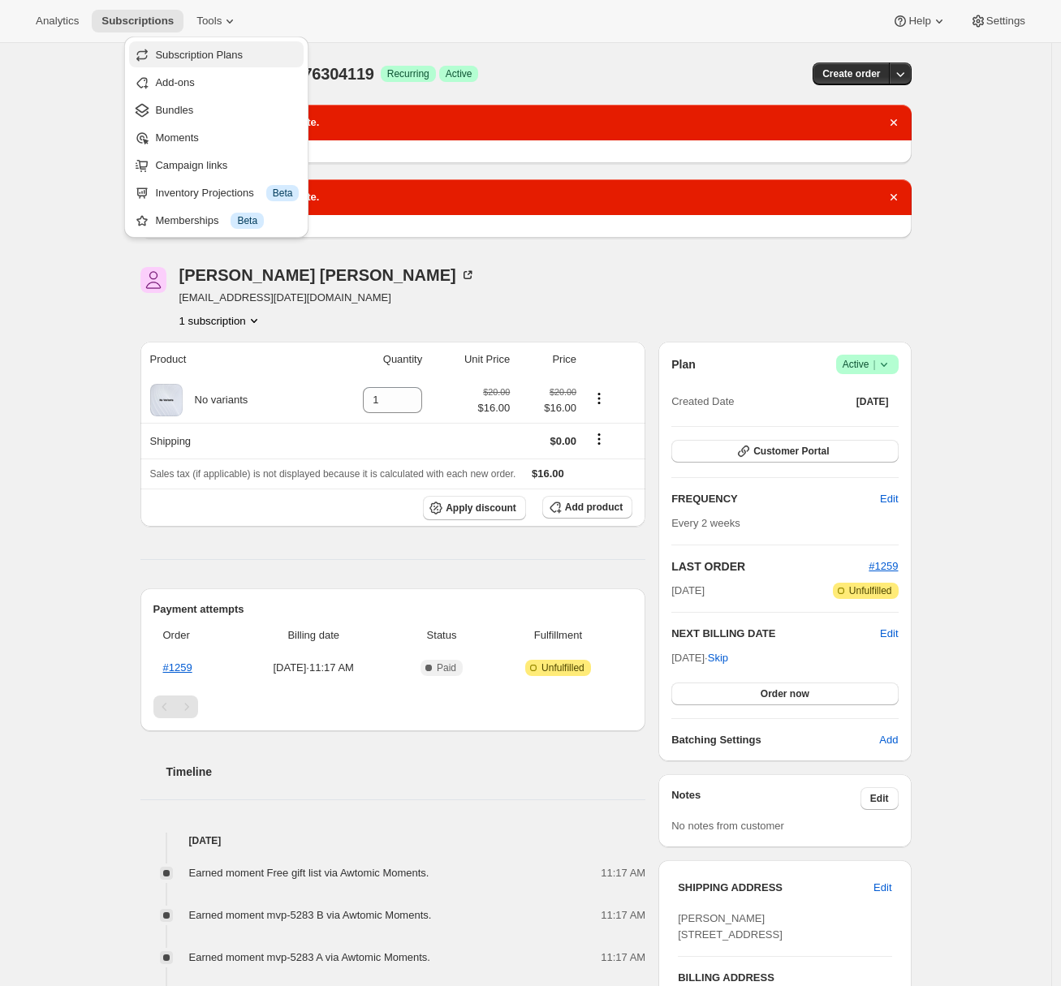
click at [253, 50] on span "Subscription Plans" at bounding box center [227, 55] width 144 height 16
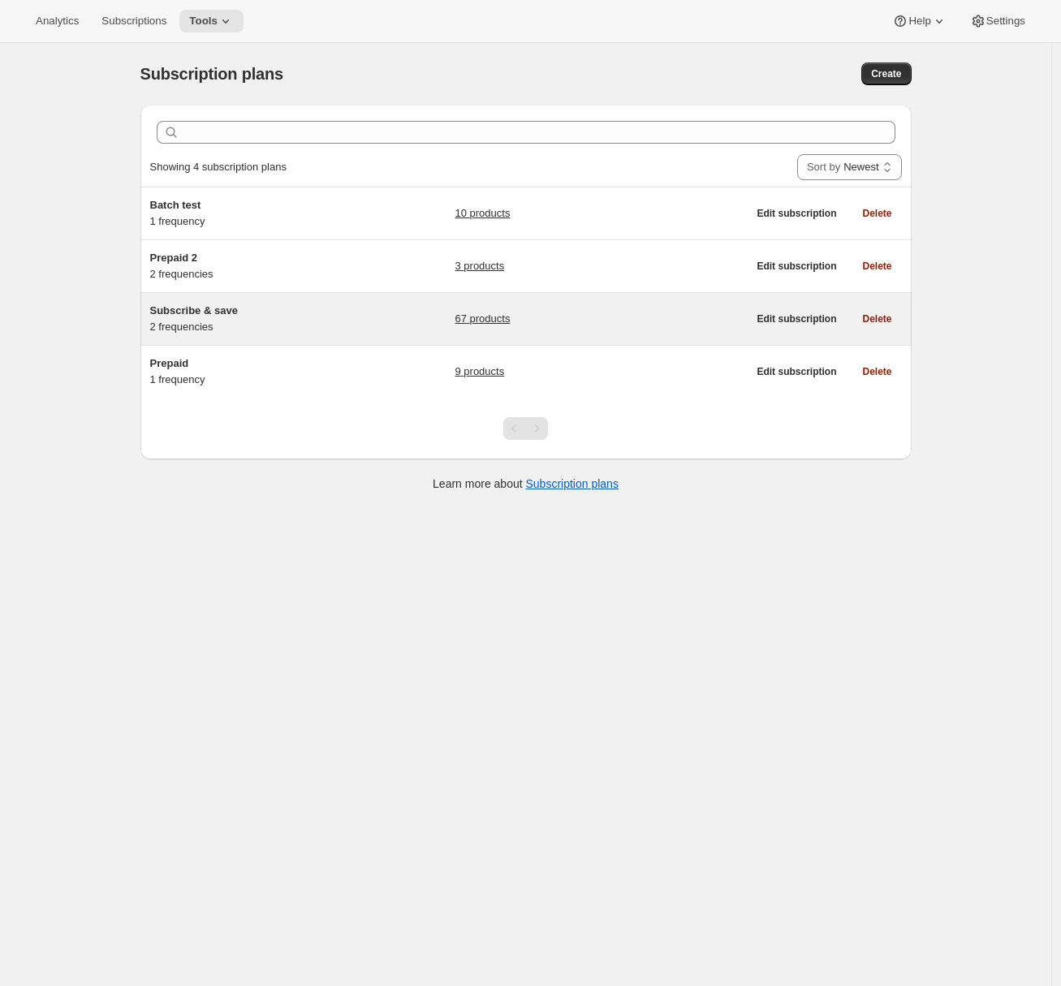
click at [342, 326] on div "Subscribe & save 2 frequencies" at bounding box center [251, 319] width 203 height 32
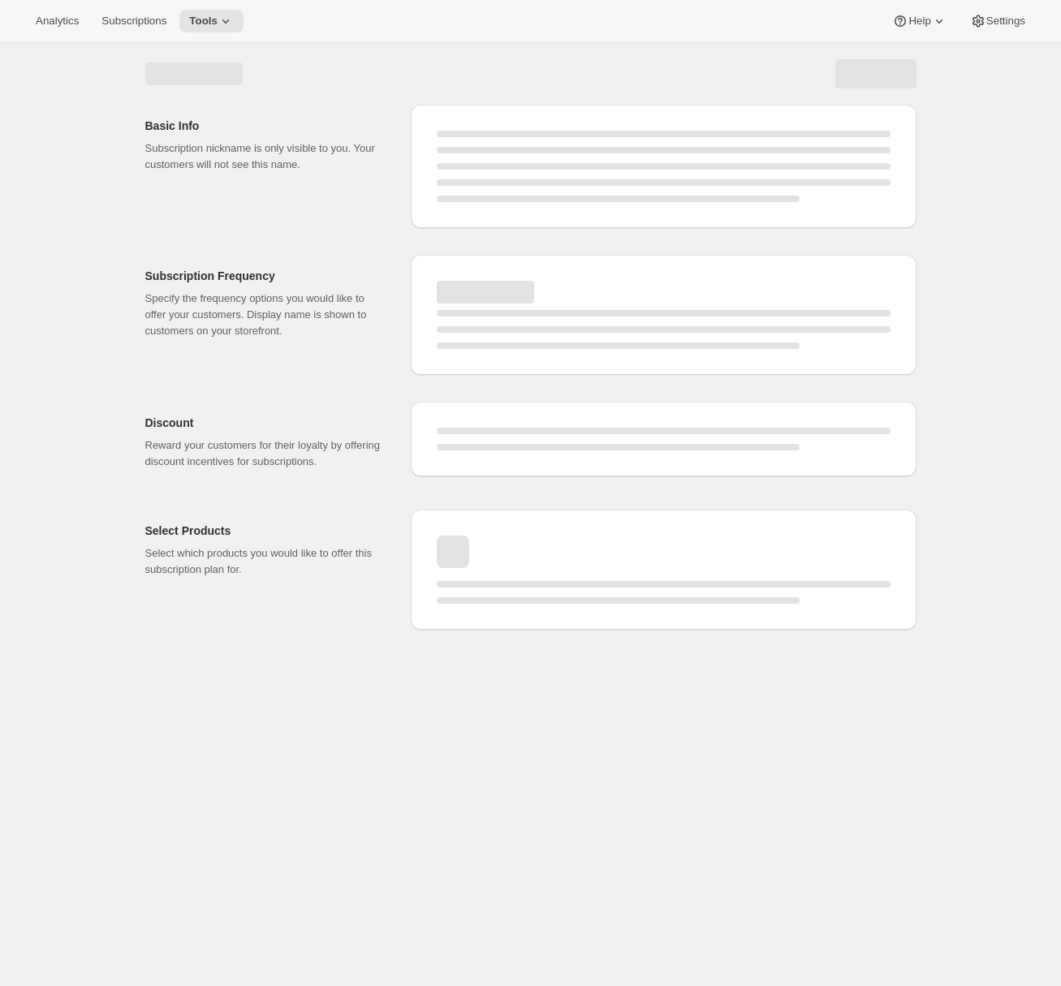
select select "WEEK"
select select "MONTH"
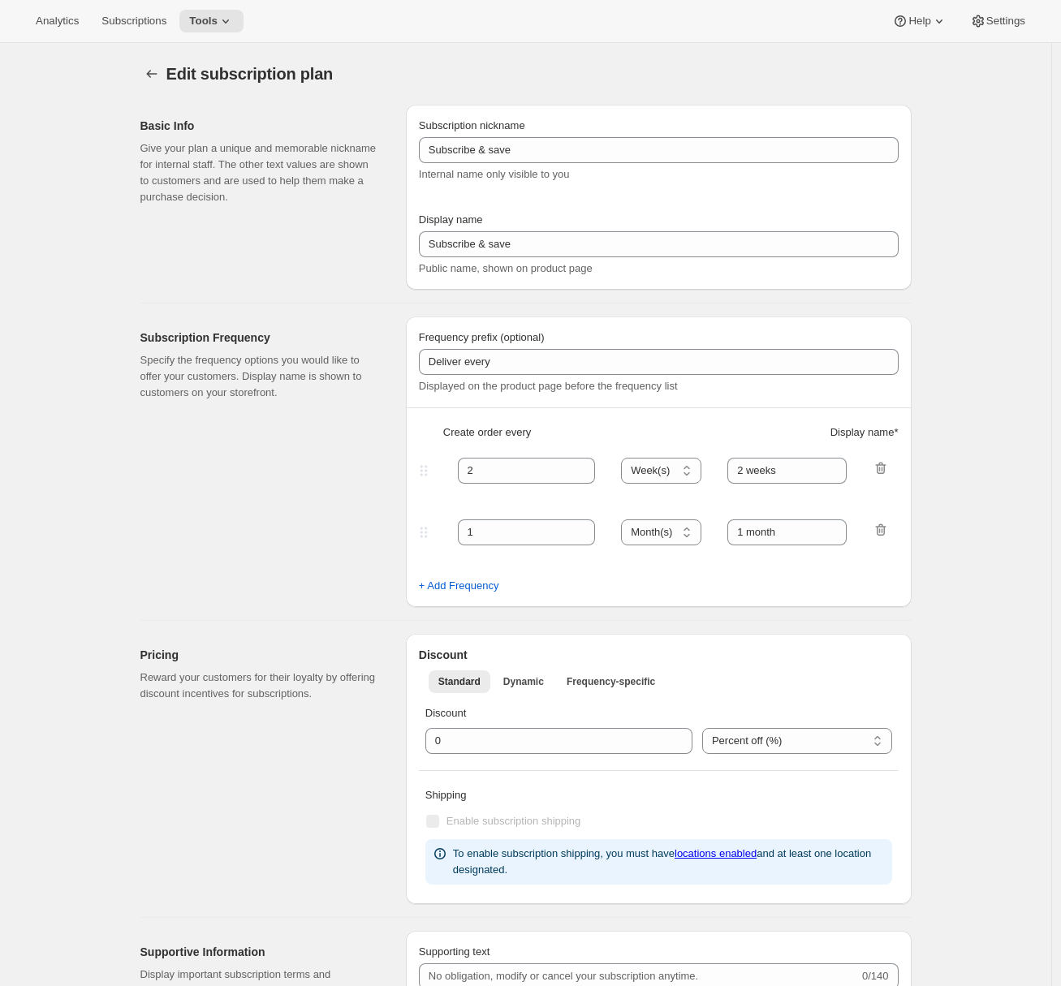
type input "20"
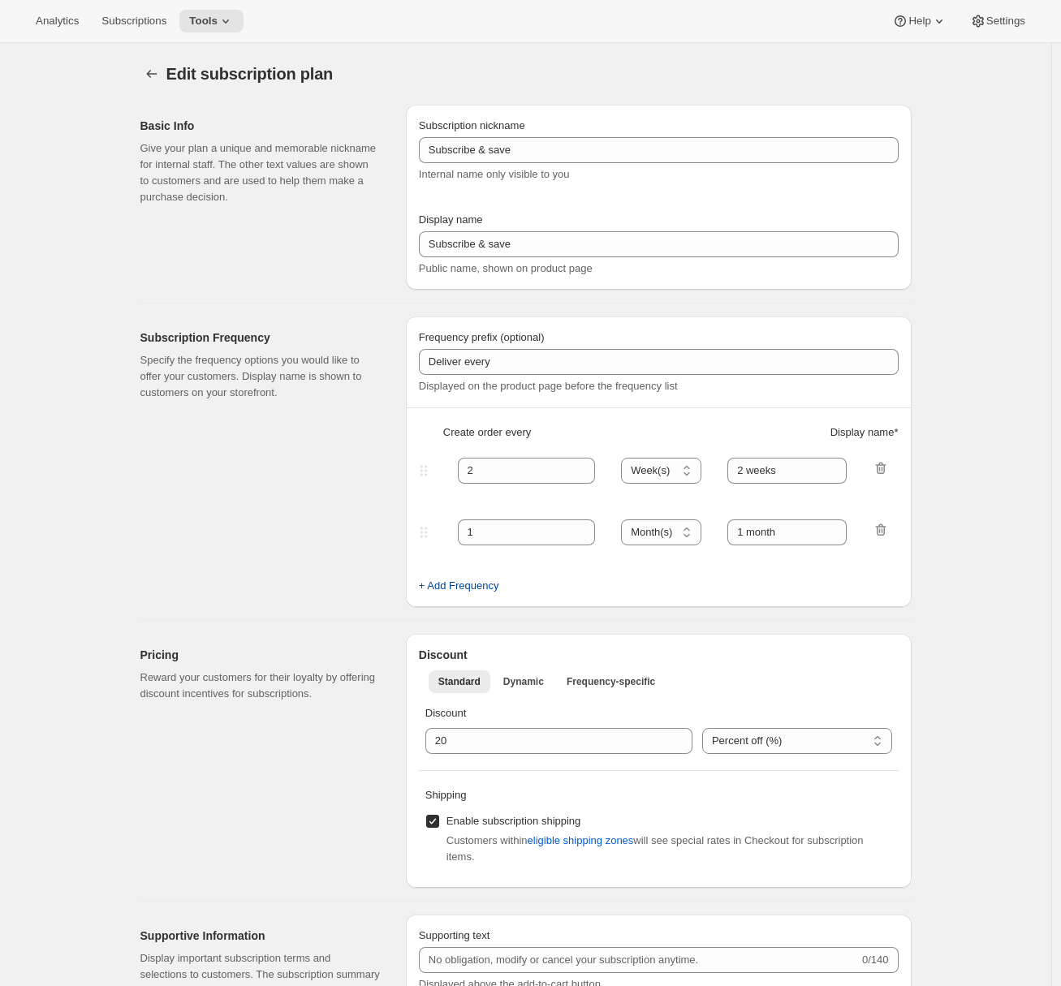
click at [482, 587] on span "+ Add Frequency" at bounding box center [459, 586] width 80 height 16
select select "MONTH"
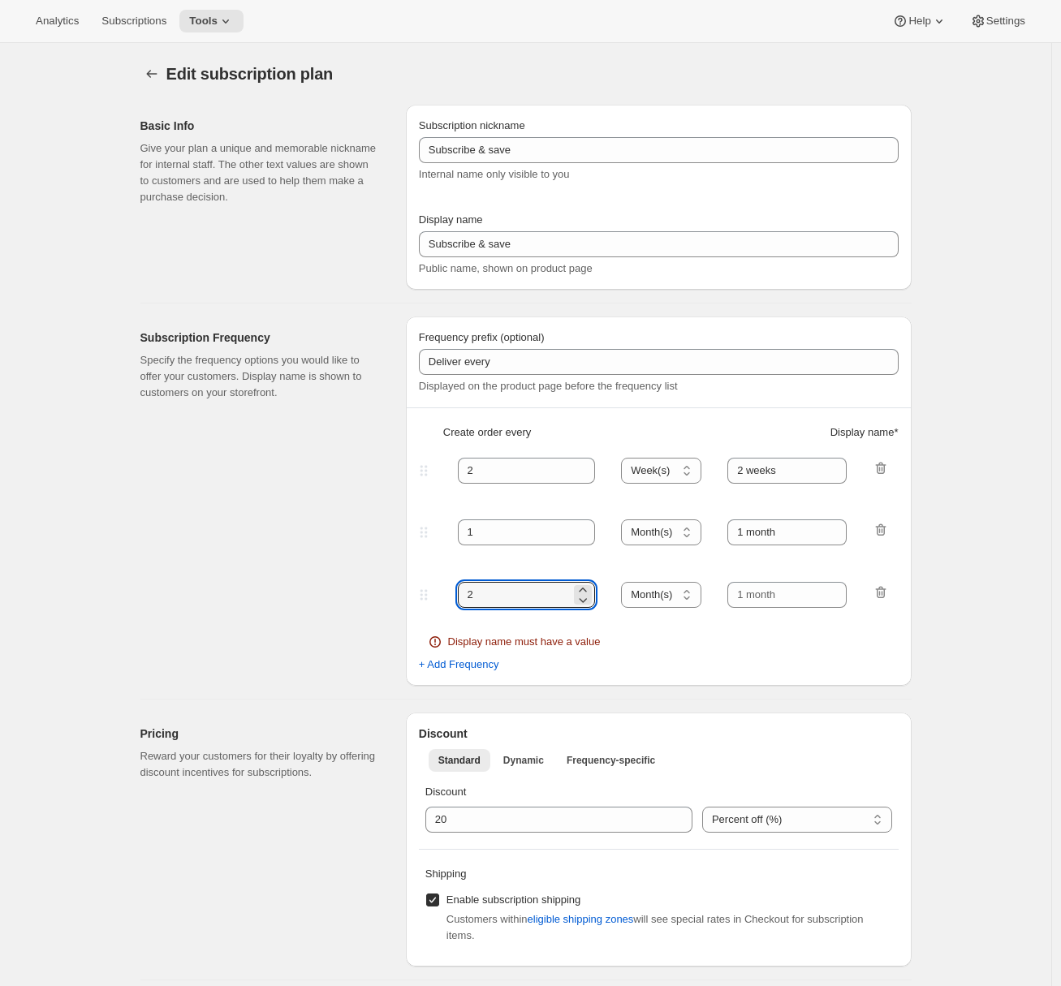
drag, startPoint x: 498, startPoint y: 589, endPoint x: 431, endPoint y: 587, distance: 66.6
click at [432, 586] on div "2 Day(s) Week(s) Month(s) Year(s) Month(s)" at bounding box center [652, 595] width 473 height 26
type input "3"
click at [748, 593] on input "text" at bounding box center [786, 595] width 119 height 26
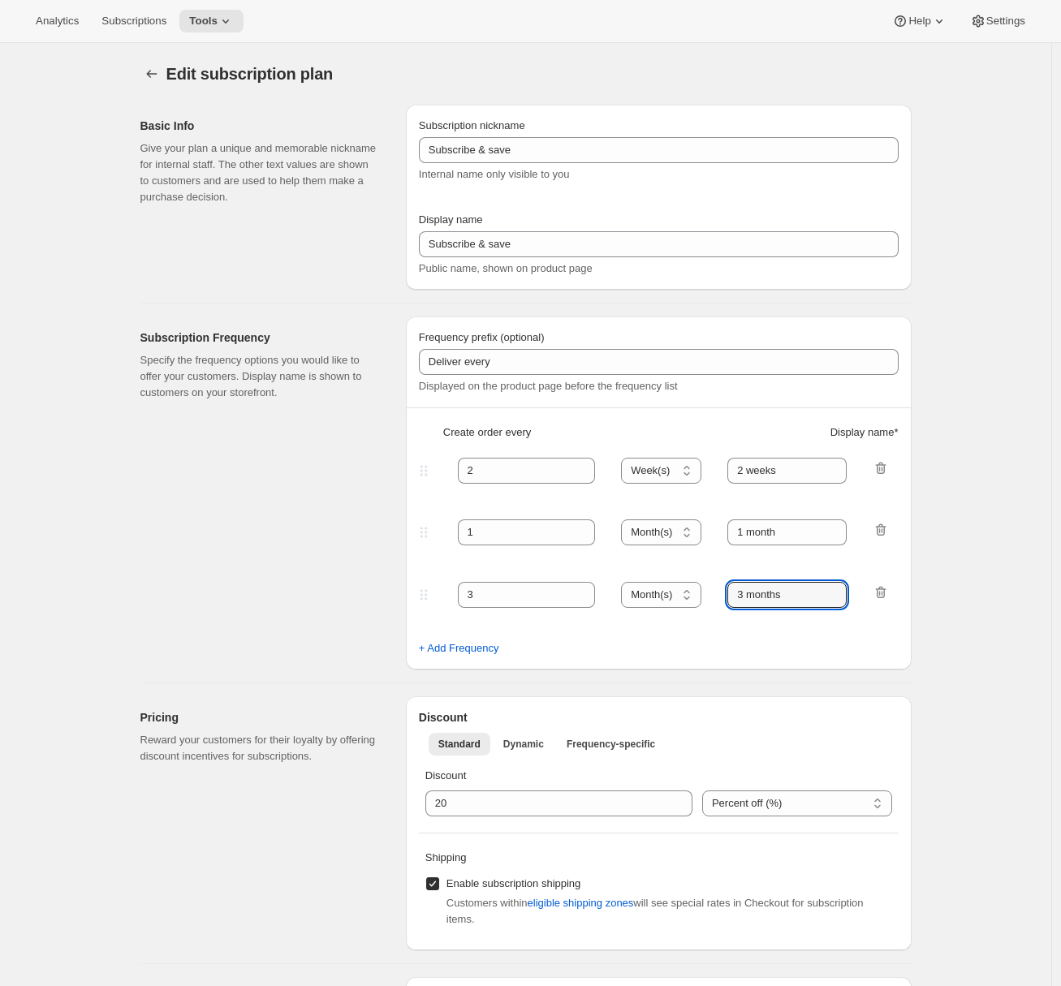
type input "3 months"
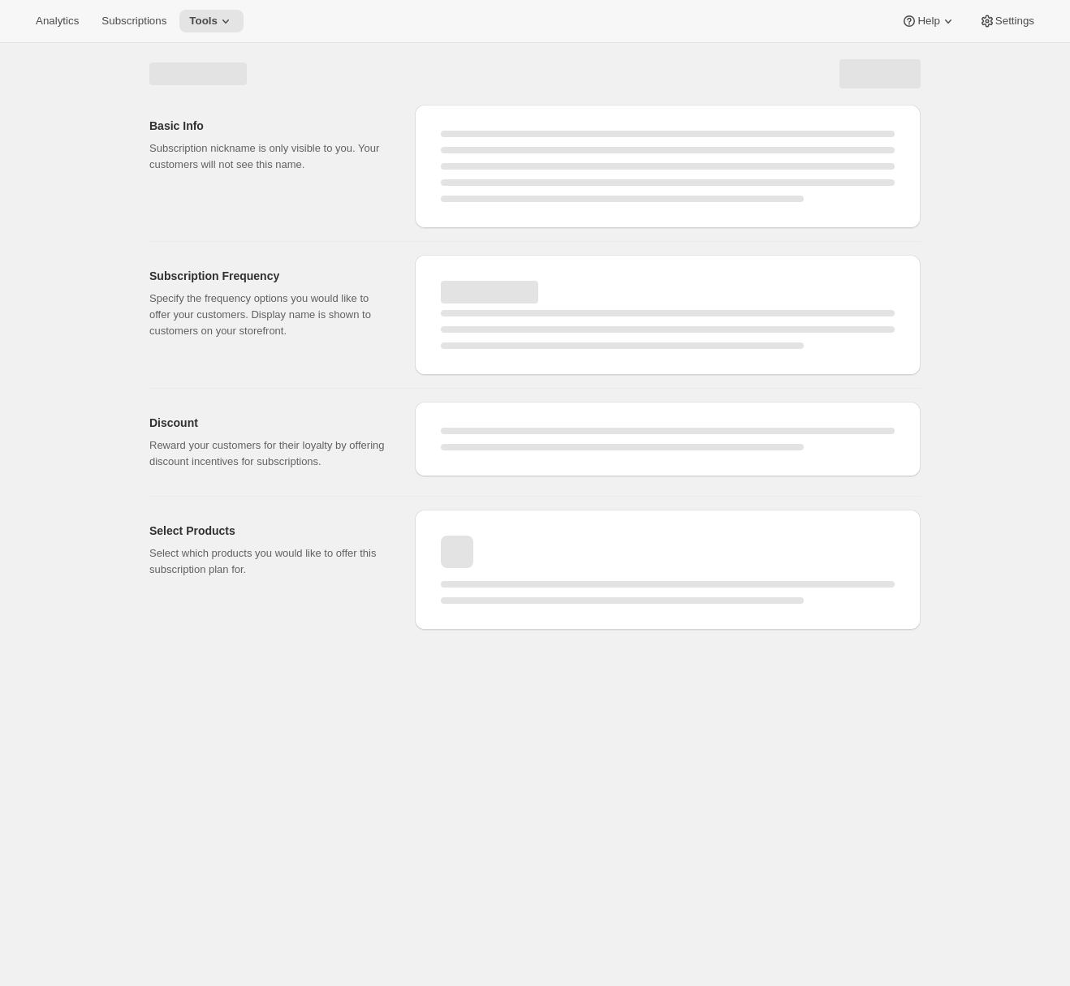
select select "WEEK"
select select "MONTH"
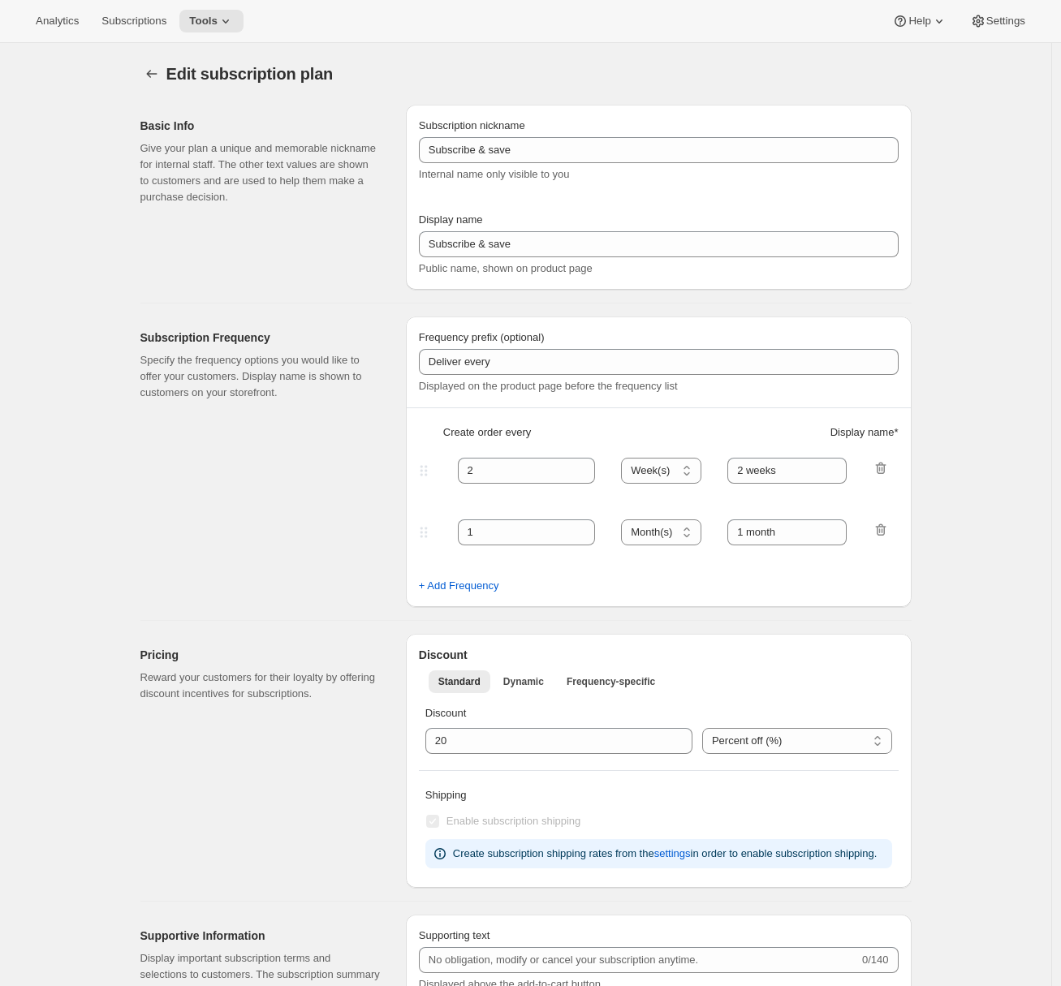
select select "MONTH"
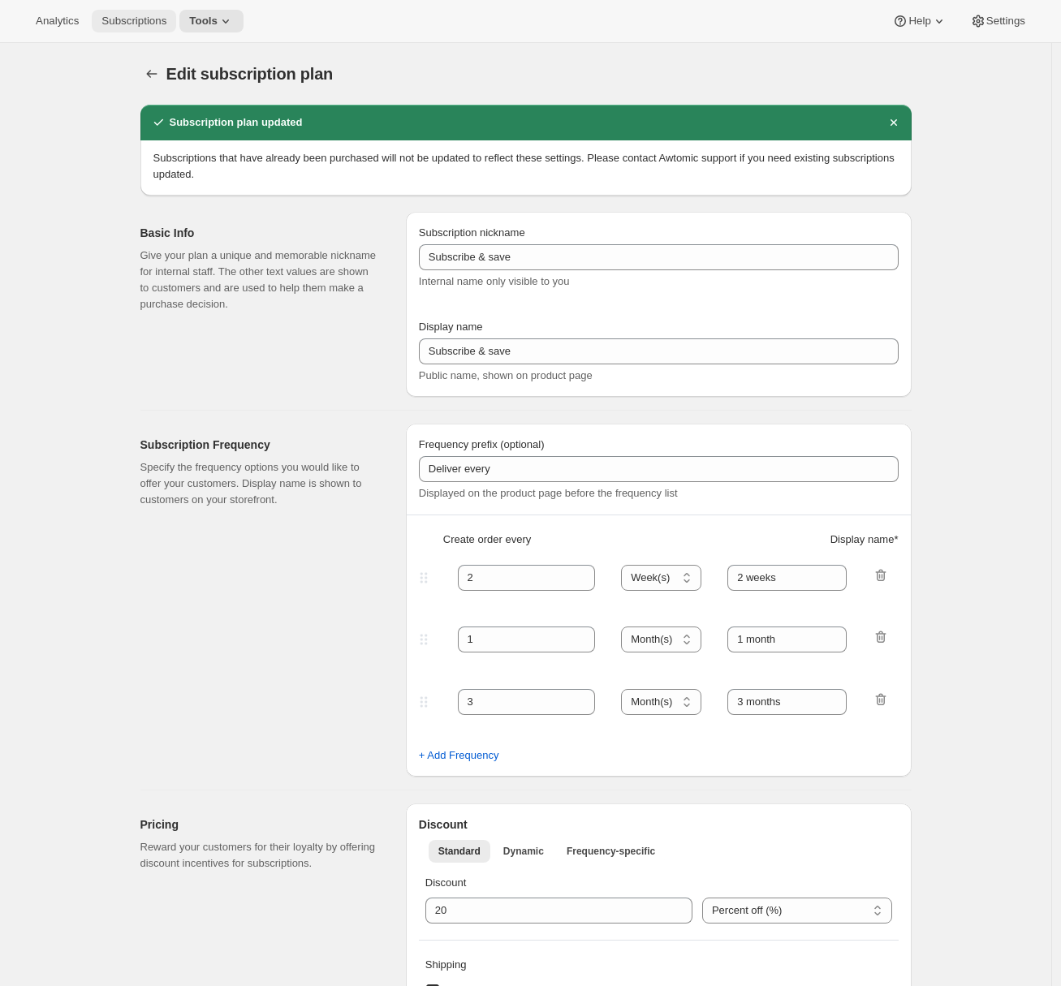
click at [140, 28] on button "Subscriptions" at bounding box center [134, 21] width 84 height 23
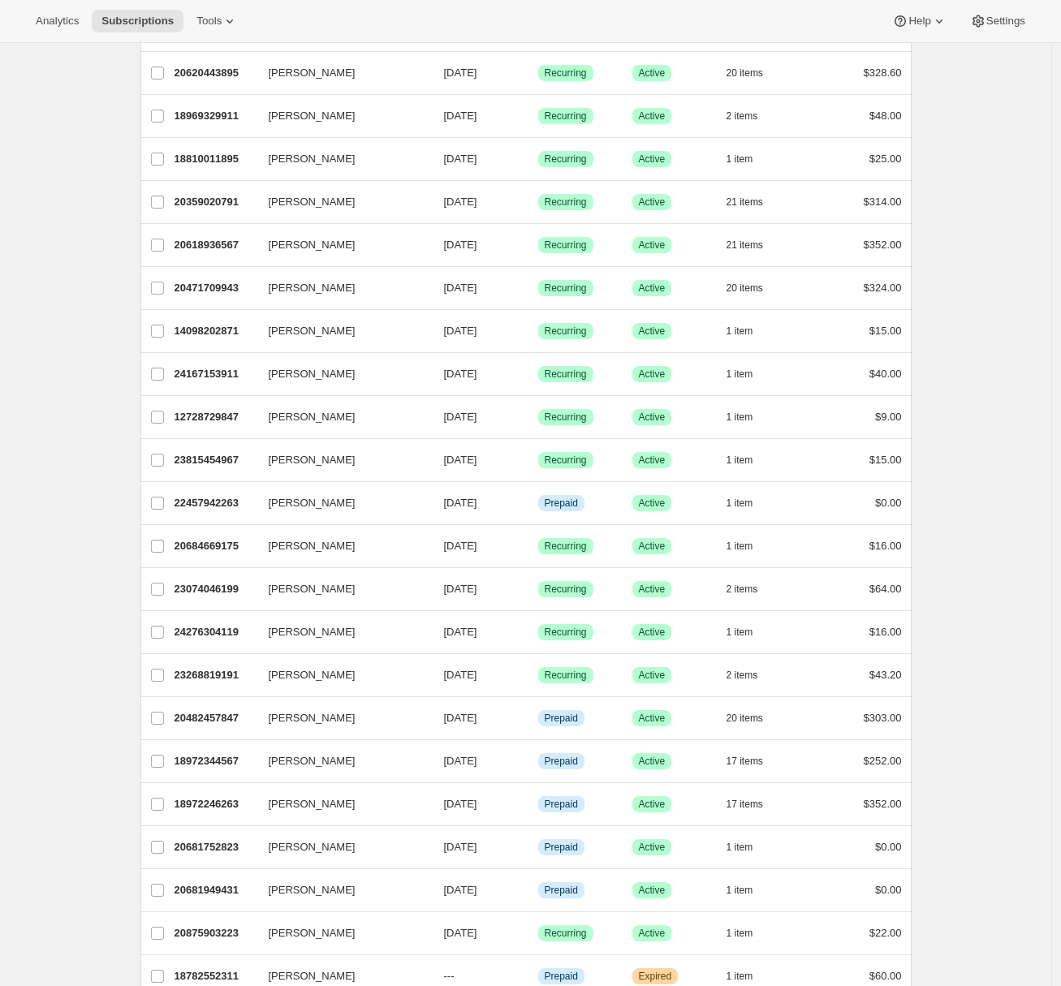
scroll to position [952, 0]
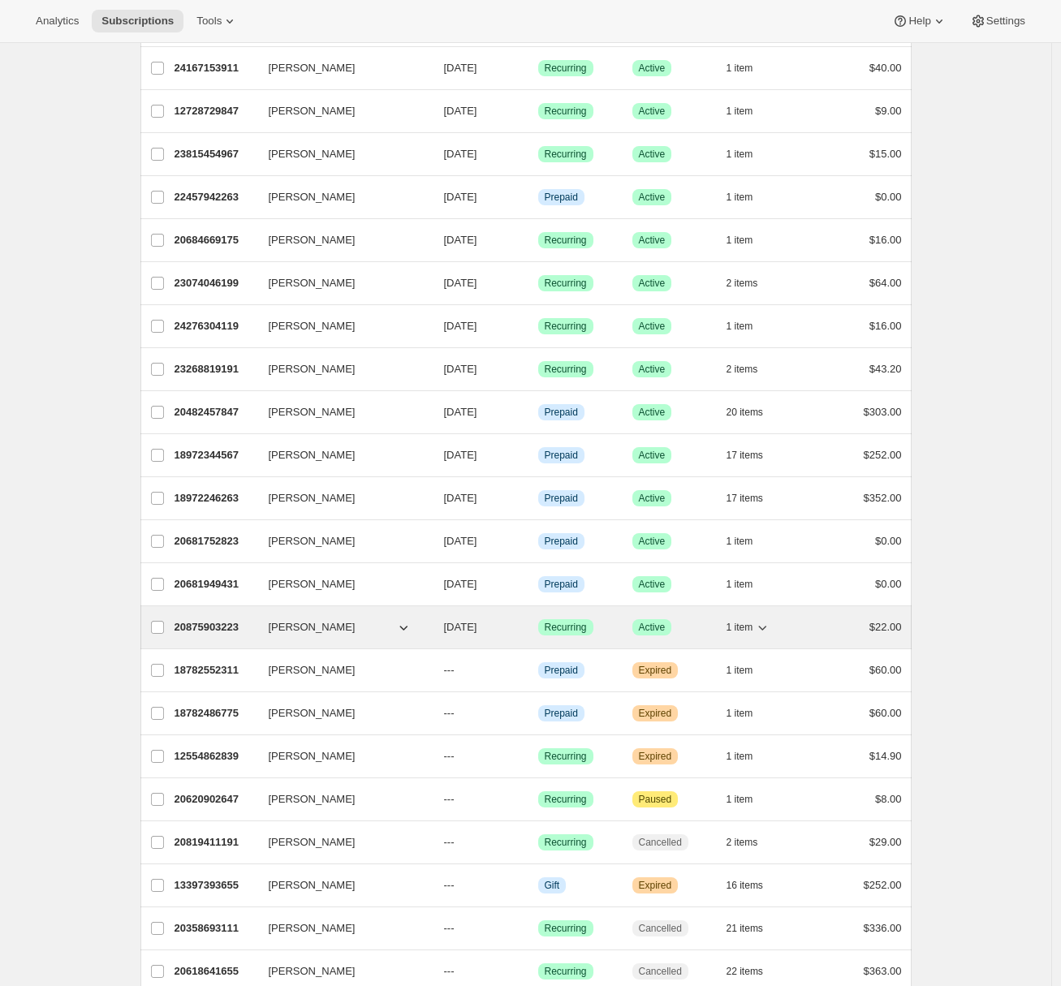
click at [201, 628] on p "20875903223" at bounding box center [214, 627] width 81 height 16
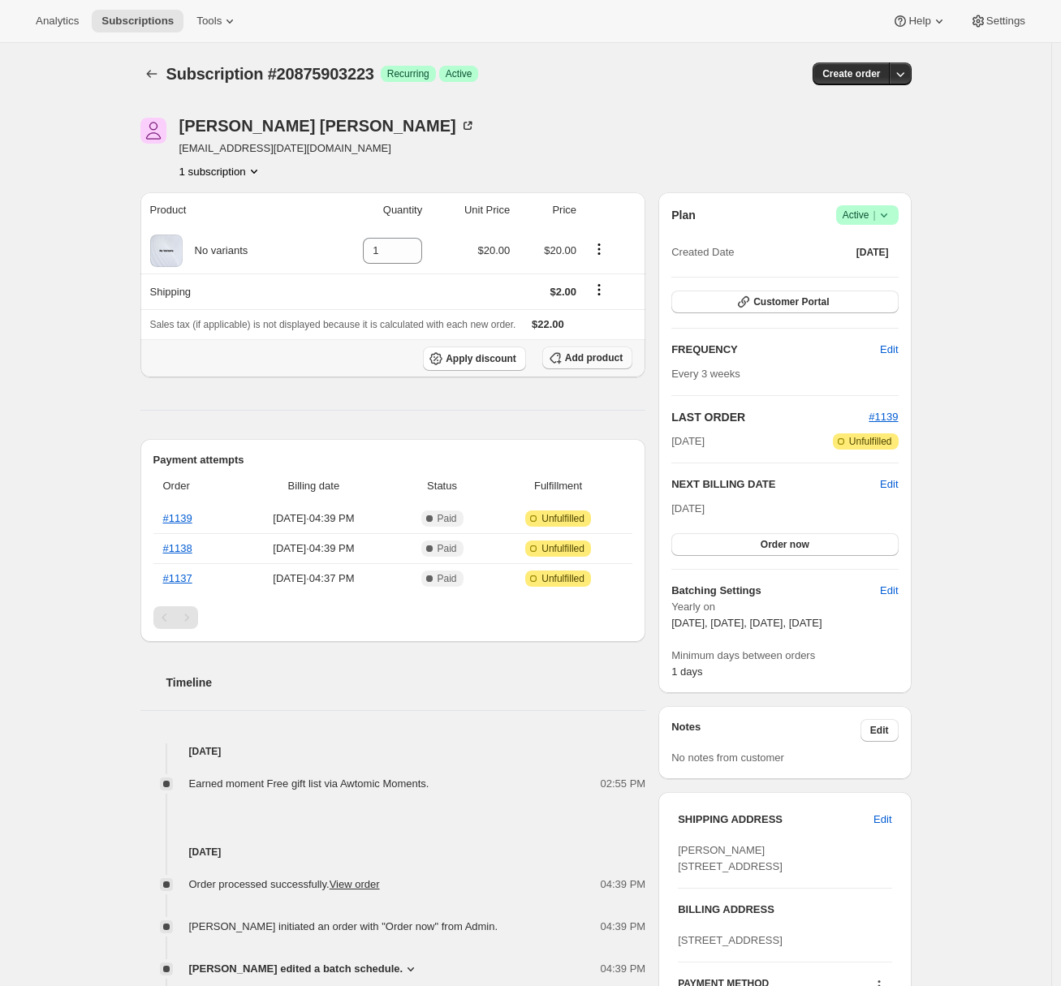
click at [610, 358] on span "Add product" at bounding box center [594, 357] width 58 height 13
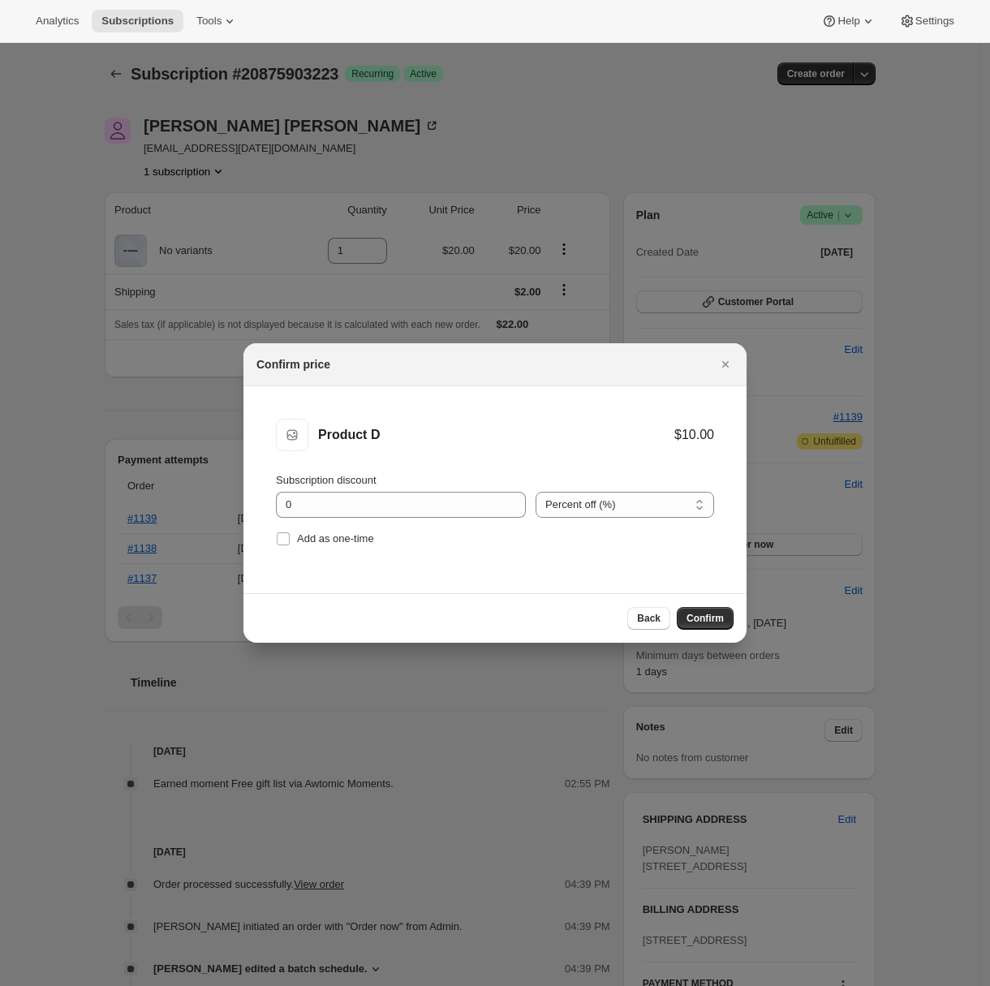
click at [699, 618] on span "Confirm" at bounding box center [705, 618] width 37 height 13
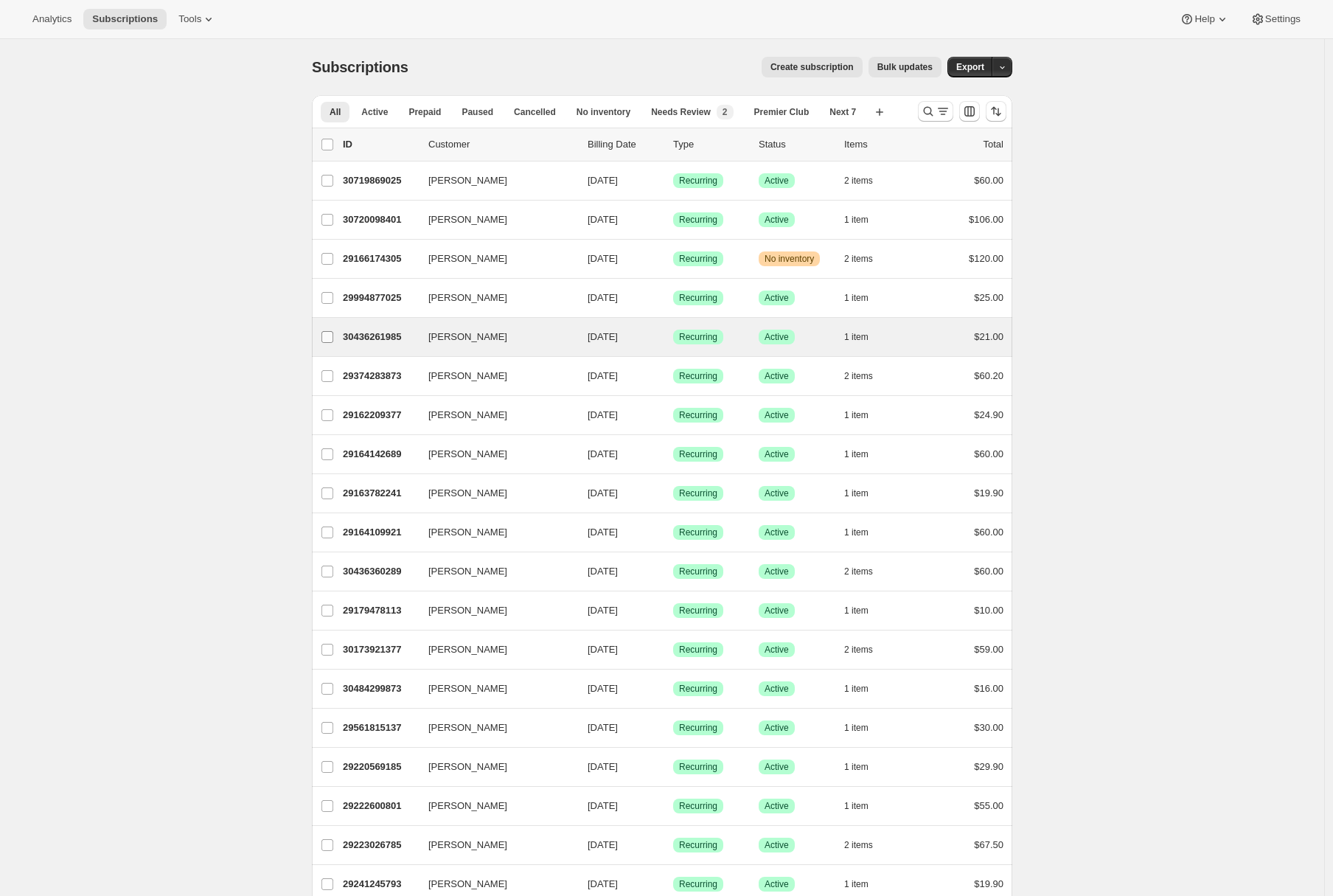
click at [343, 341] on label "[PERSON_NAME]" at bounding box center [327, 337] width 31 height 38
click at [333, 341] on input "[PERSON_NAME]" at bounding box center [327, 336] width 12 height 12
click at [343, 341] on label "[PERSON_NAME]" at bounding box center [327, 338] width 31 height 38
click at [333, 341] on input "Adrian Andrade" at bounding box center [327, 337] width 12 height 12
checkbox input "false"
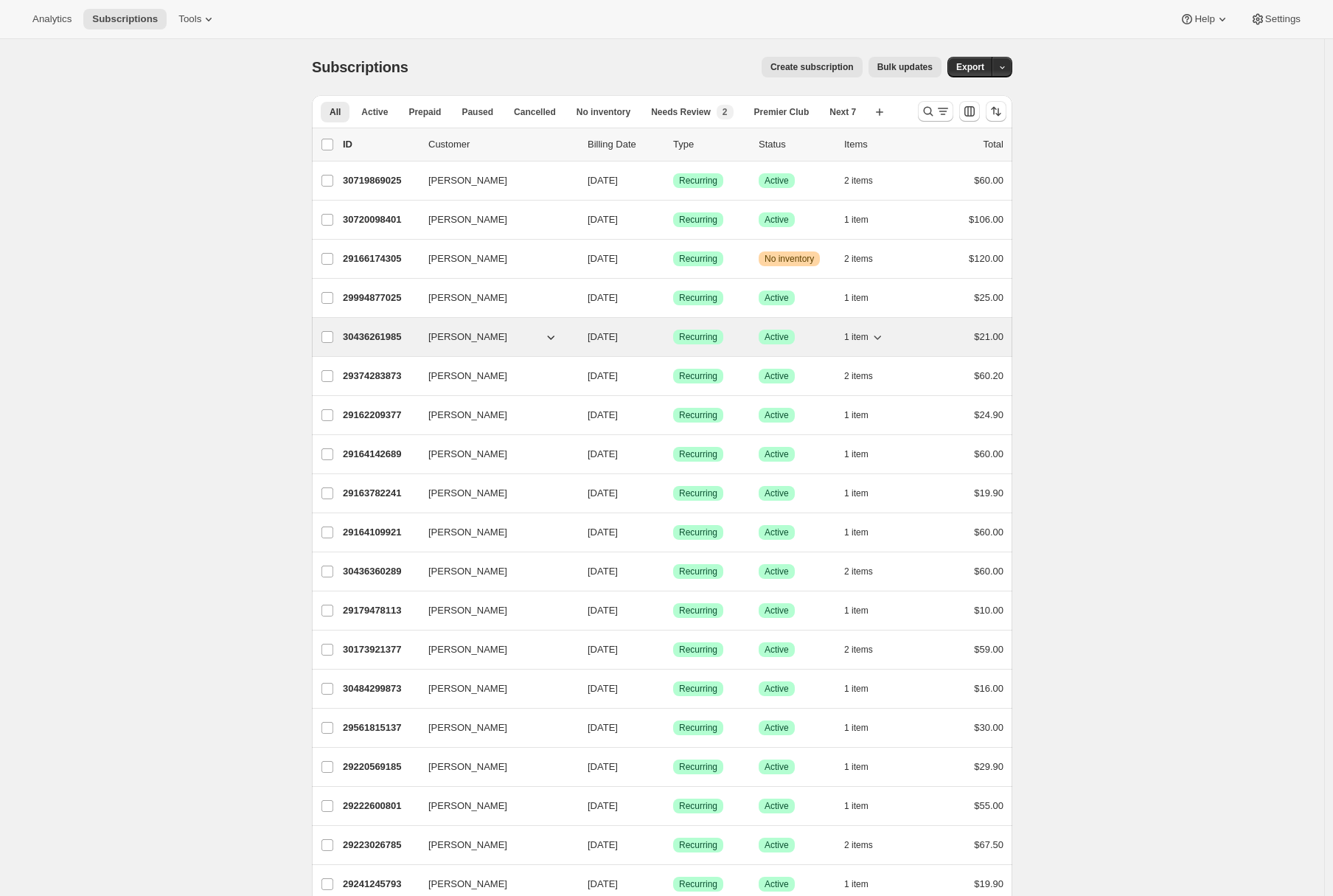
click at [371, 339] on p "30436261985" at bounding box center [379, 337] width 74 height 15
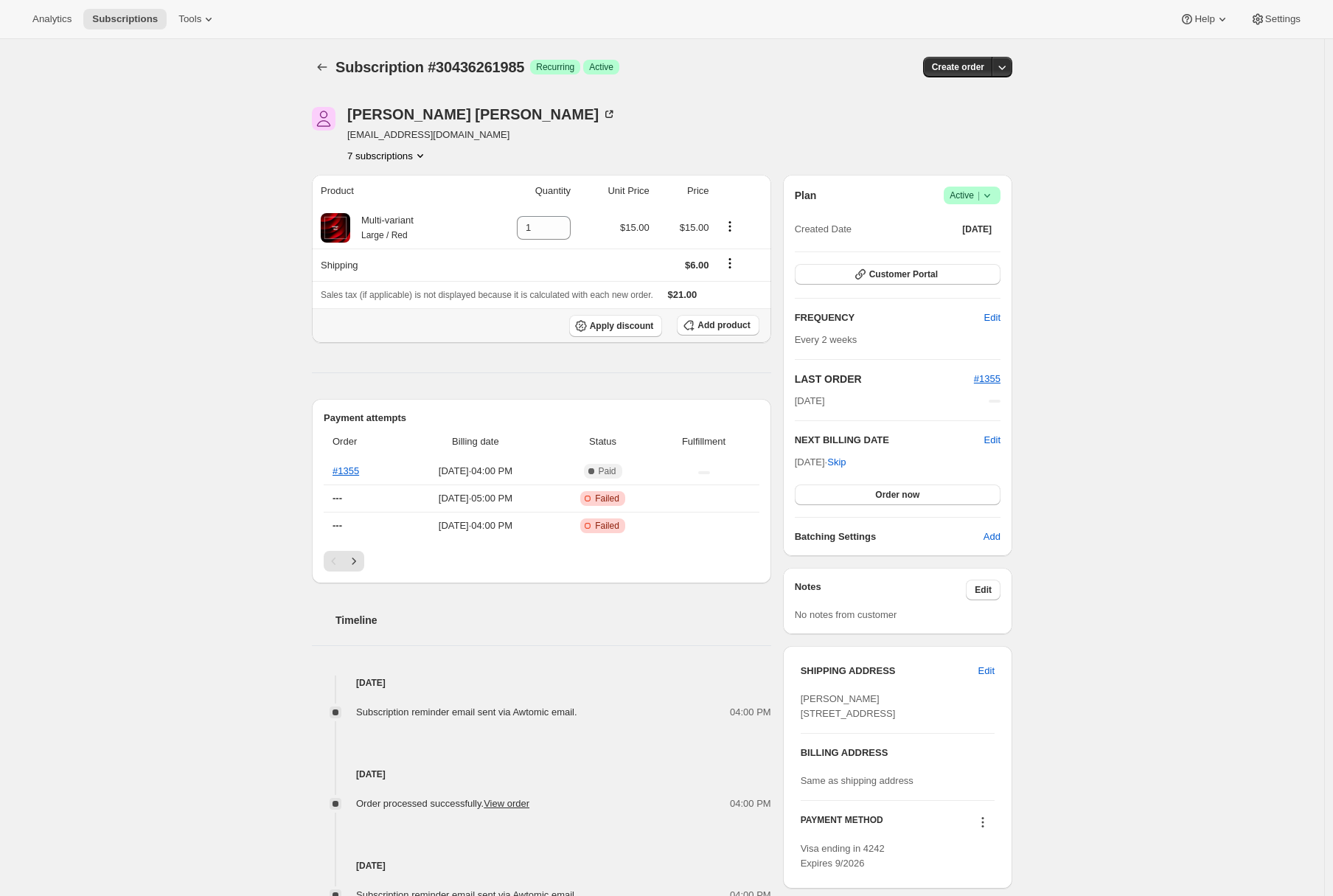
click at [723, 313] on th "Apply discount Add product" at bounding box center [542, 325] width 460 height 35
click at [723, 324] on span "Add product" at bounding box center [724, 324] width 53 height 12
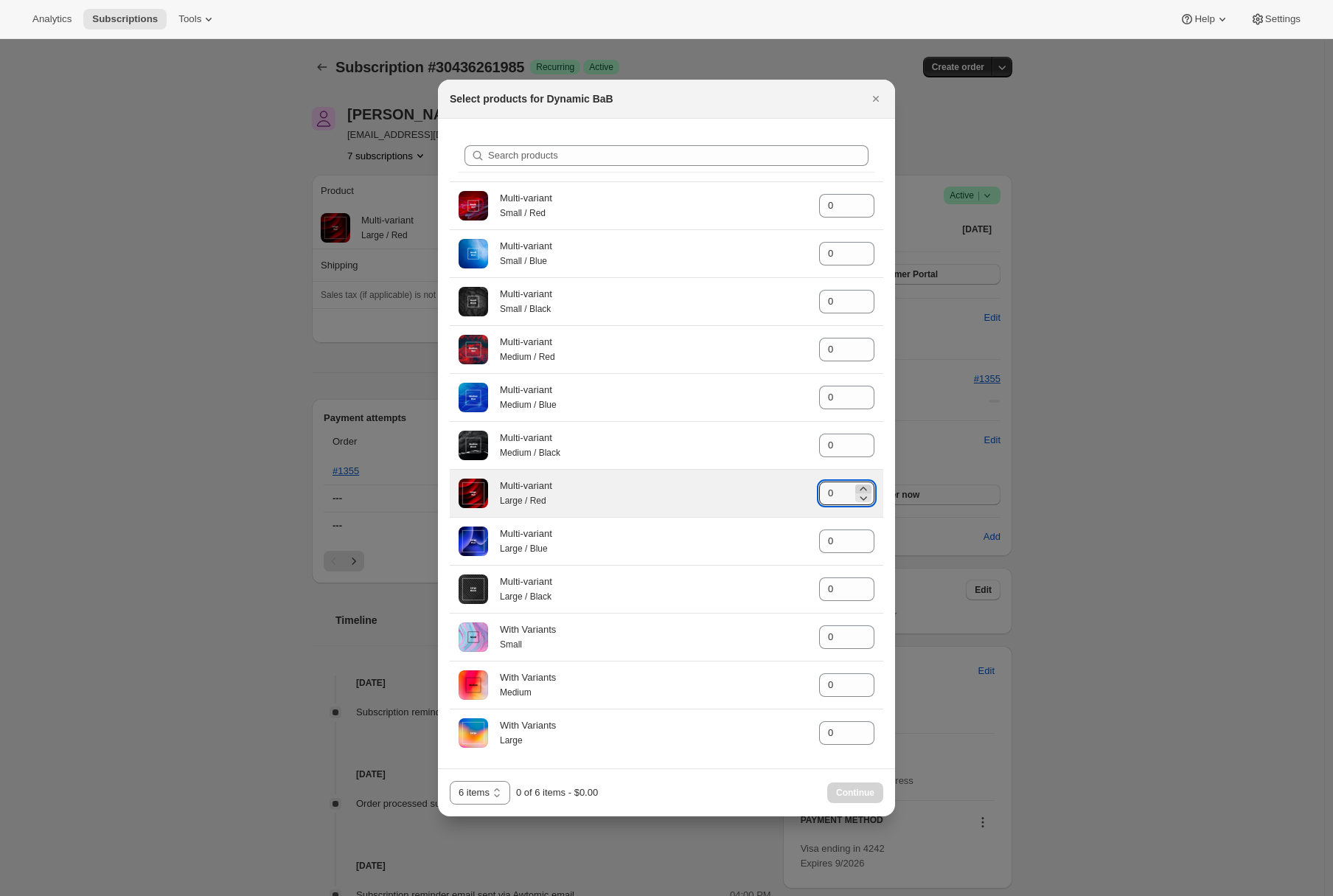
click at [866, 489] on icon ":rd1:" at bounding box center [863, 489] width 15 height 15
type input "3"
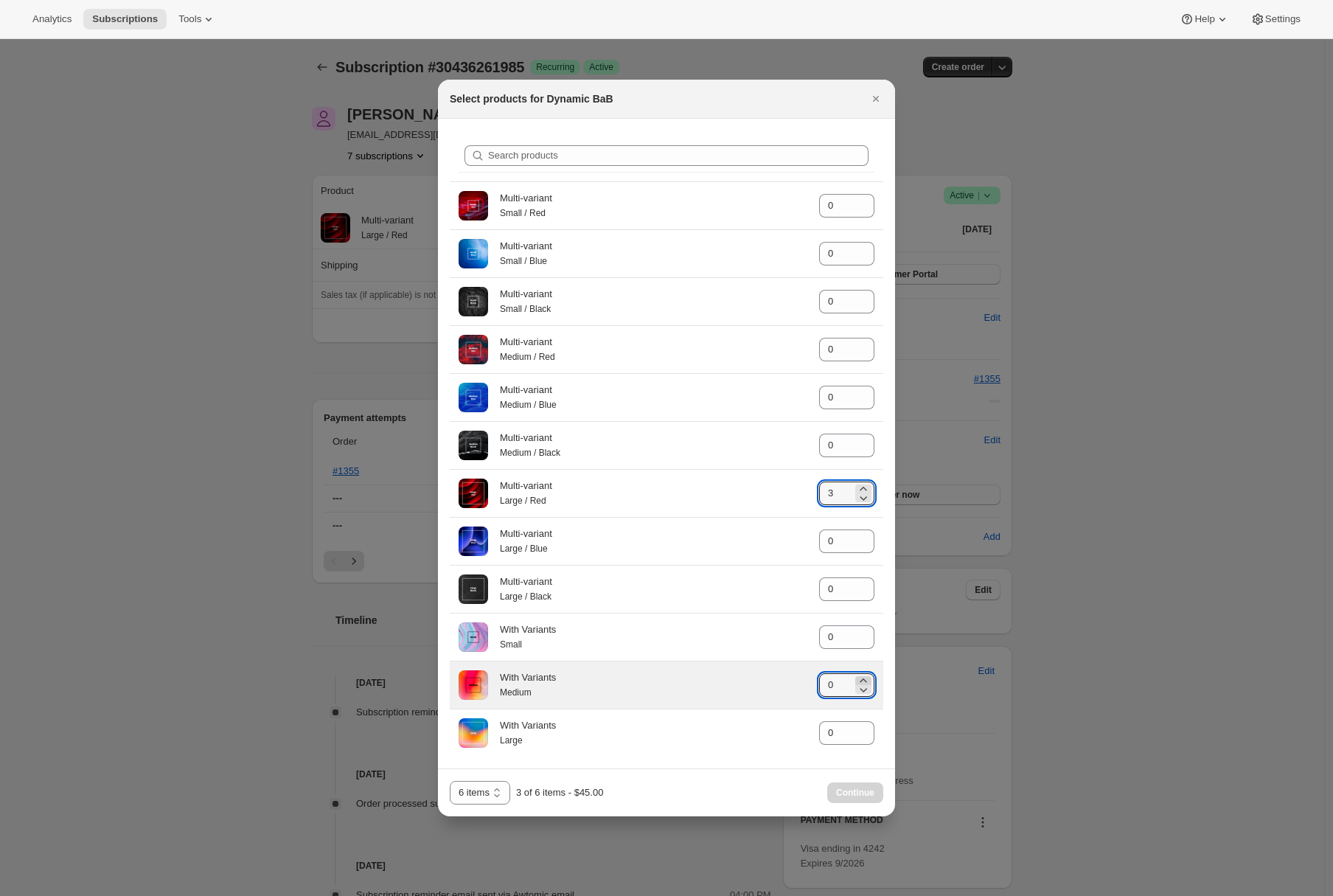
click at [863, 683] on icon ":rd1:" at bounding box center [863, 681] width 15 height 15
type input "3"
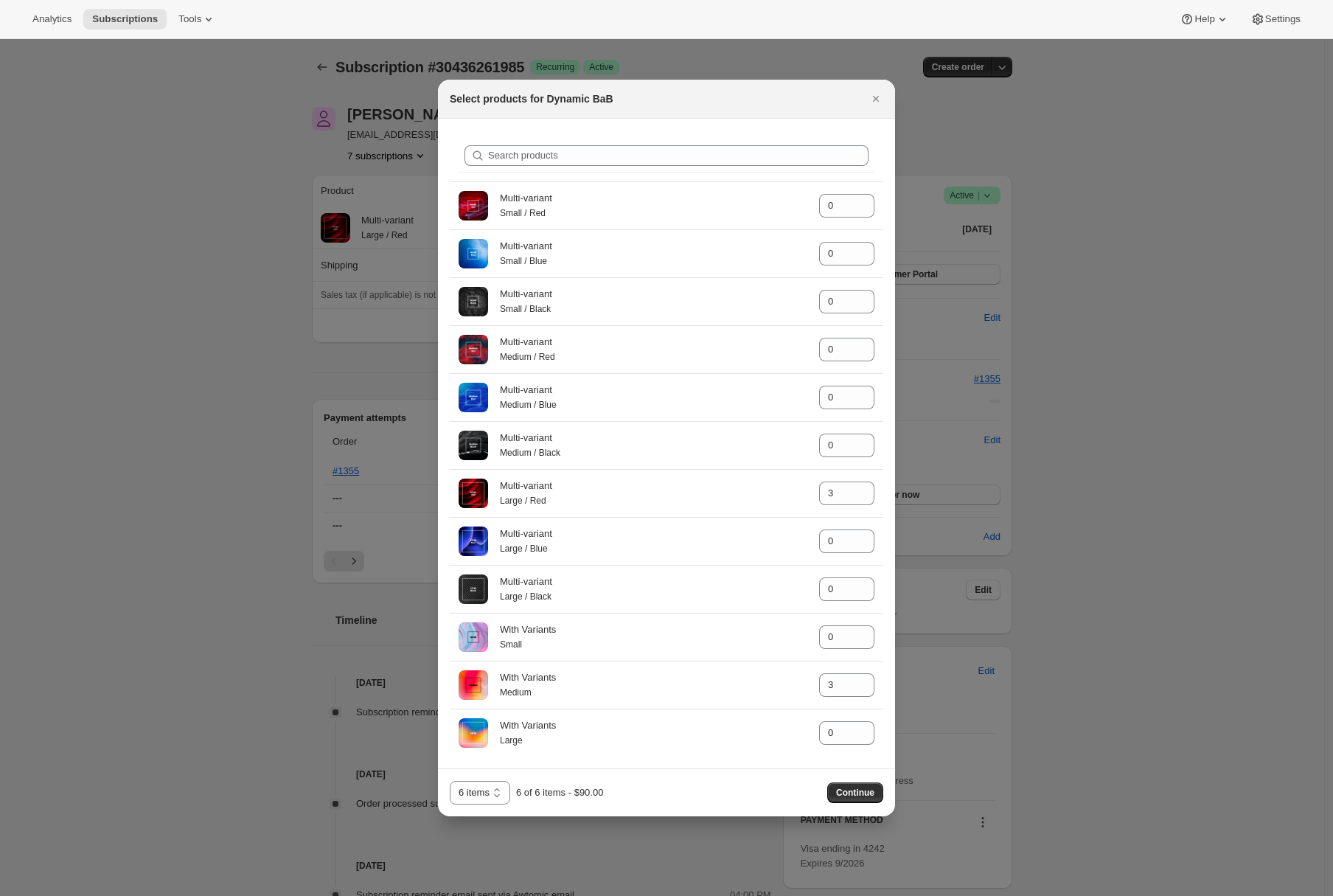
drag, startPoint x: 851, startPoint y: 795, endPoint x: 1079, endPoint y: 448, distance: 415.2
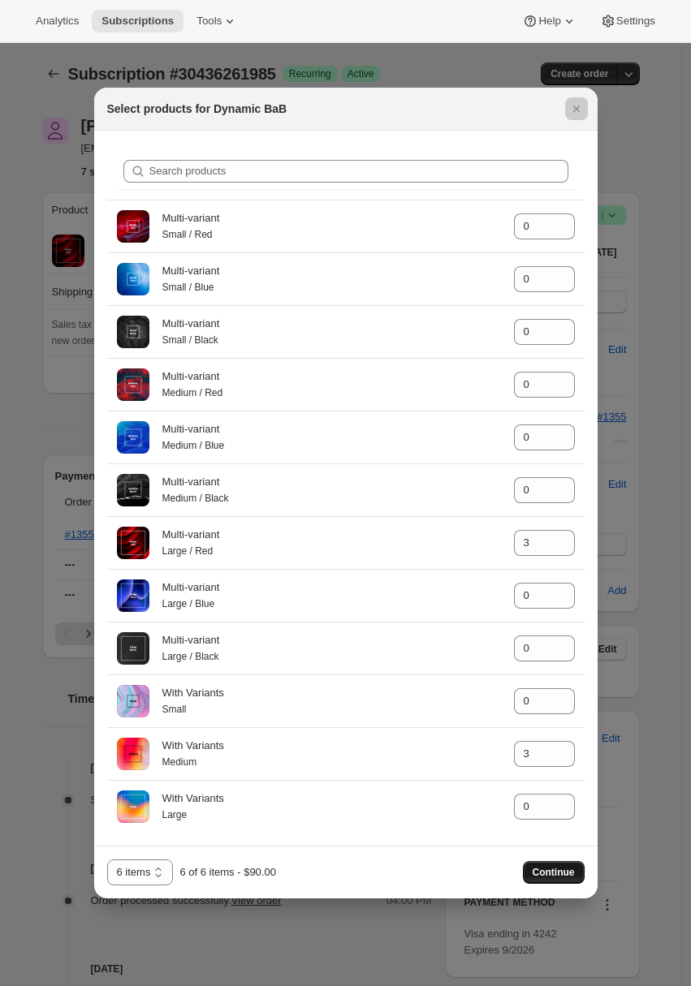
click at [571, 874] on span "Continue" at bounding box center [553, 872] width 42 height 13
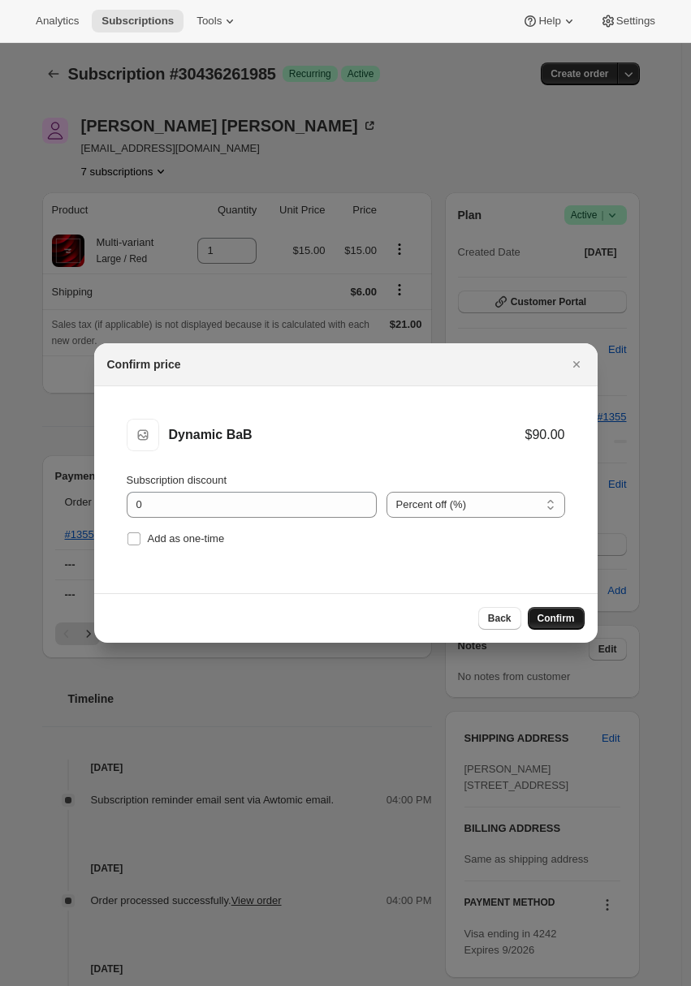
click at [574, 618] on button "Confirm" at bounding box center [556, 618] width 57 height 23
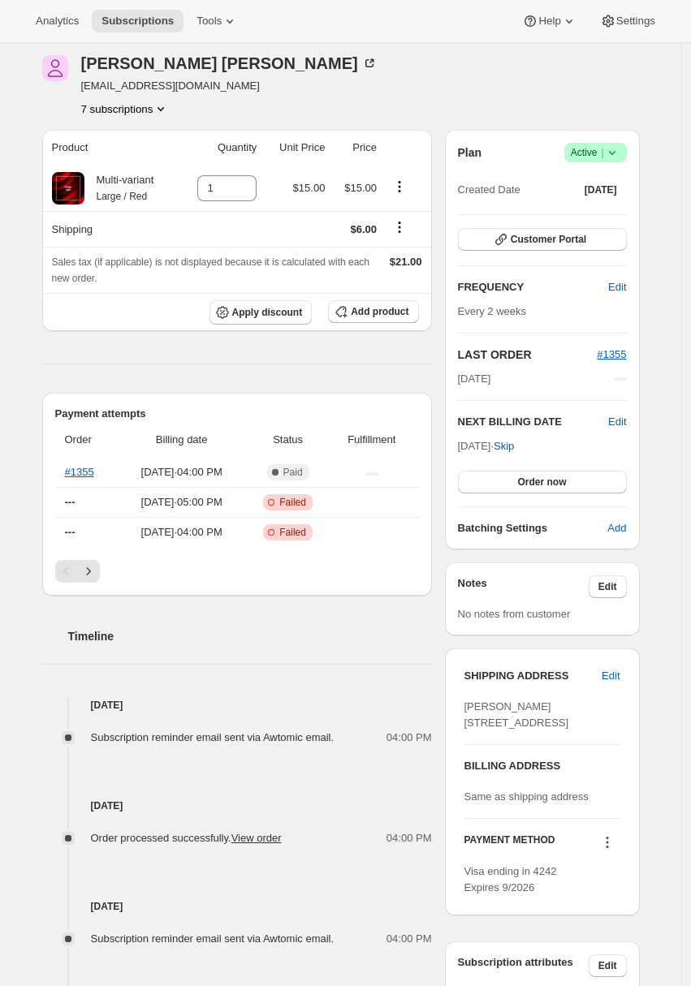
scroll to position [416, 0]
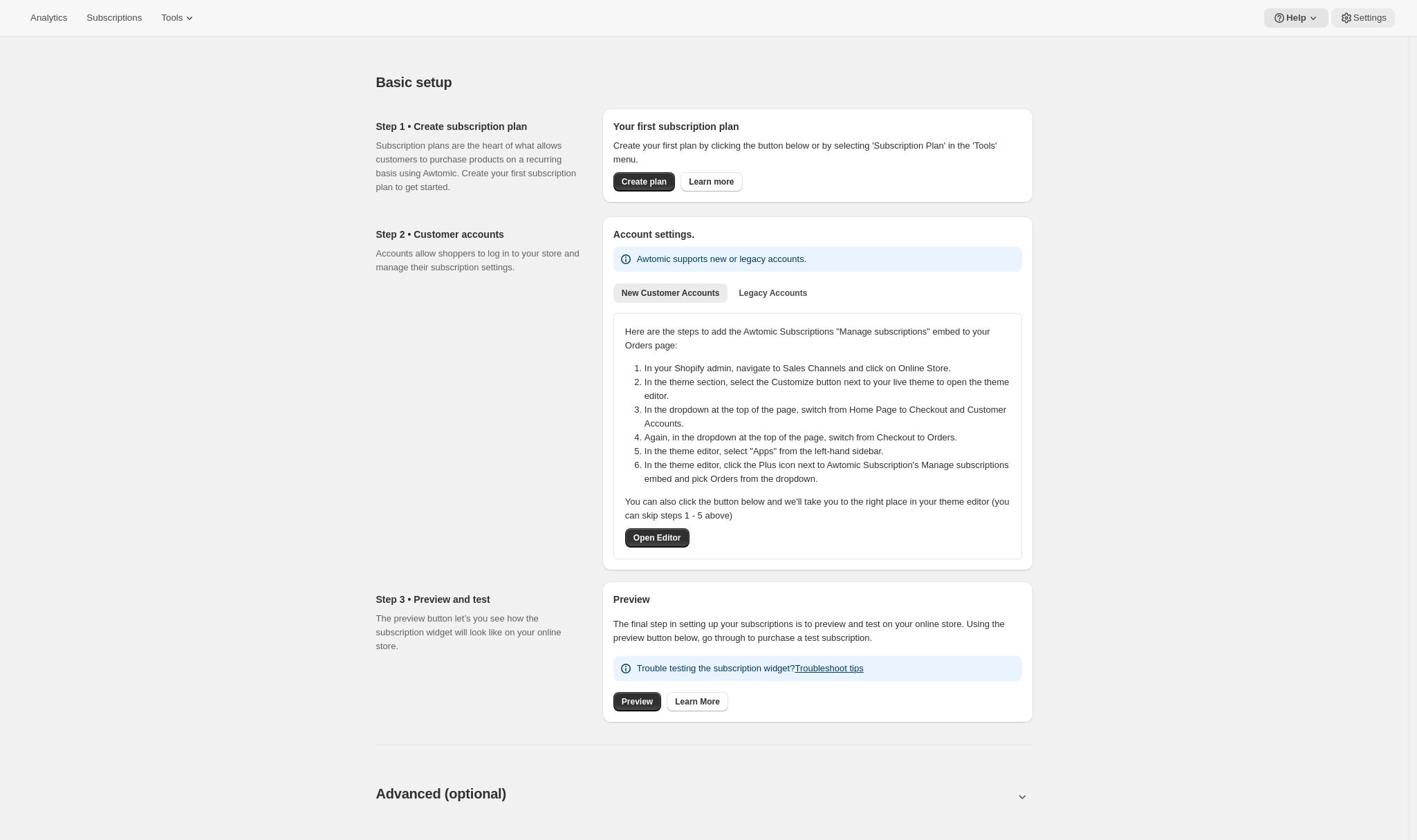
click at [1393, 19] on button "Settings" at bounding box center [1362, 18] width 64 height 20
